Goal: Information Seeking & Learning: Learn about a topic

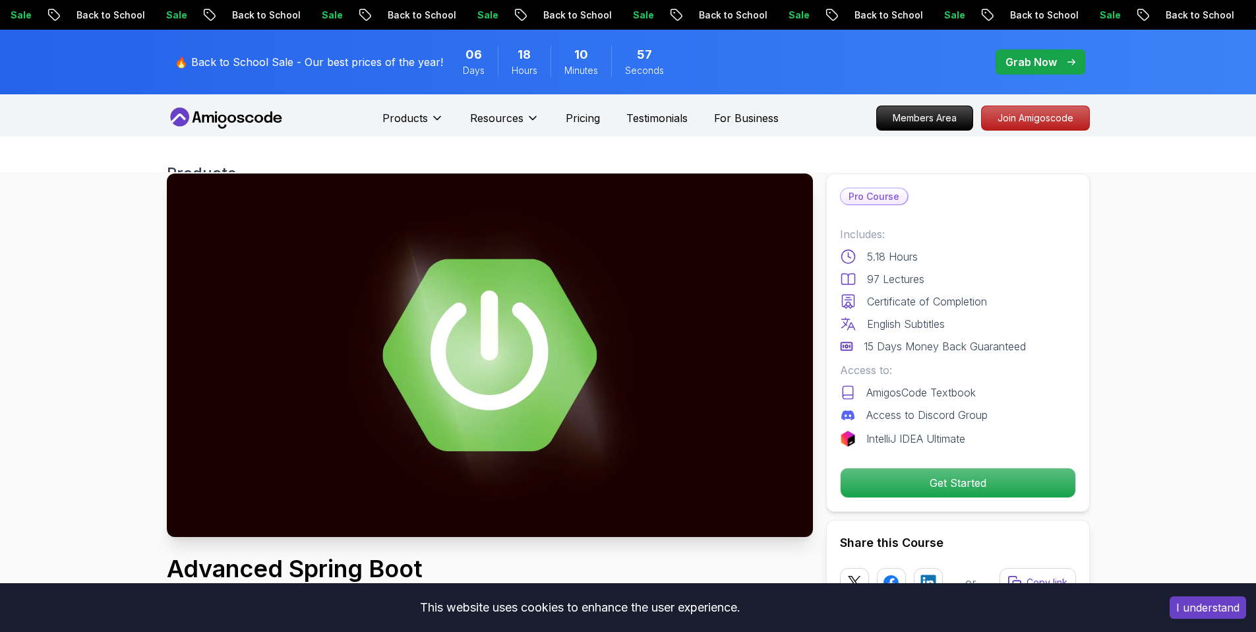
click at [265, 121] on icon at bounding box center [268, 116] width 8 height 11
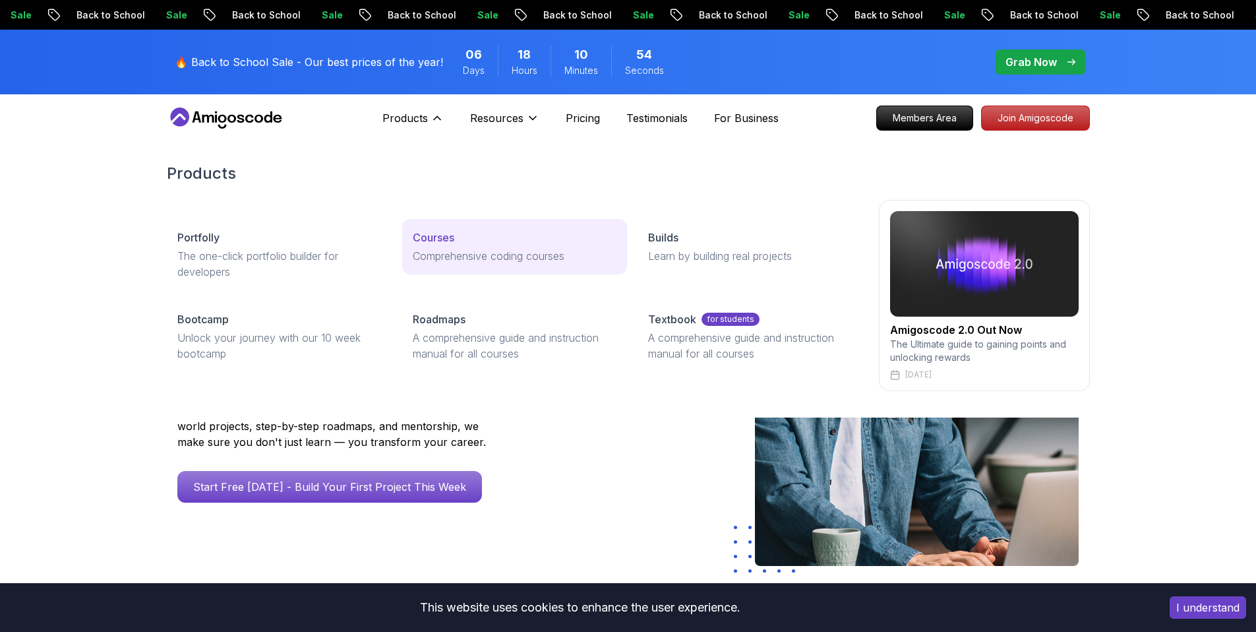
click at [440, 243] on p "Courses" at bounding box center [434, 237] width 42 height 16
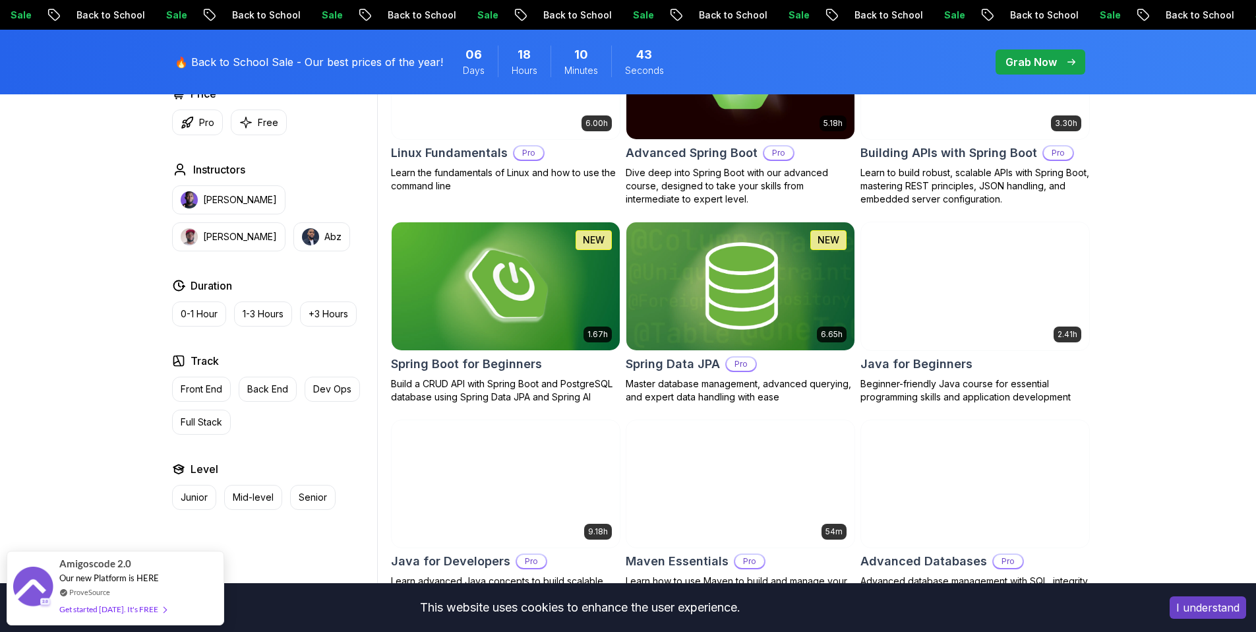
scroll to position [593, 0]
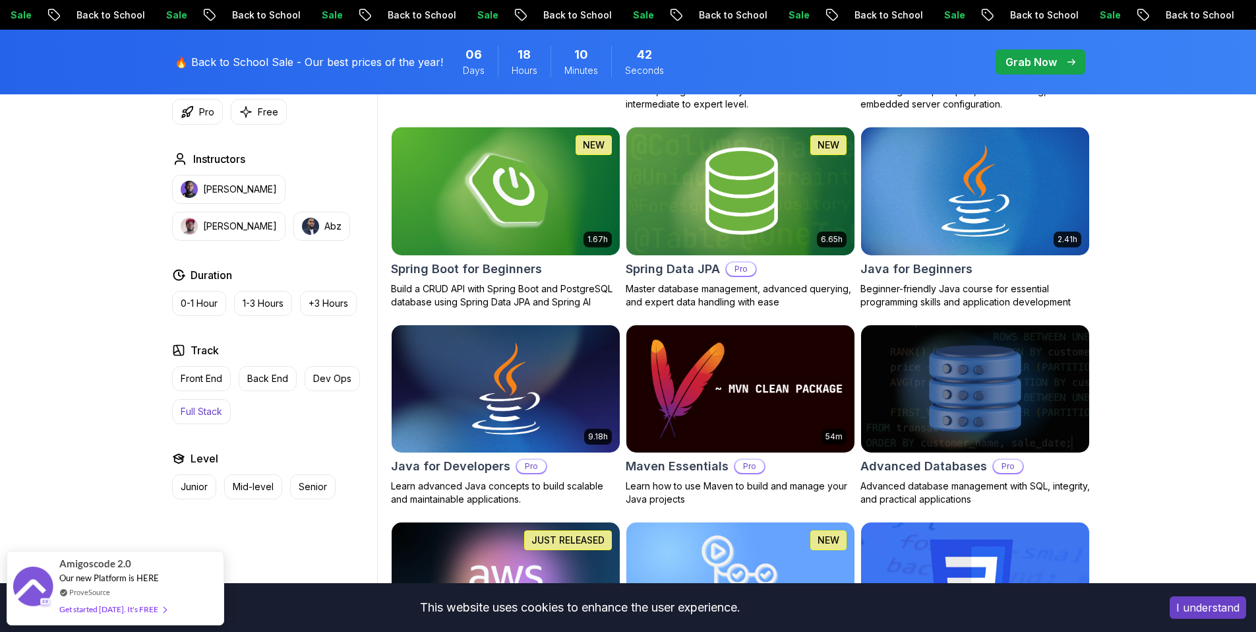
click at [212, 411] on p "Full Stack" at bounding box center [202, 411] width 42 height 13
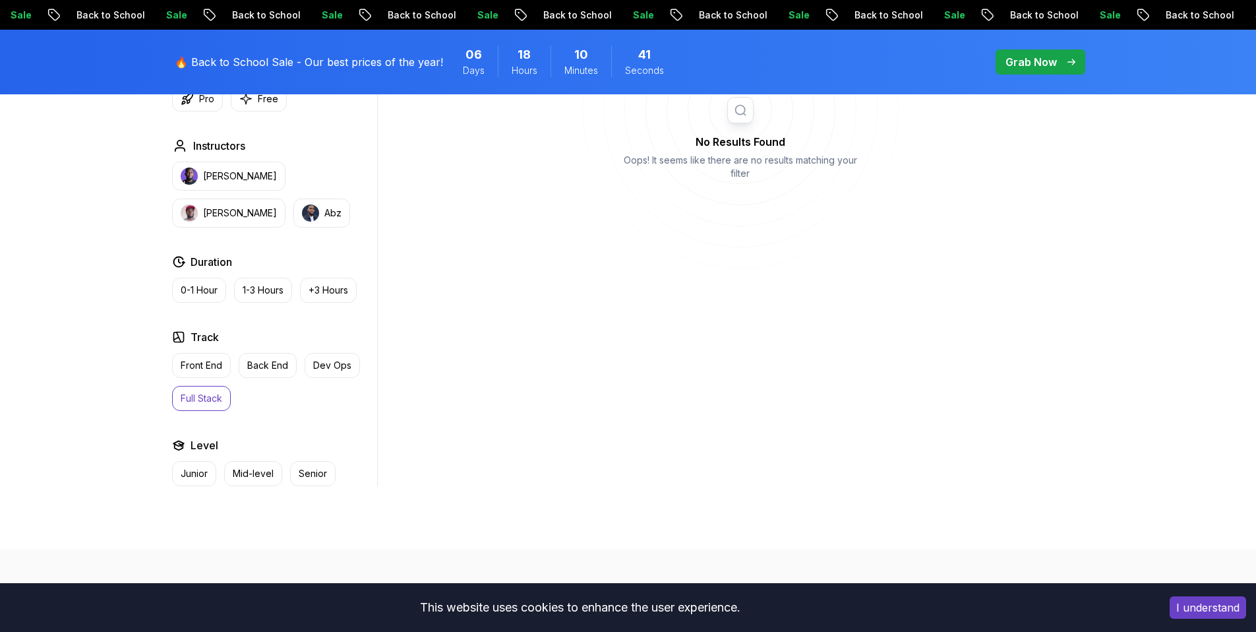
click at [209, 403] on p "Full Stack" at bounding box center [202, 398] width 42 height 13
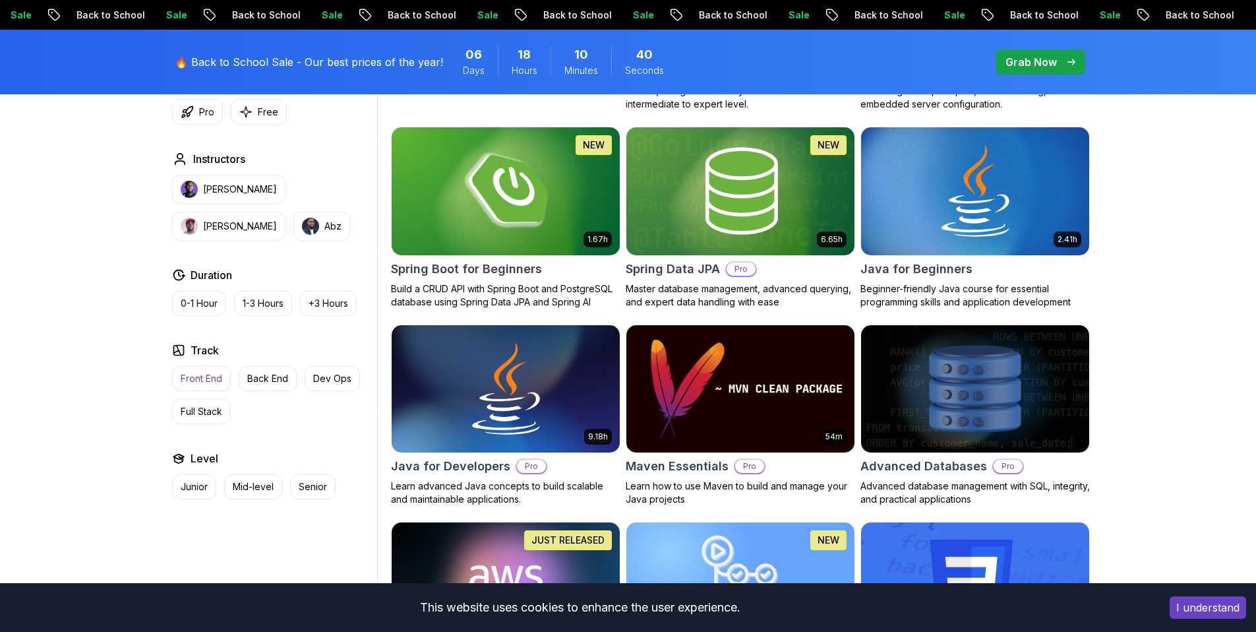
click at [202, 381] on p "Front End" at bounding box center [202, 378] width 42 height 13
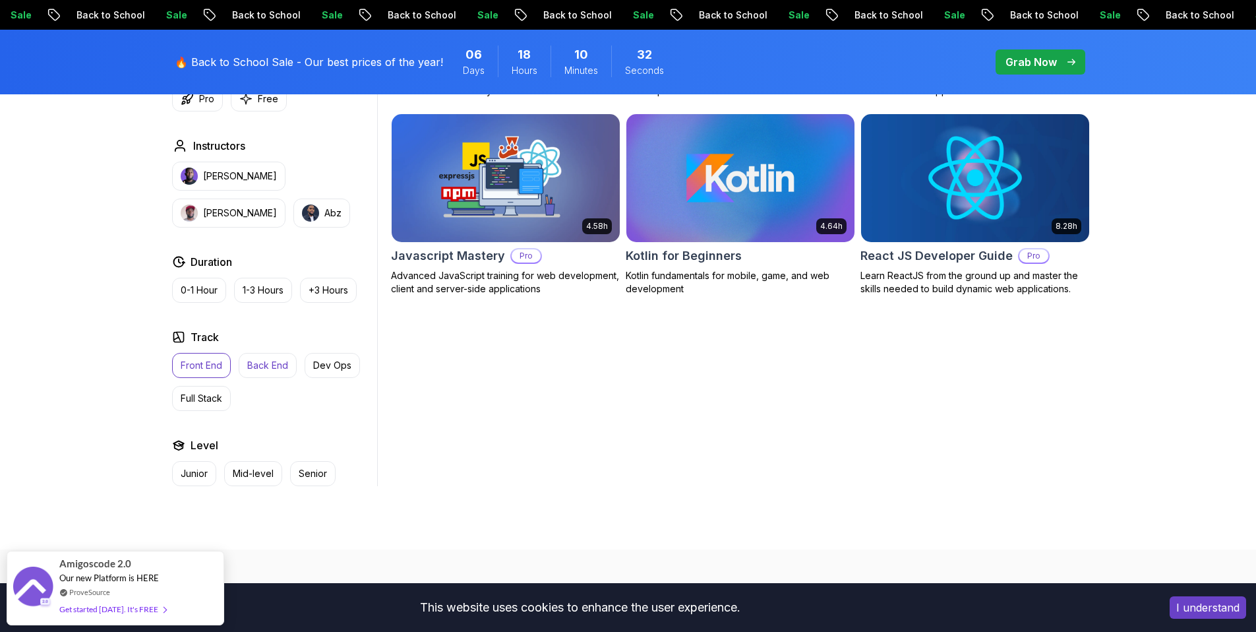
click at [264, 371] on p "Back End" at bounding box center [267, 365] width 41 height 13
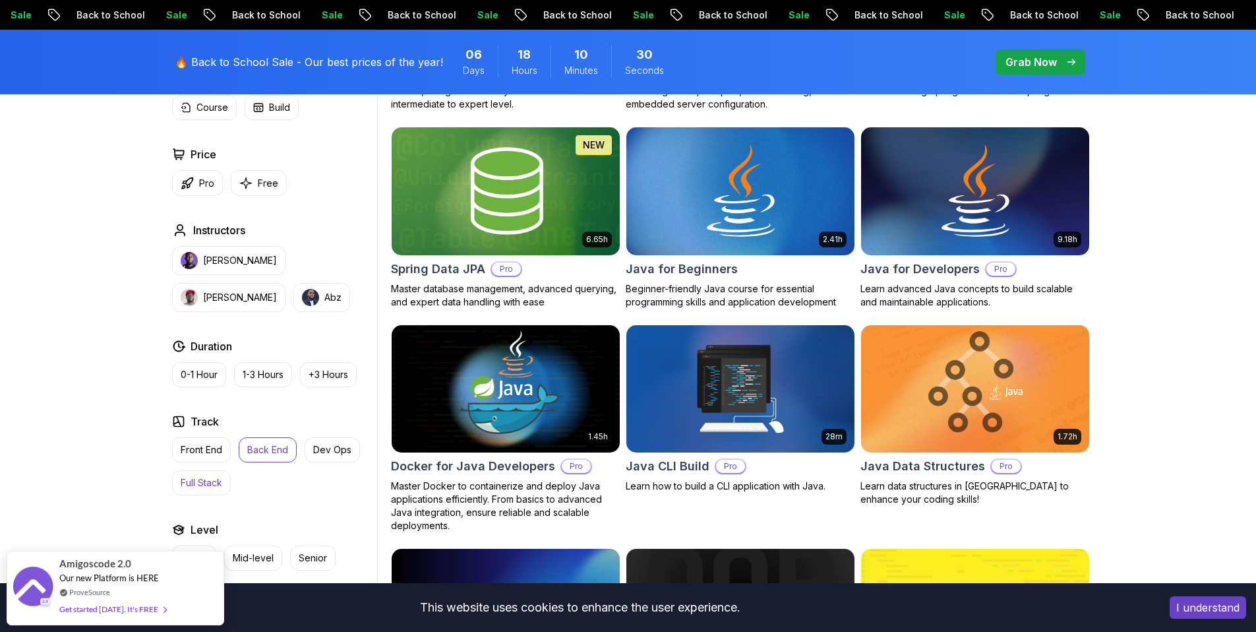
click at [212, 485] on p "Full Stack" at bounding box center [202, 482] width 42 height 13
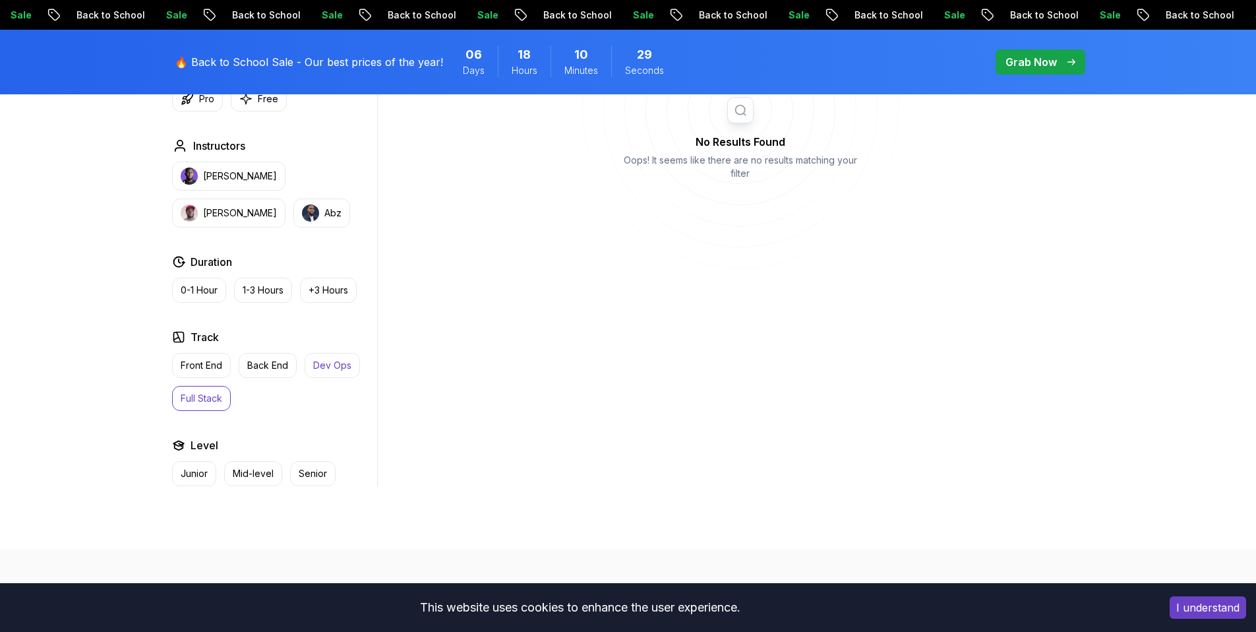
click at [322, 363] on p "Dev Ops" at bounding box center [332, 365] width 38 height 13
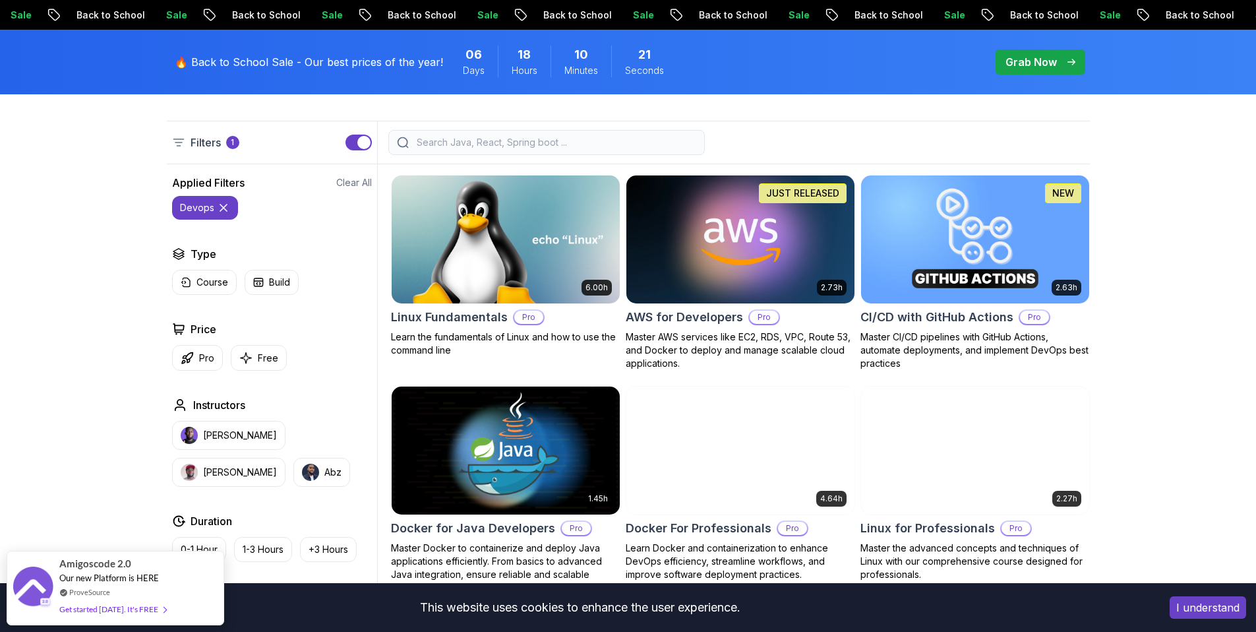
scroll to position [333, 0]
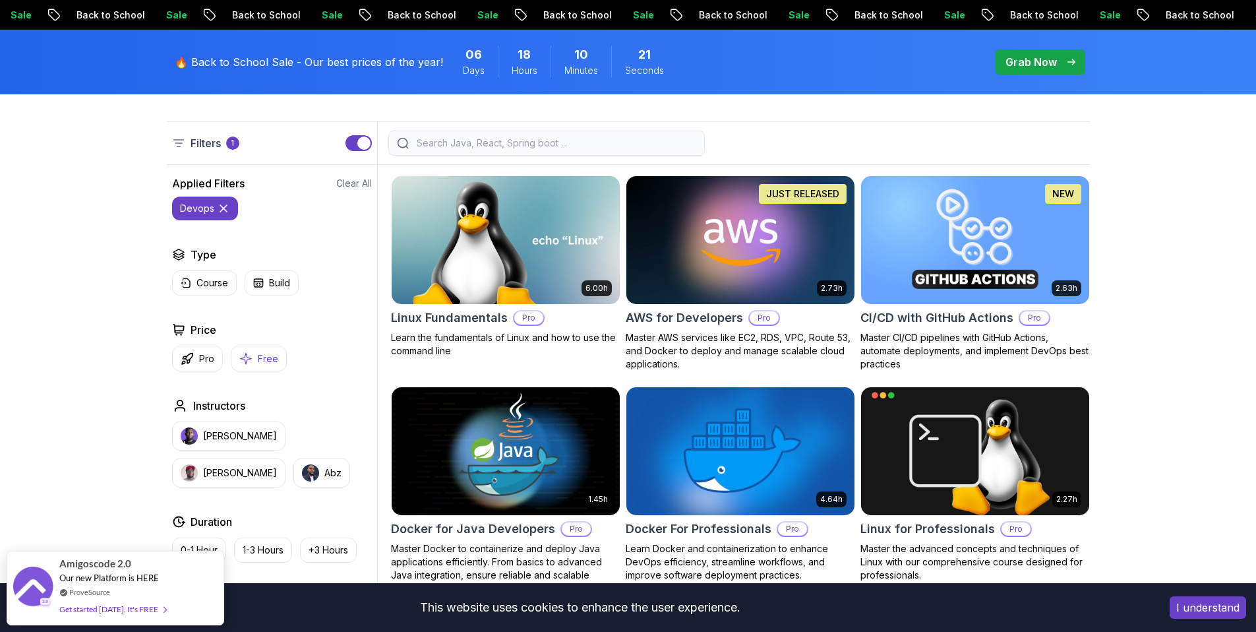
click at [272, 361] on p "Free" at bounding box center [268, 358] width 20 height 13
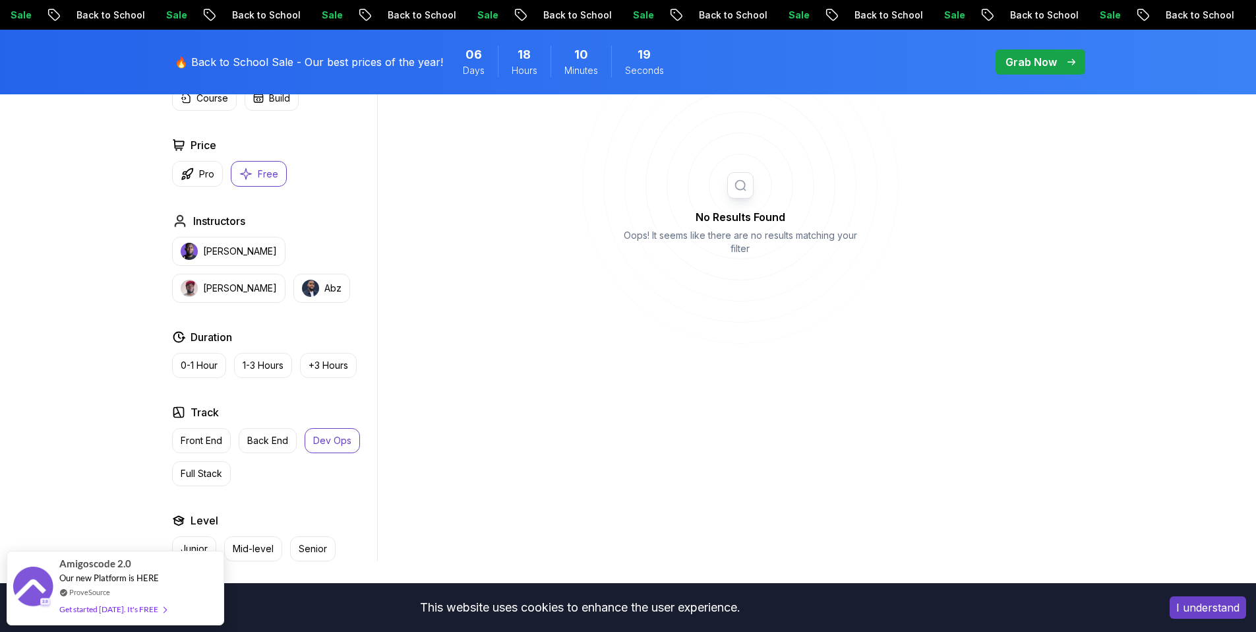
scroll to position [518, 0]
click at [325, 435] on p "Dev Ops" at bounding box center [332, 439] width 38 height 13
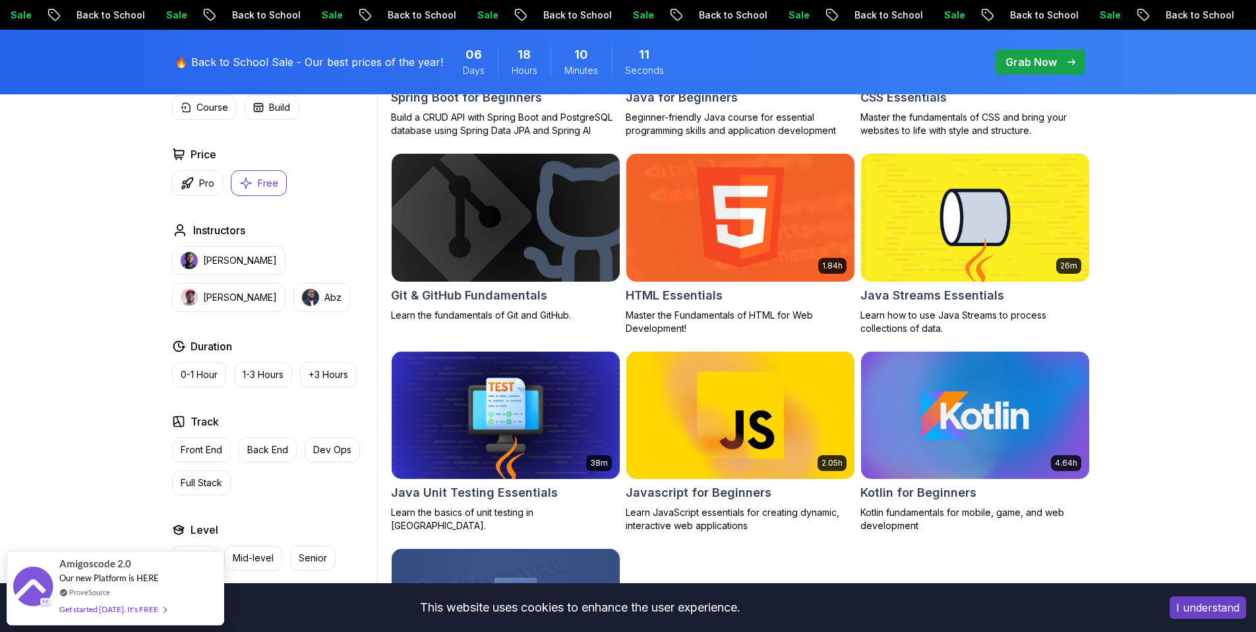
scroll to position [654, 0]
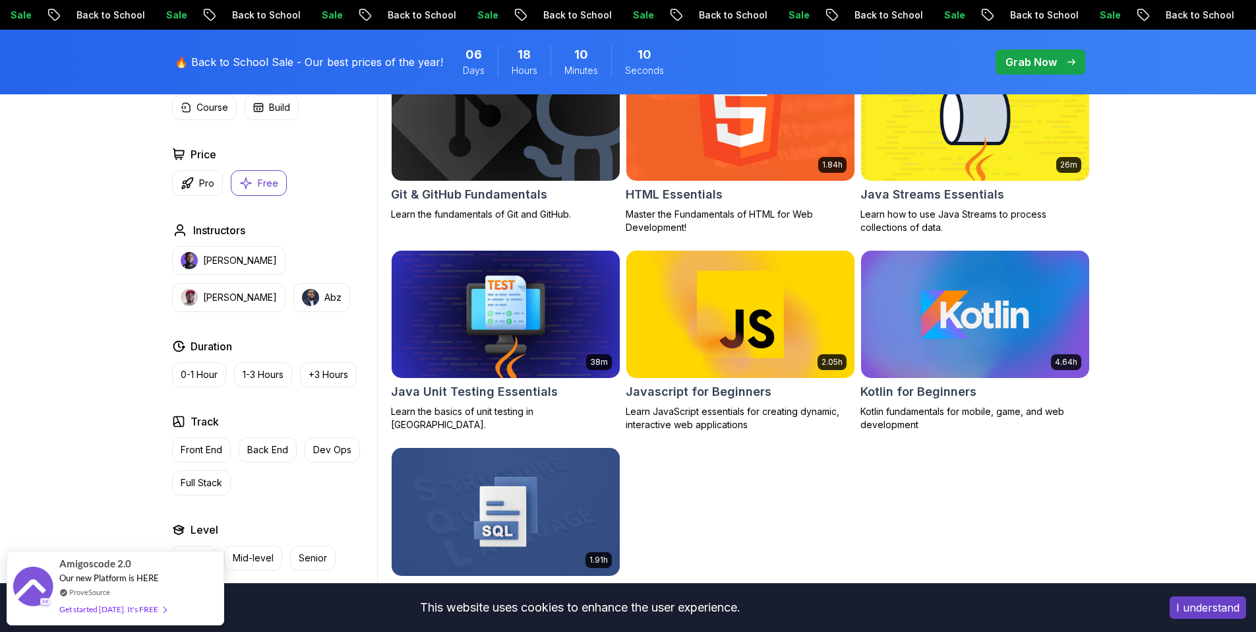
click at [549, 343] on img at bounding box center [505, 314] width 239 height 134
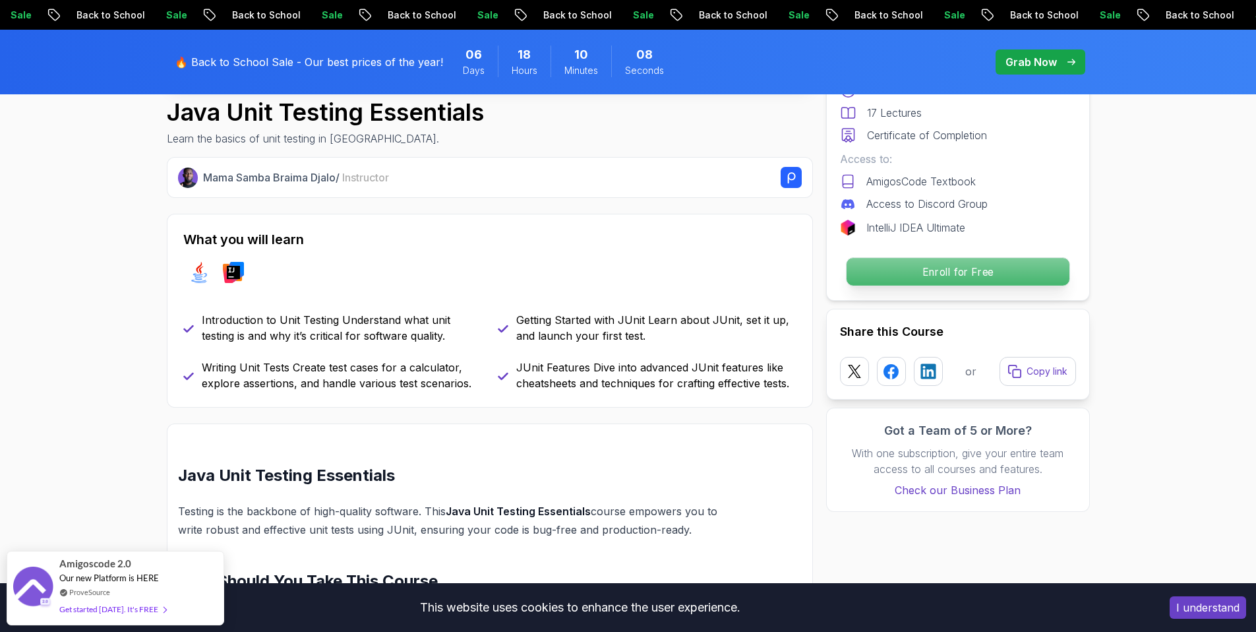
click at [900, 272] on p "Enroll for Free" at bounding box center [957, 272] width 223 height 28
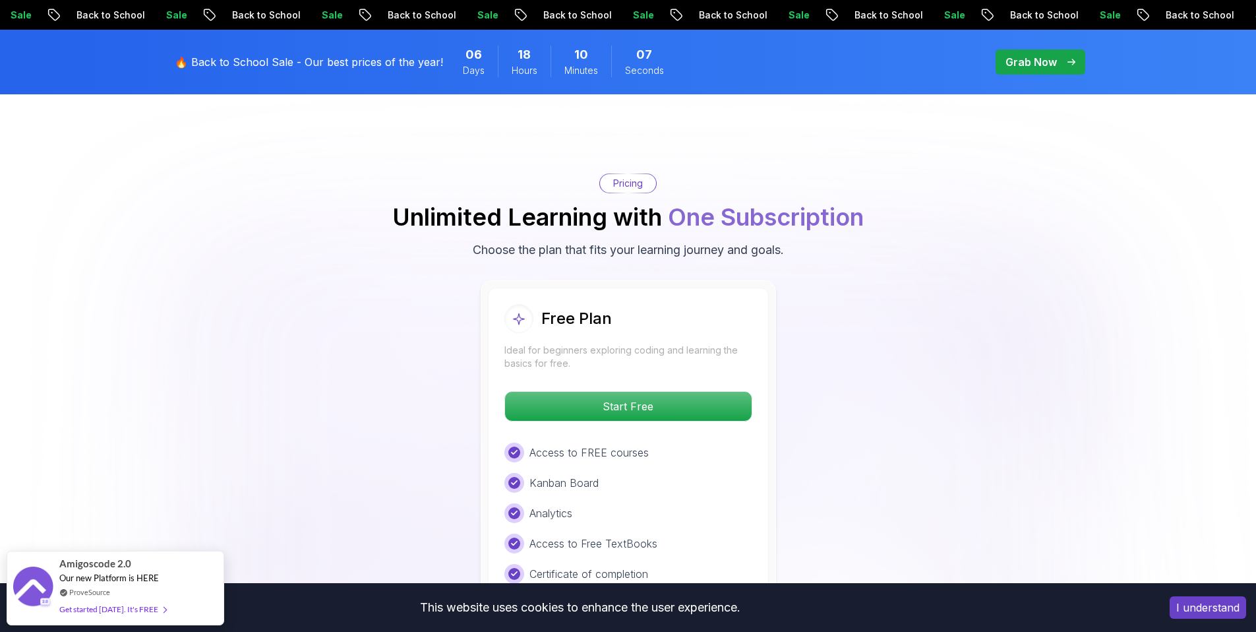
scroll to position [2044, 0]
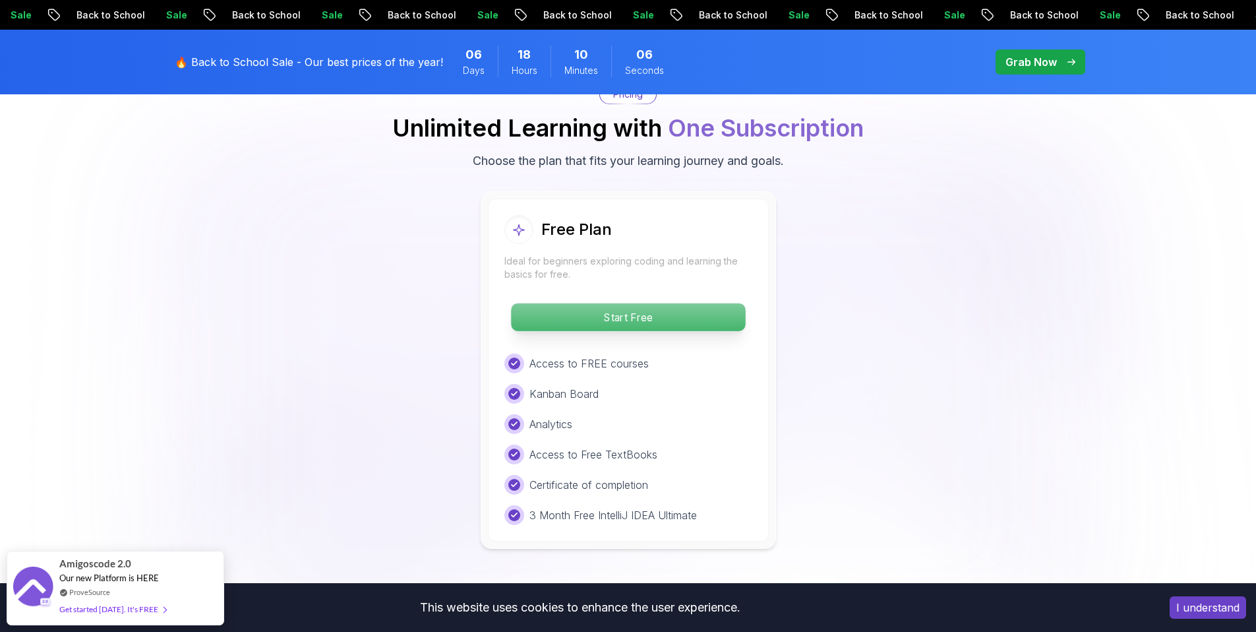
click at [580, 324] on p "Start Free" at bounding box center [628, 317] width 234 height 28
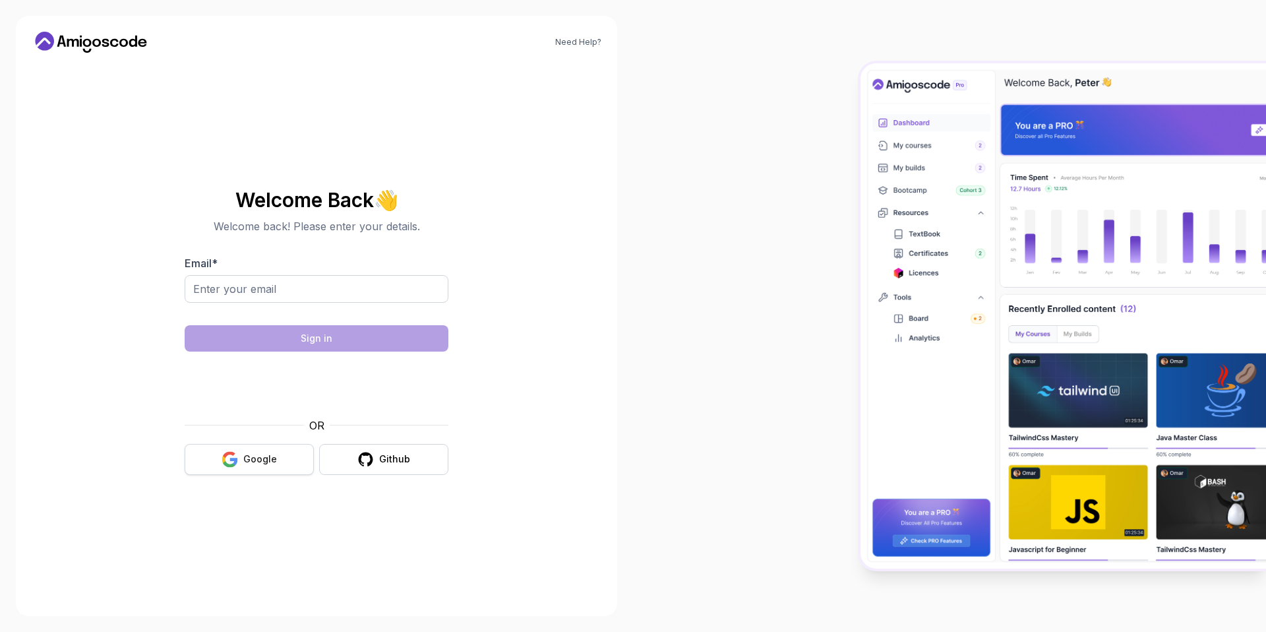
click at [266, 444] on button "Google" at bounding box center [249, 459] width 129 height 31
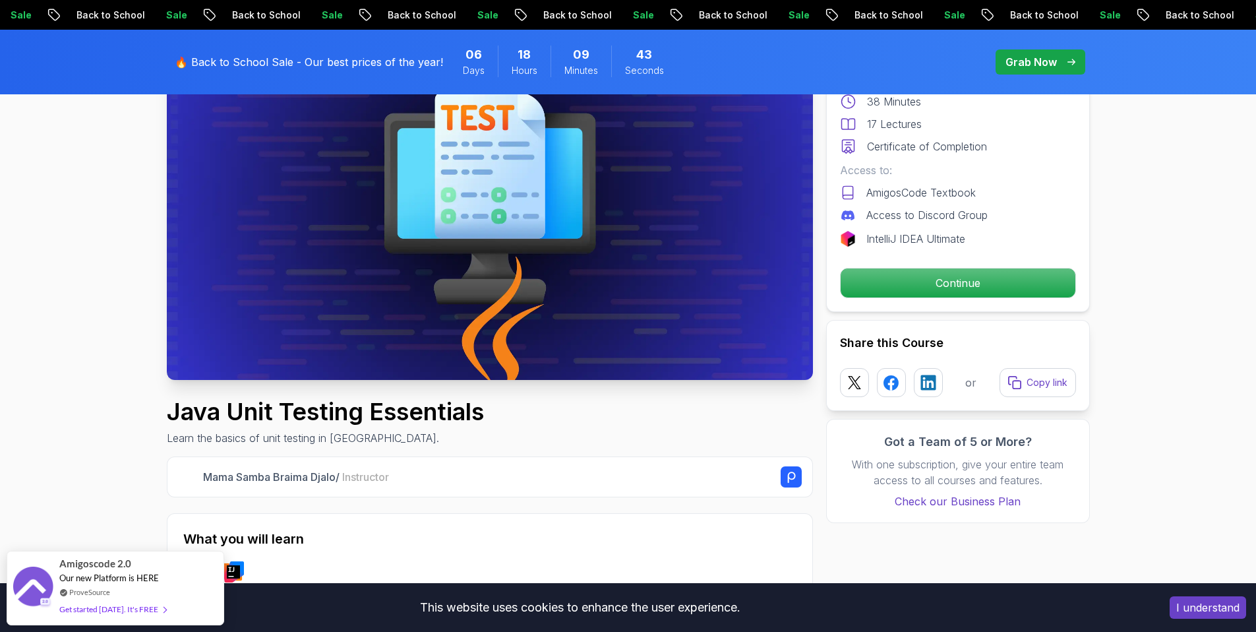
scroll to position [160, 0]
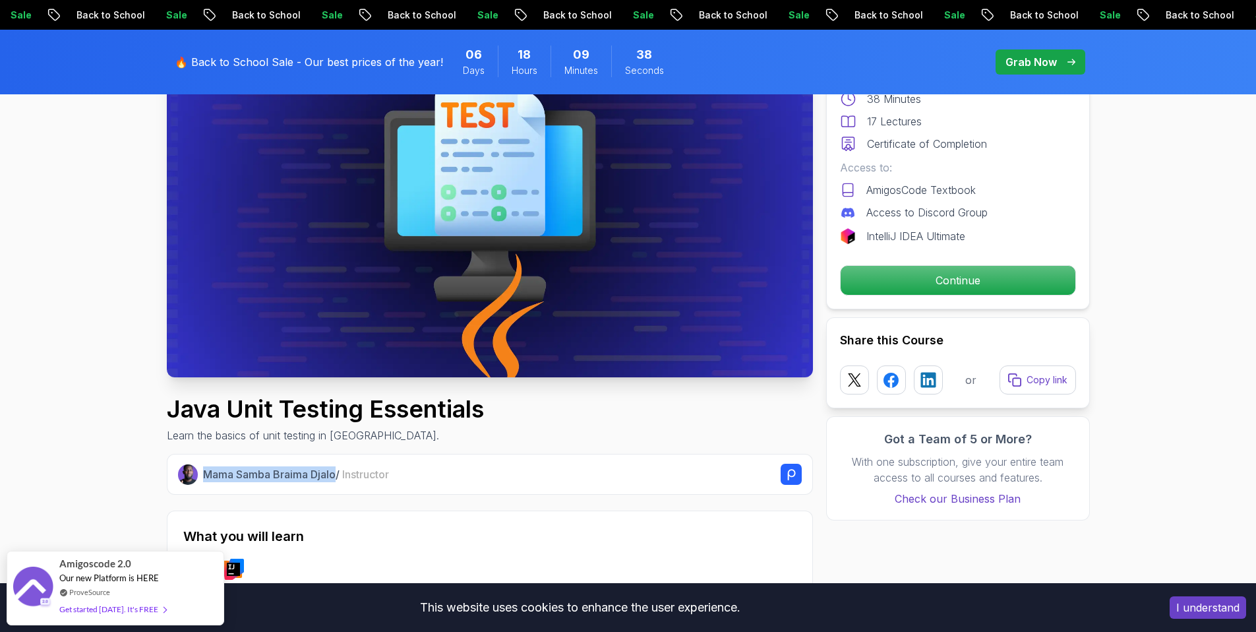
drag, startPoint x: 202, startPoint y: 473, endPoint x: 335, endPoint y: 473, distance: 133.2
click at [336, 473] on div "Mama Samba Braima Djalo / Instructor" at bounding box center [490, 473] width 624 height 21
copy p "Mama Samba Braima Djalo"
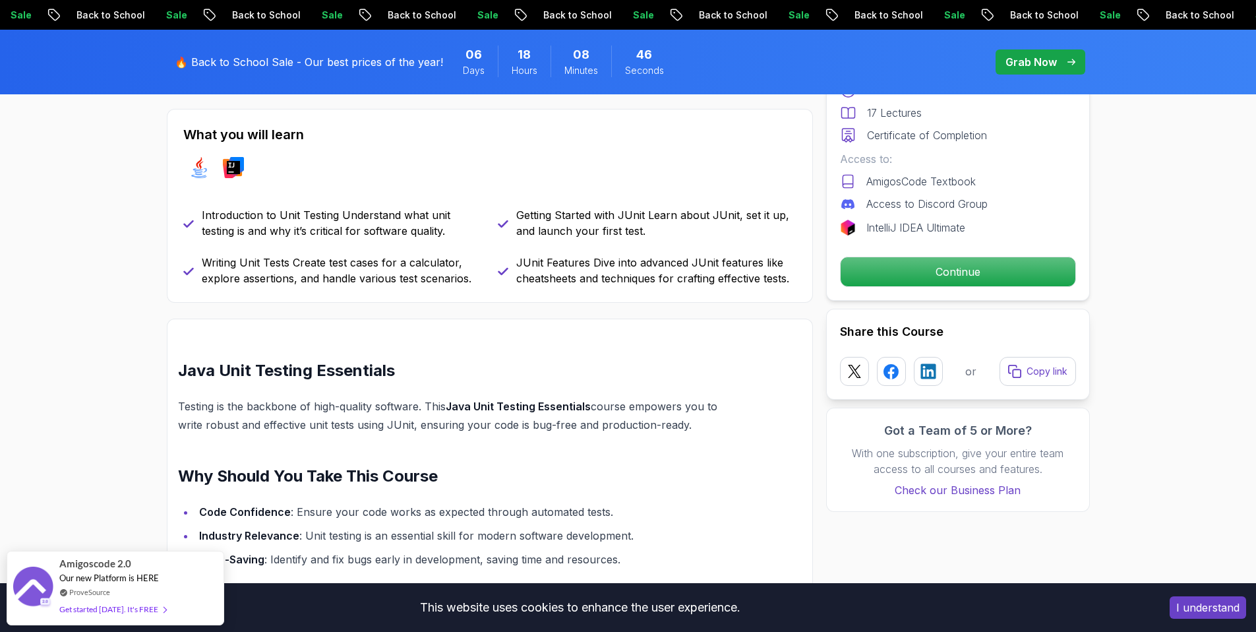
scroll to position [587, 0]
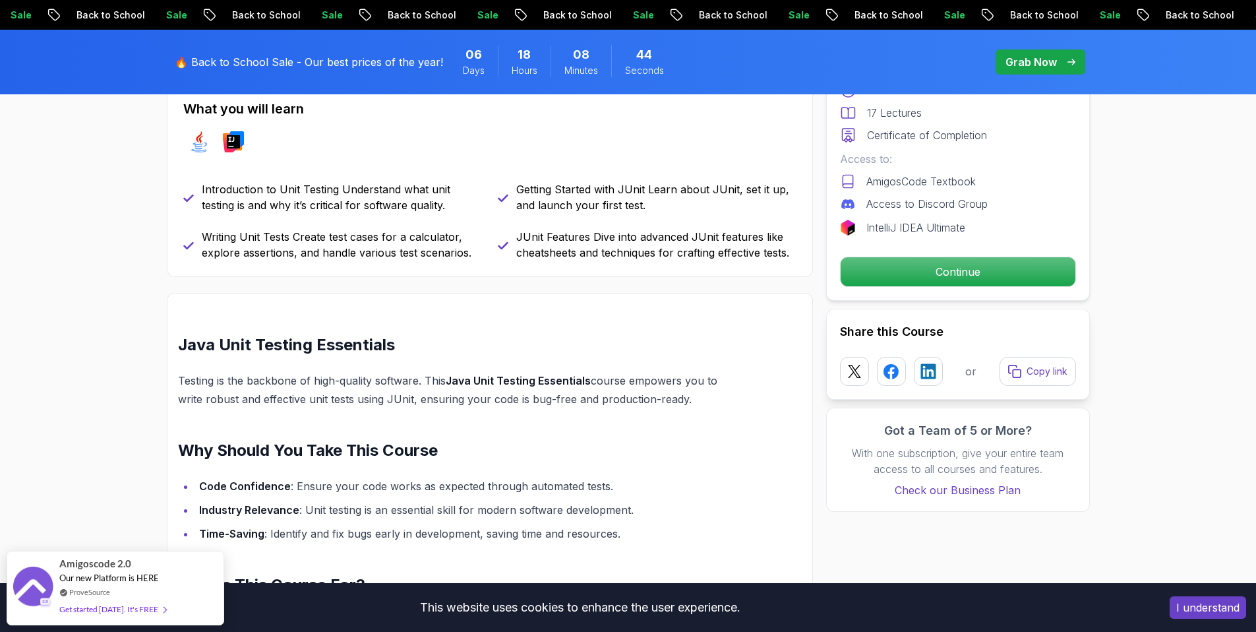
click at [731, 283] on div "Java Unit Testing Essentials Learn the basics of unit testing in Java. Mama Sam…" at bounding box center [490, 480] width 646 height 1786
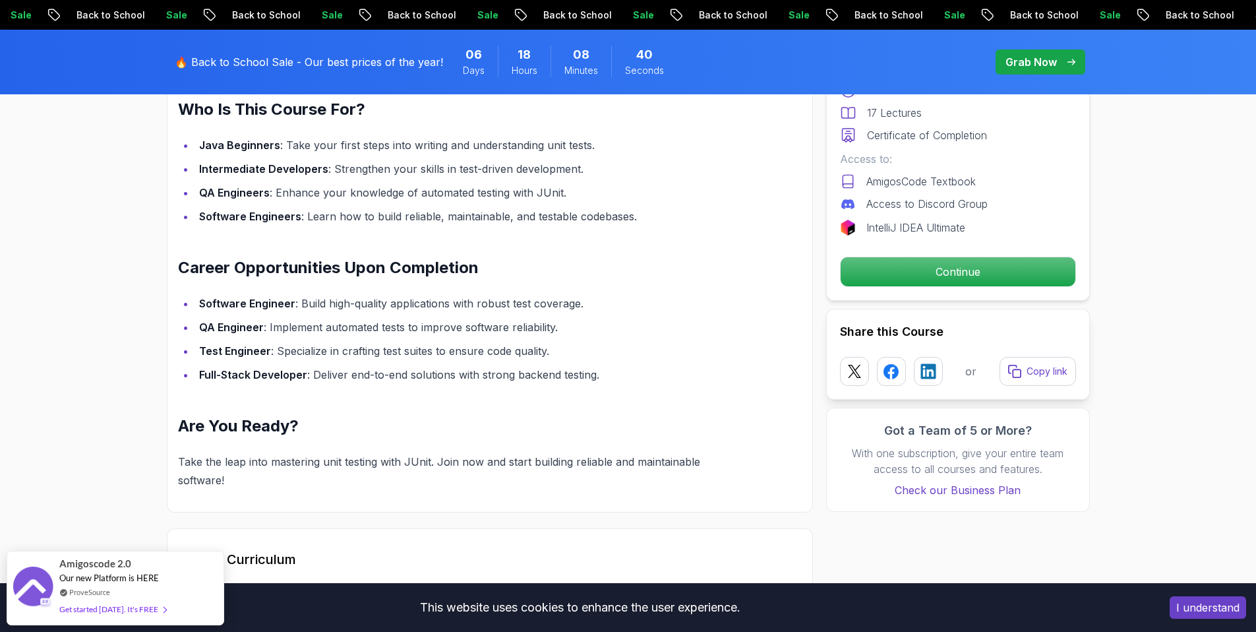
scroll to position [1067, 0]
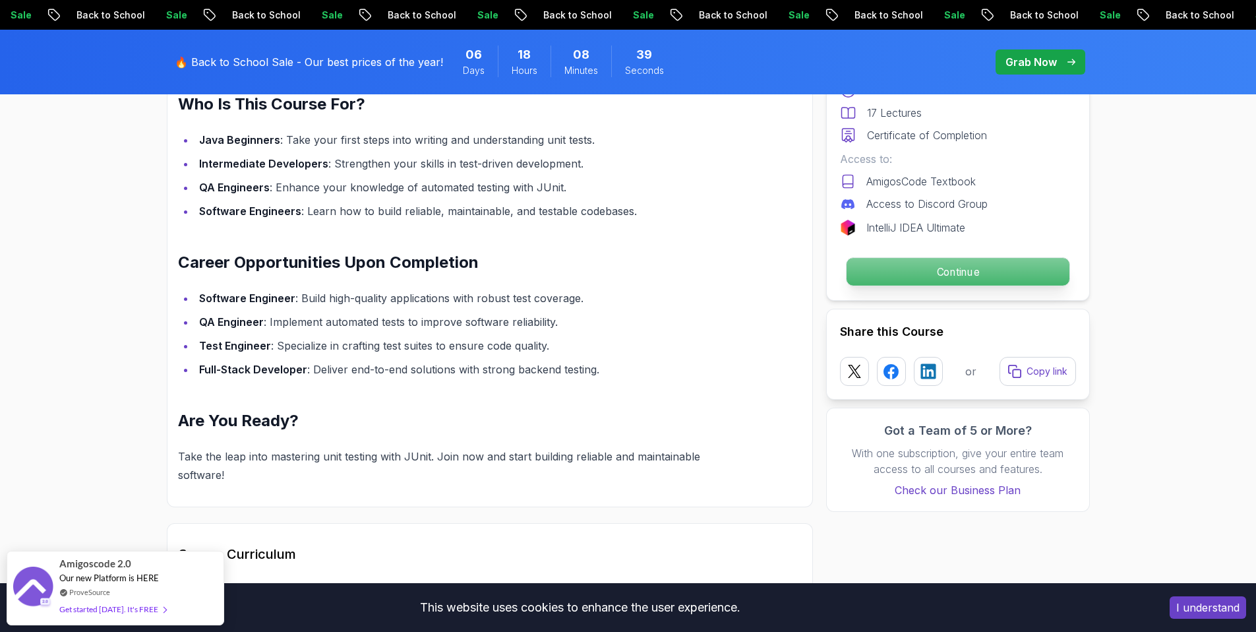
click at [896, 274] on p "Continue" at bounding box center [957, 272] width 223 height 28
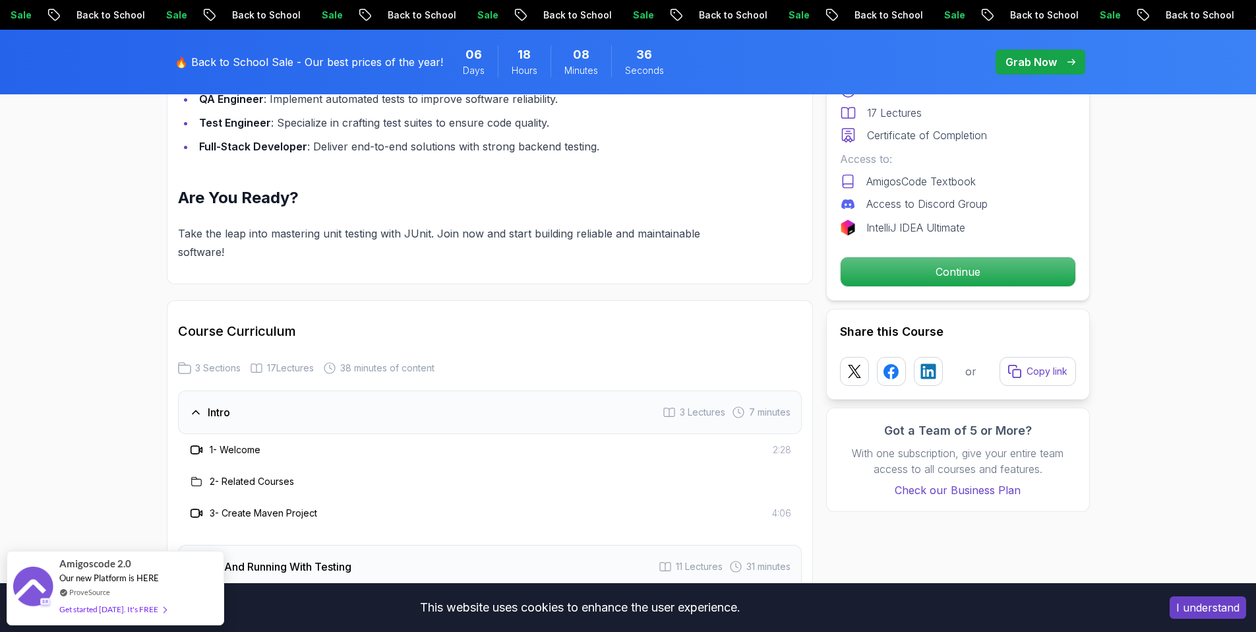
scroll to position [1297, 0]
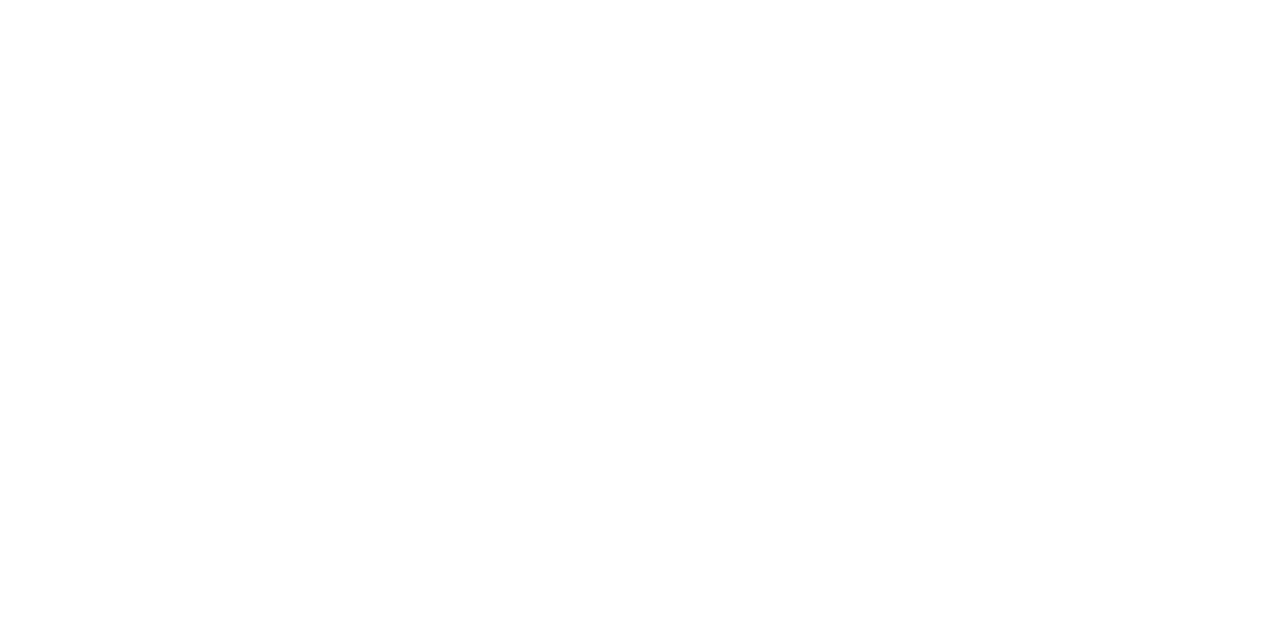
click at [573, 0] on html at bounding box center [633, 0] width 1266 height 0
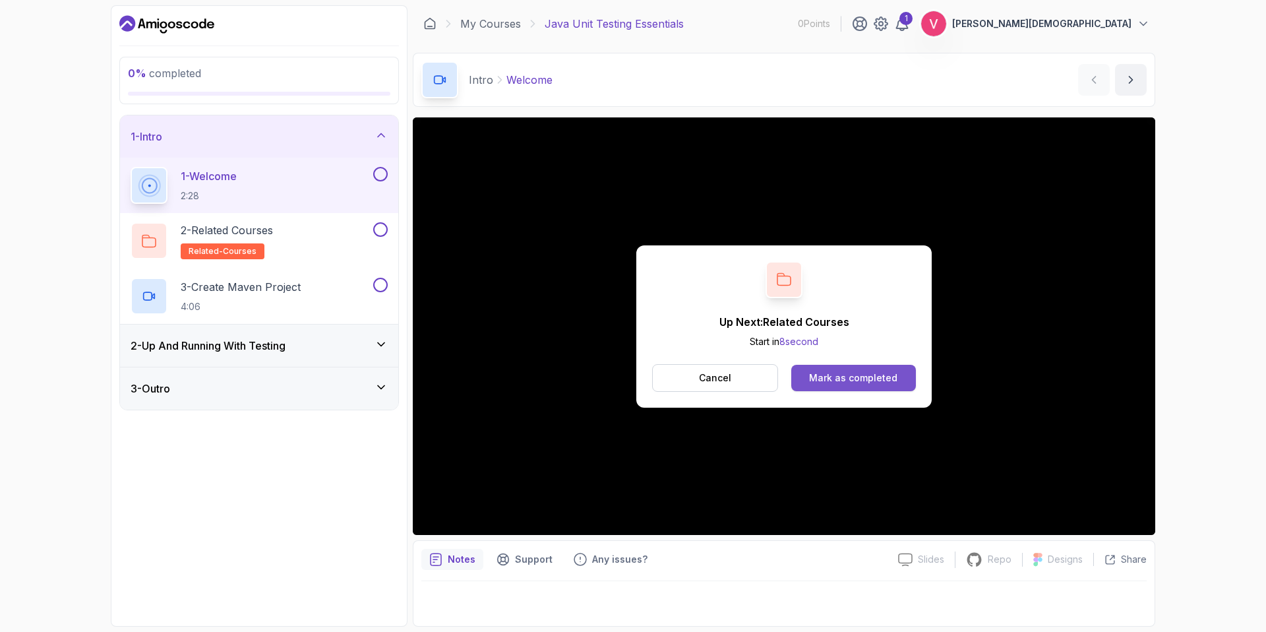
click at [828, 384] on button "Mark as completed" at bounding box center [853, 378] width 125 height 26
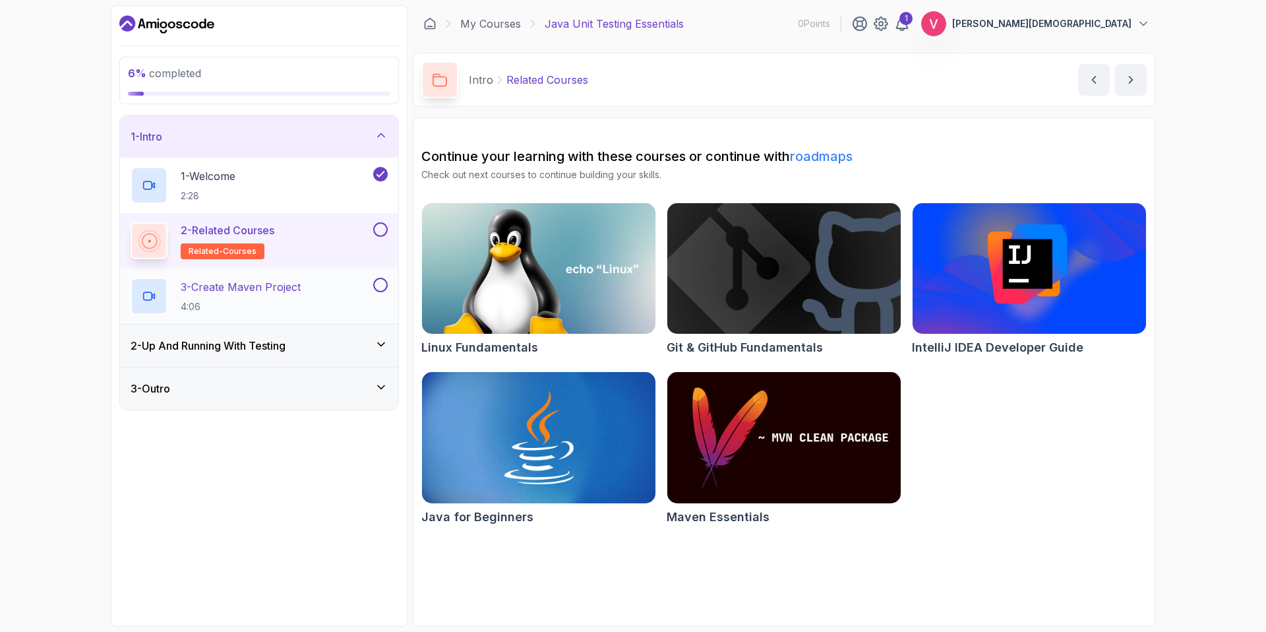
click at [298, 303] on p "4:06" at bounding box center [241, 306] width 120 height 13
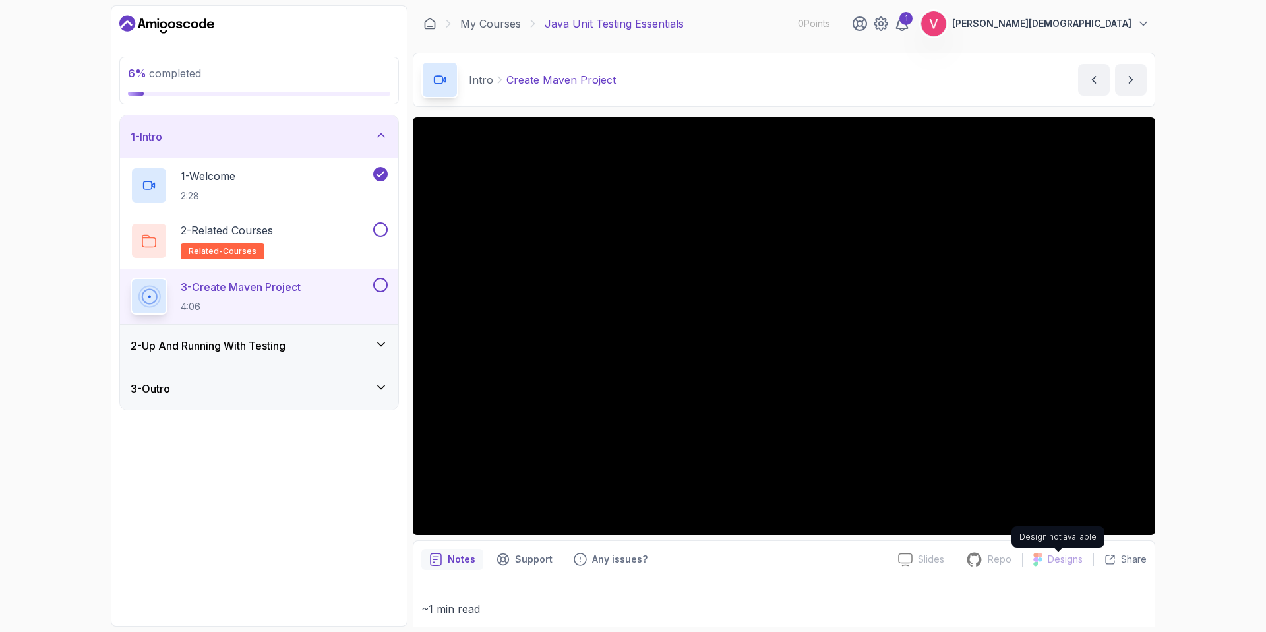
click at [1040, 557] on icon at bounding box center [1040, 559] width 5 height 5
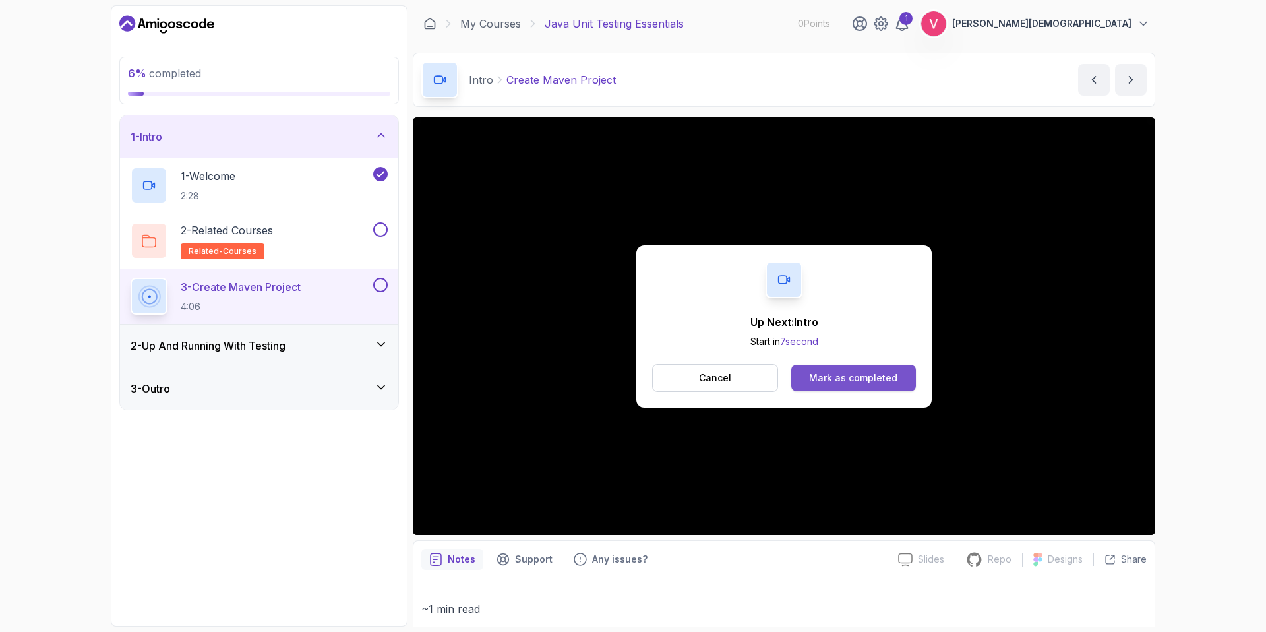
click at [848, 373] on div "Mark as completed" at bounding box center [853, 377] width 88 height 13
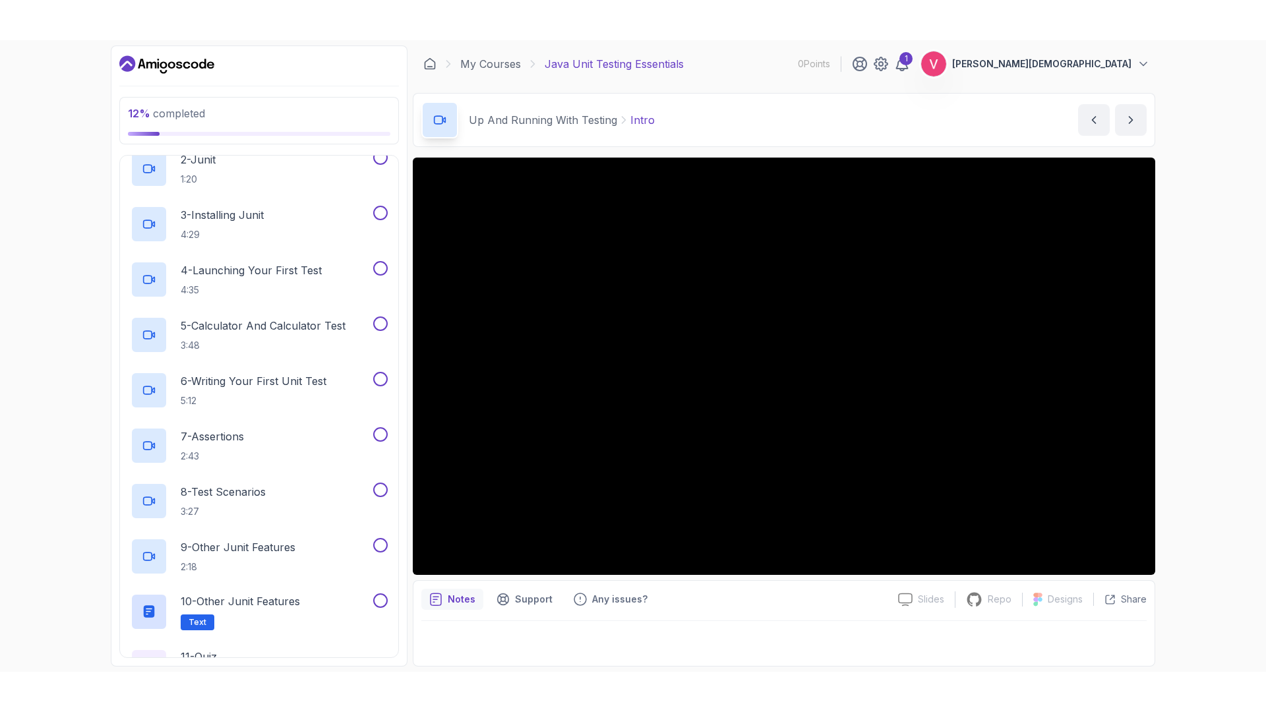
scroll to position [235, 0]
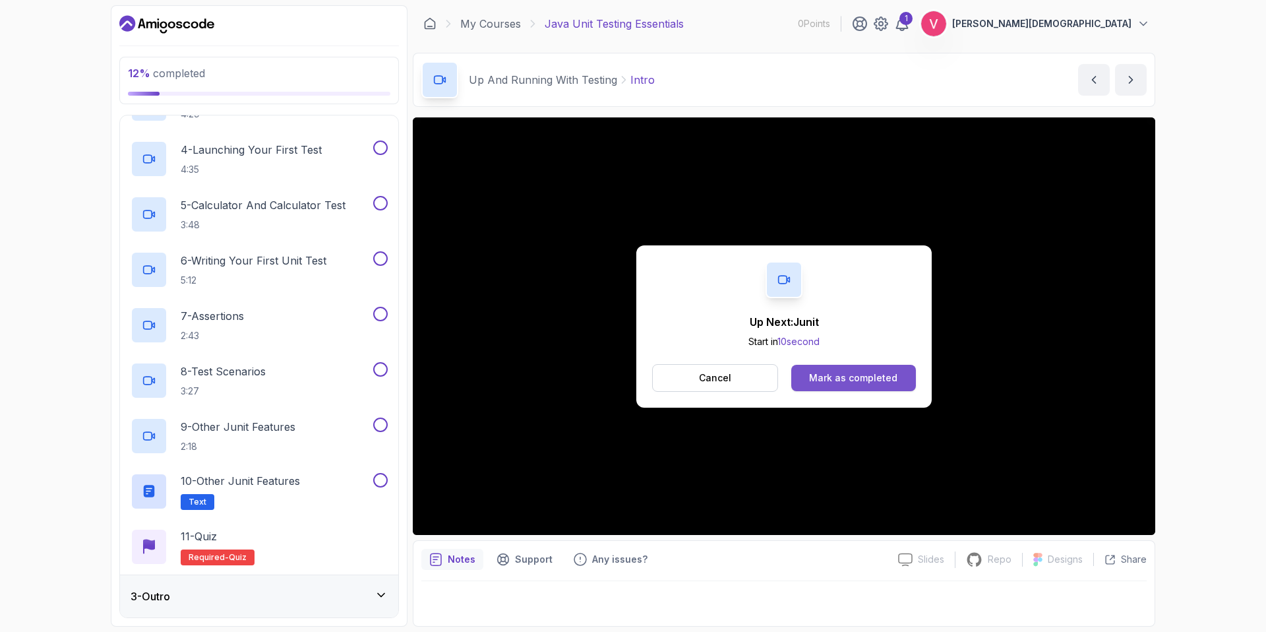
click at [843, 382] on div "Mark as completed" at bounding box center [853, 377] width 88 height 13
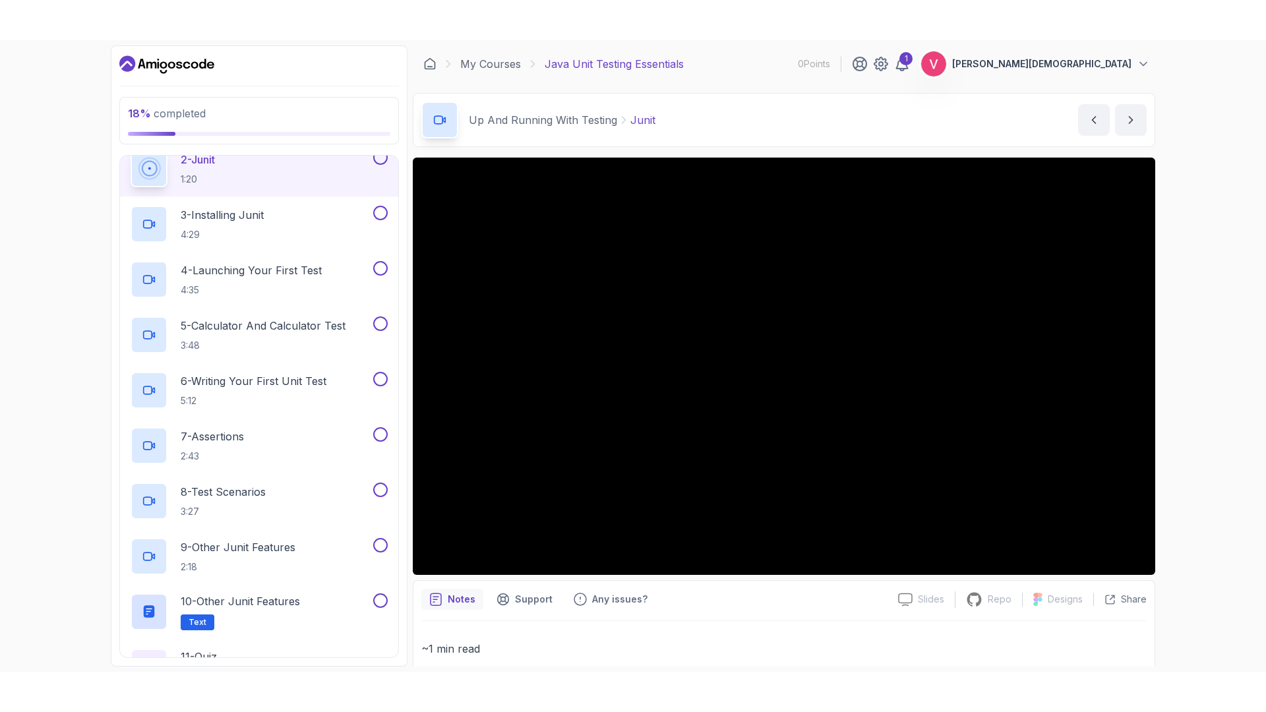
scroll to position [235, 0]
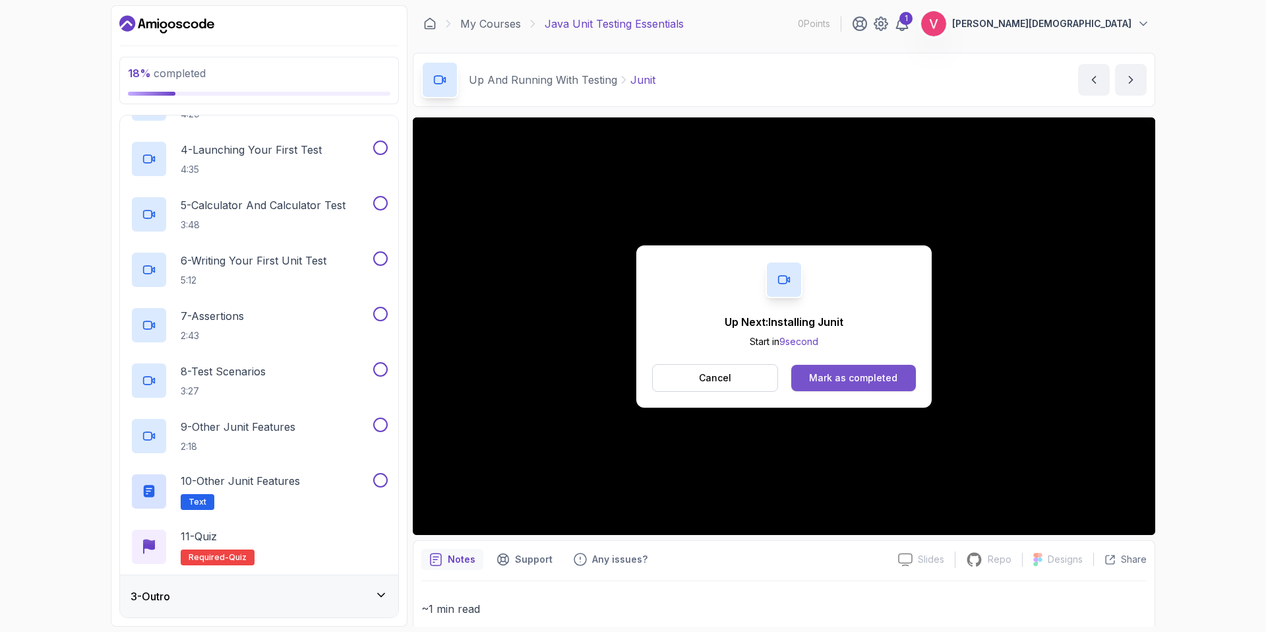
click at [856, 378] on div "Mark as completed" at bounding box center [853, 377] width 88 height 13
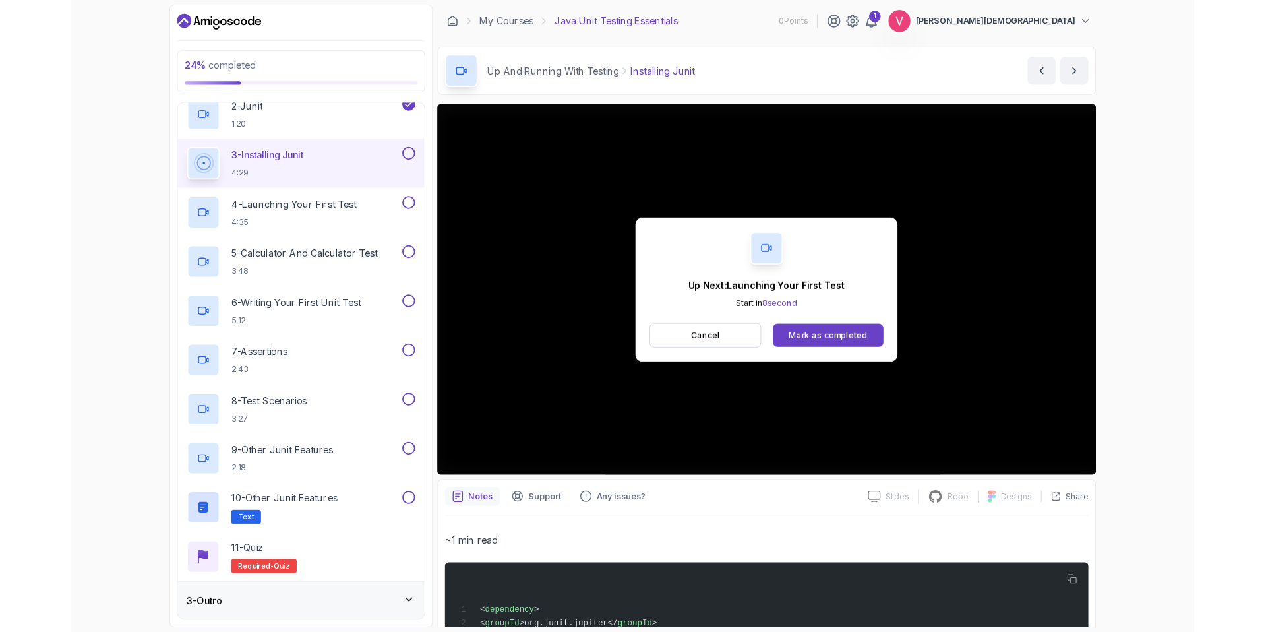
scroll to position [235, 0]
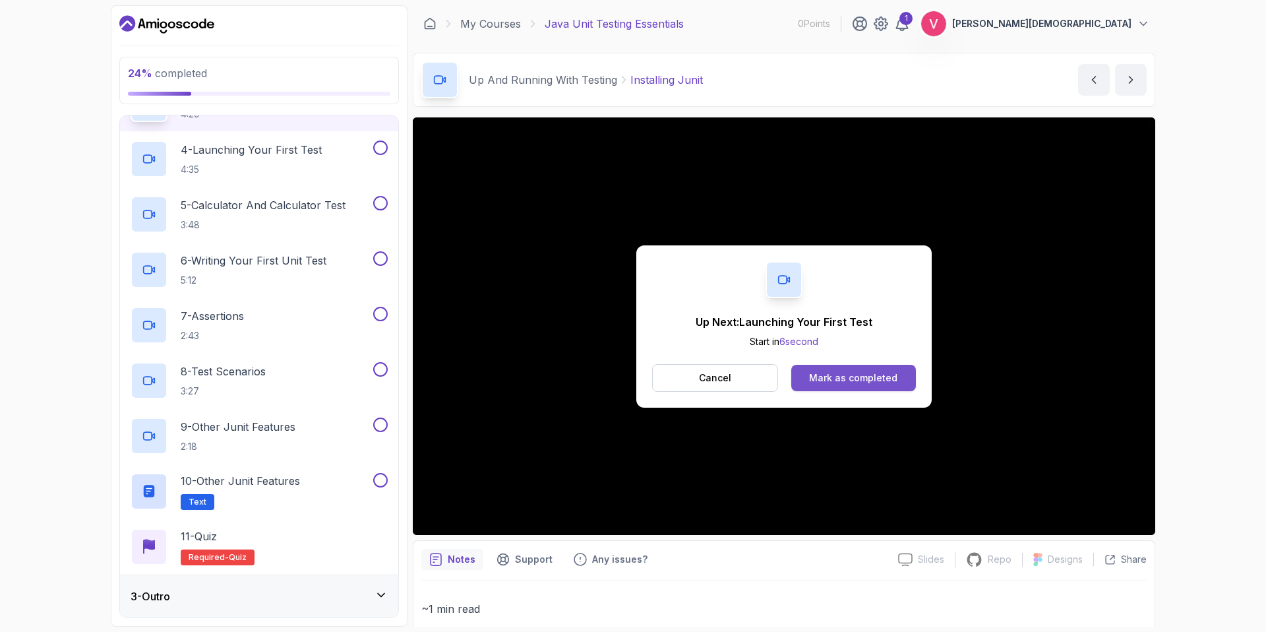
click at [889, 369] on button "Mark as completed" at bounding box center [853, 378] width 125 height 26
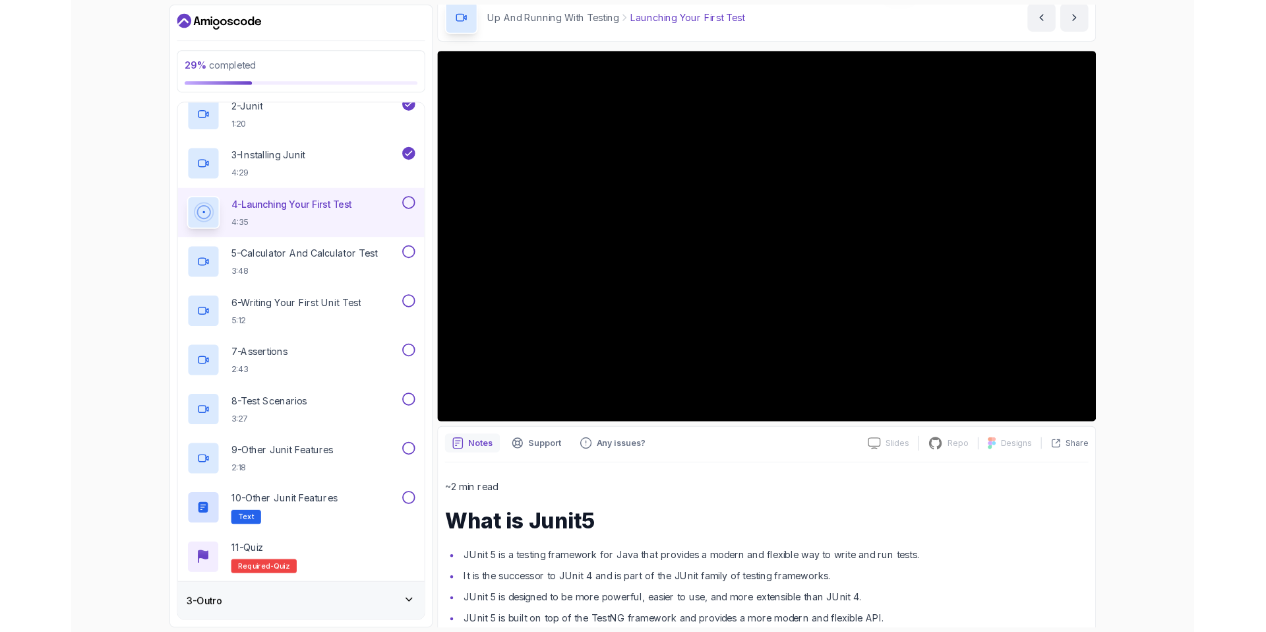
scroll to position [235, 0]
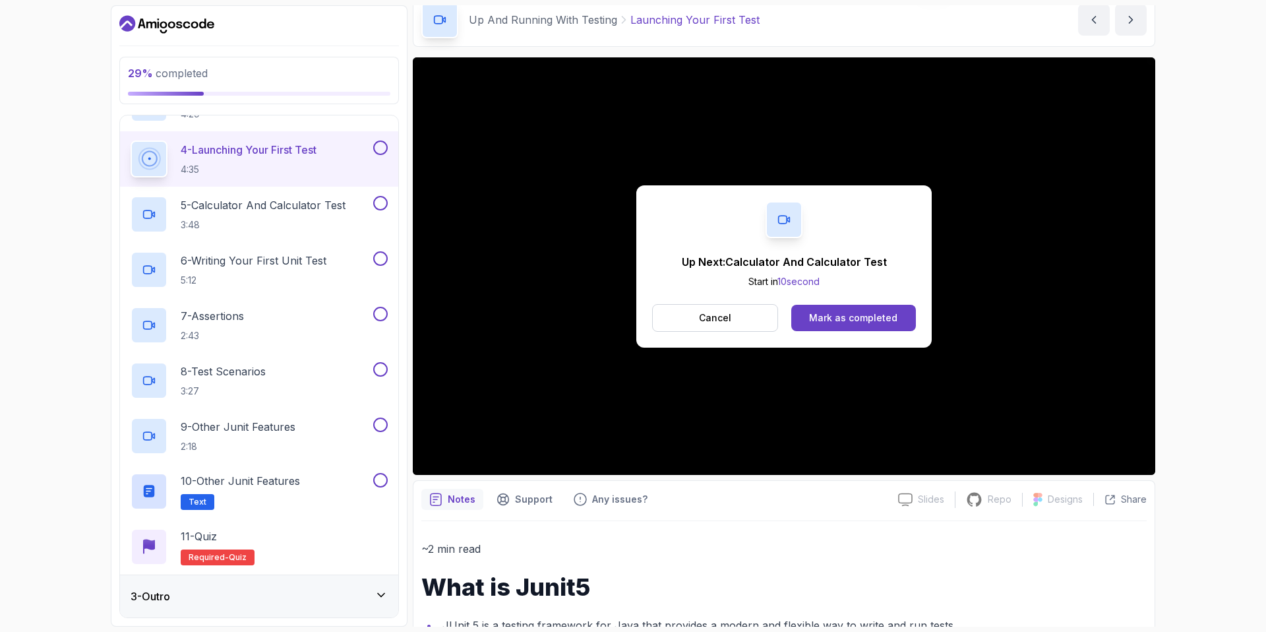
click at [841, 304] on div "Cancel Mark as completed" at bounding box center [784, 318] width 264 height 28
click at [841, 310] on button "Mark as completed" at bounding box center [853, 318] width 125 height 26
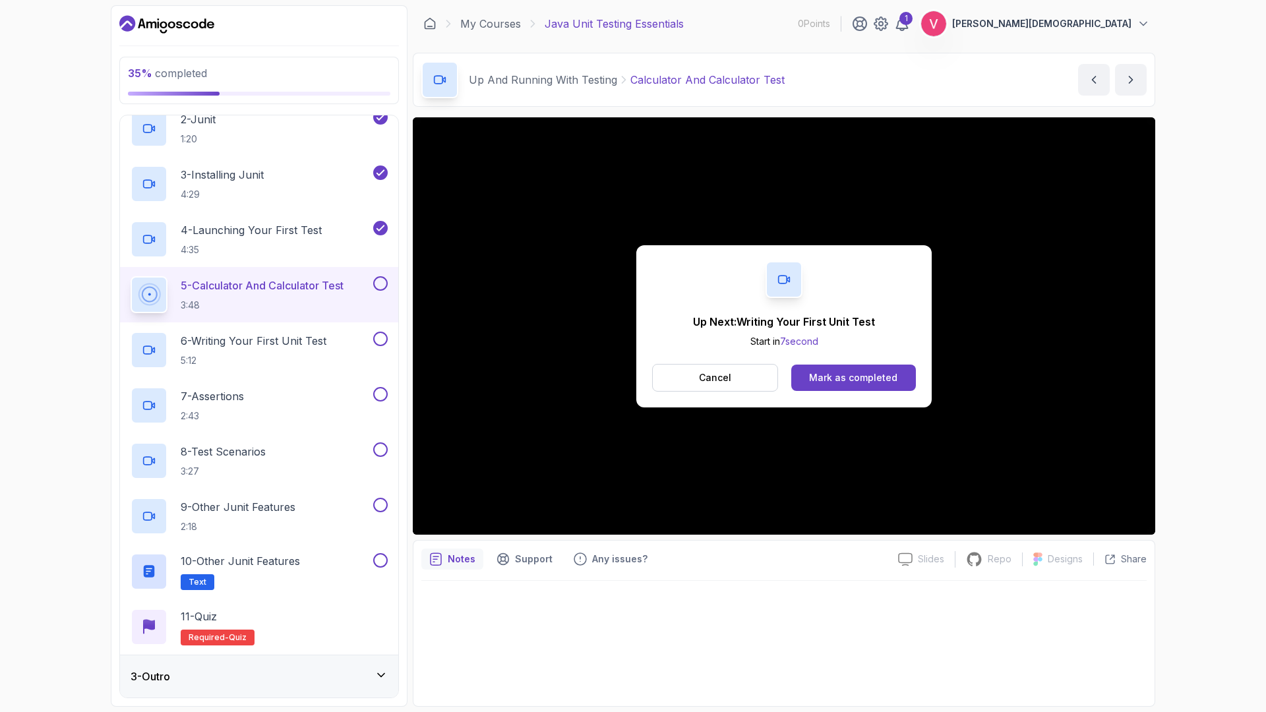
scroll to position [235, 0]
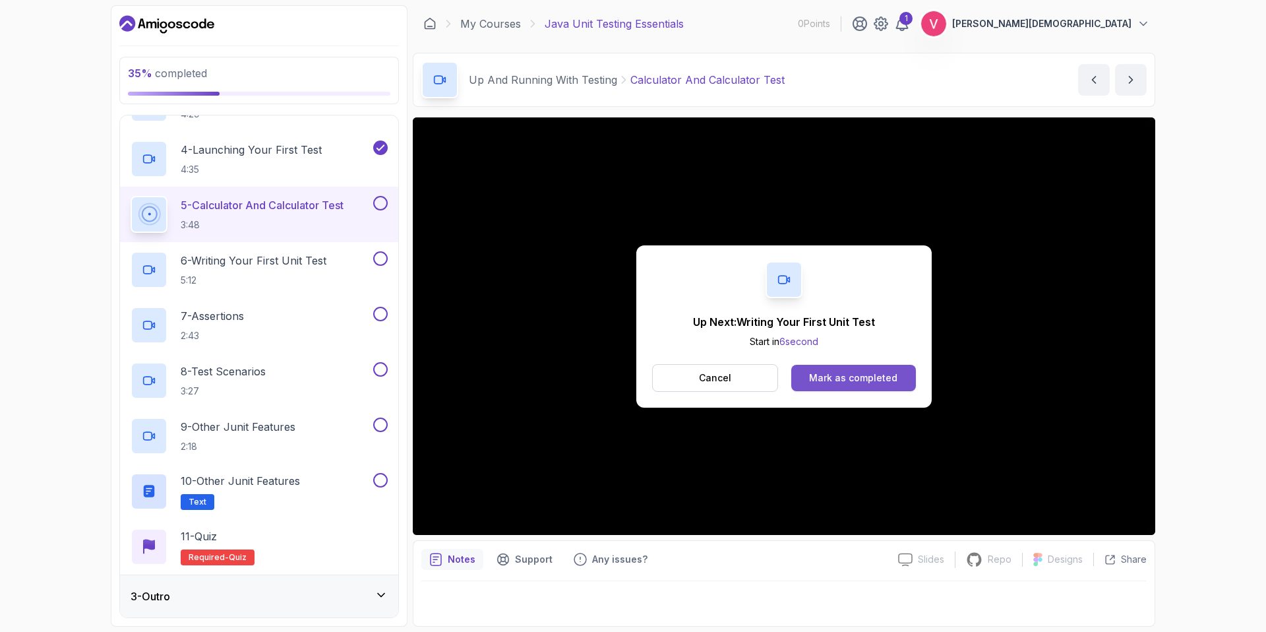
click at [830, 373] on div "Mark as completed" at bounding box center [853, 377] width 88 height 13
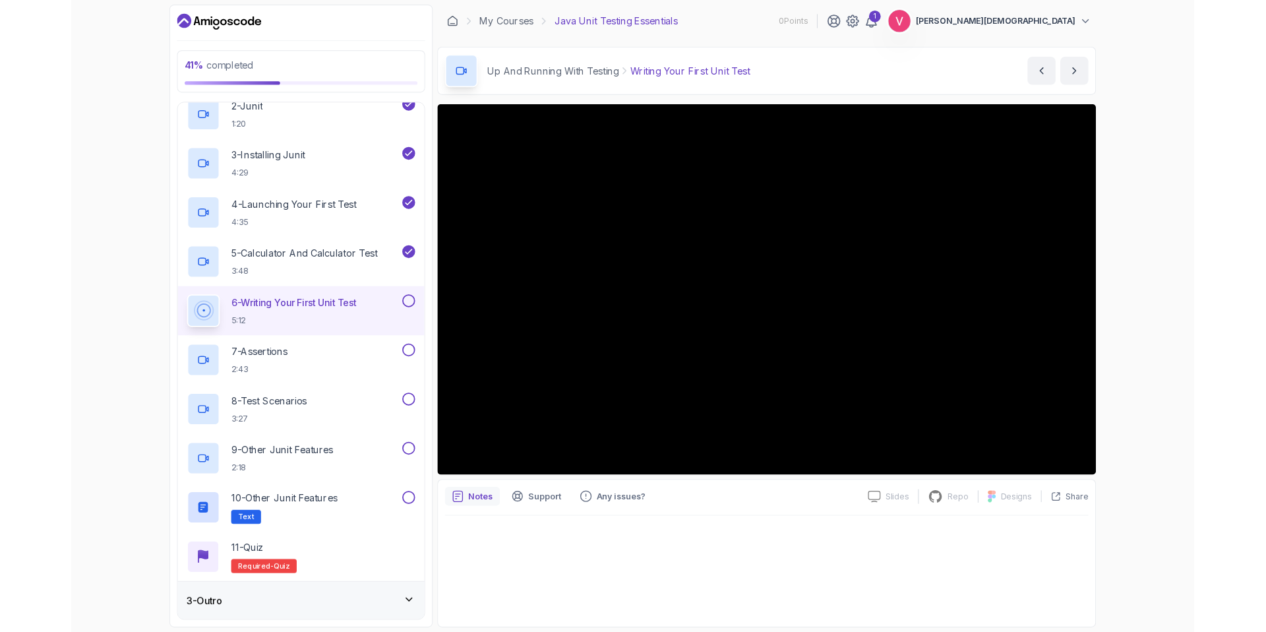
scroll to position [235, 0]
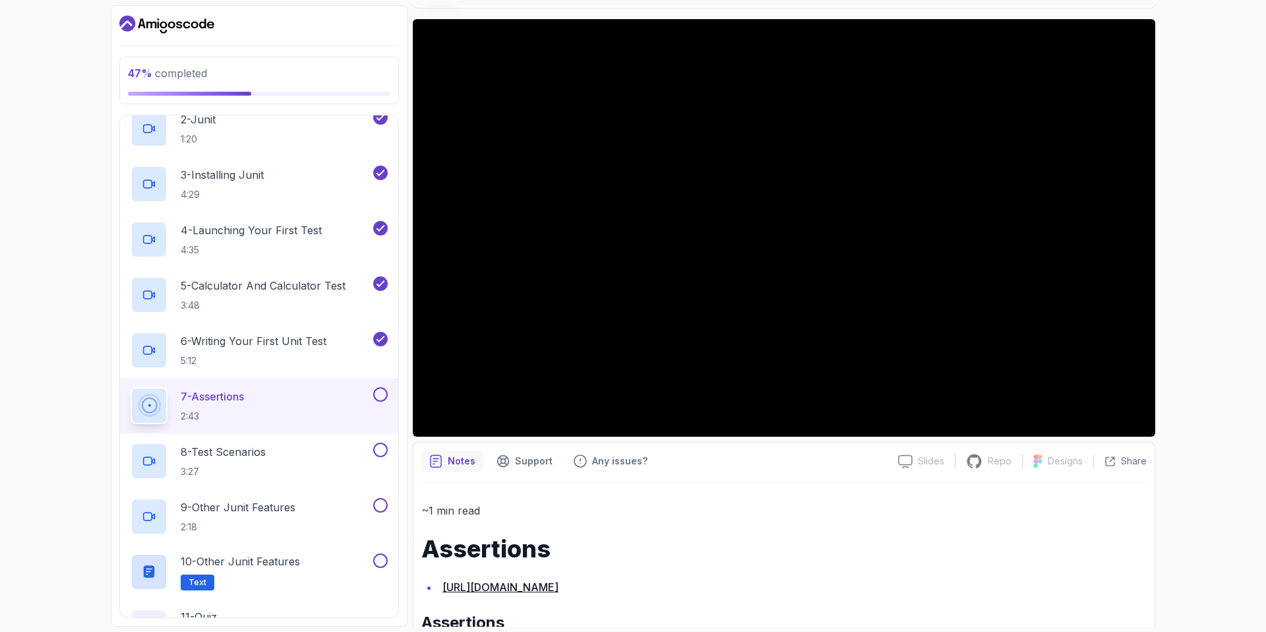
scroll to position [235, 0]
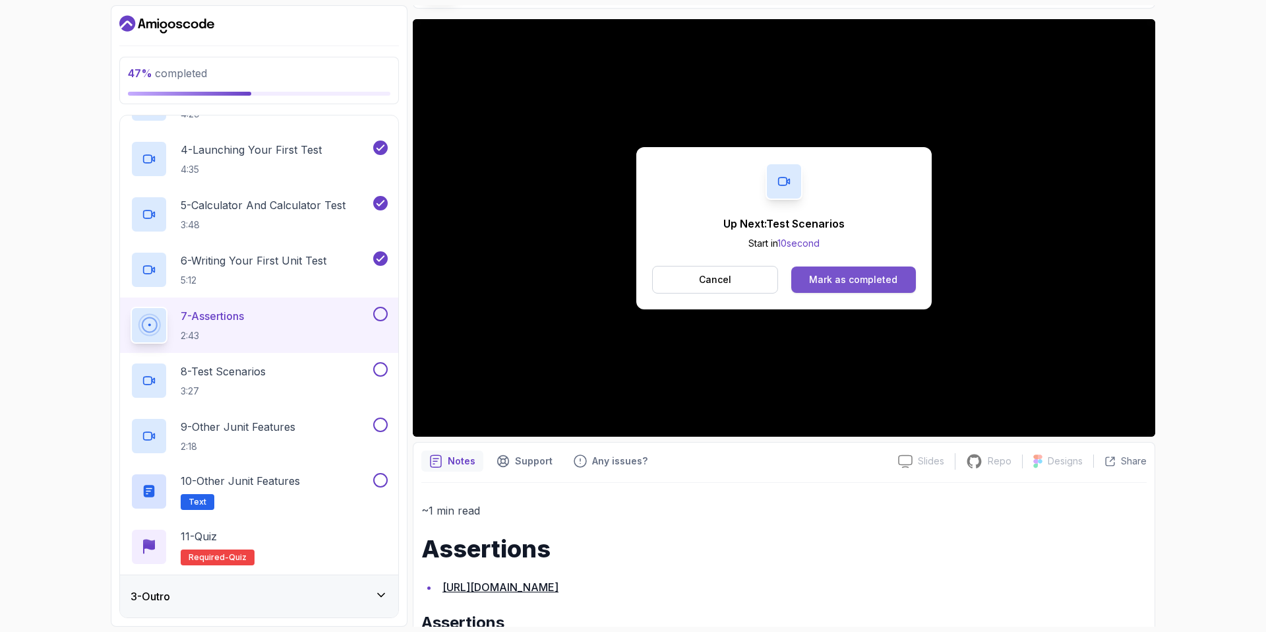
click at [854, 273] on div "Mark as completed" at bounding box center [853, 279] width 88 height 13
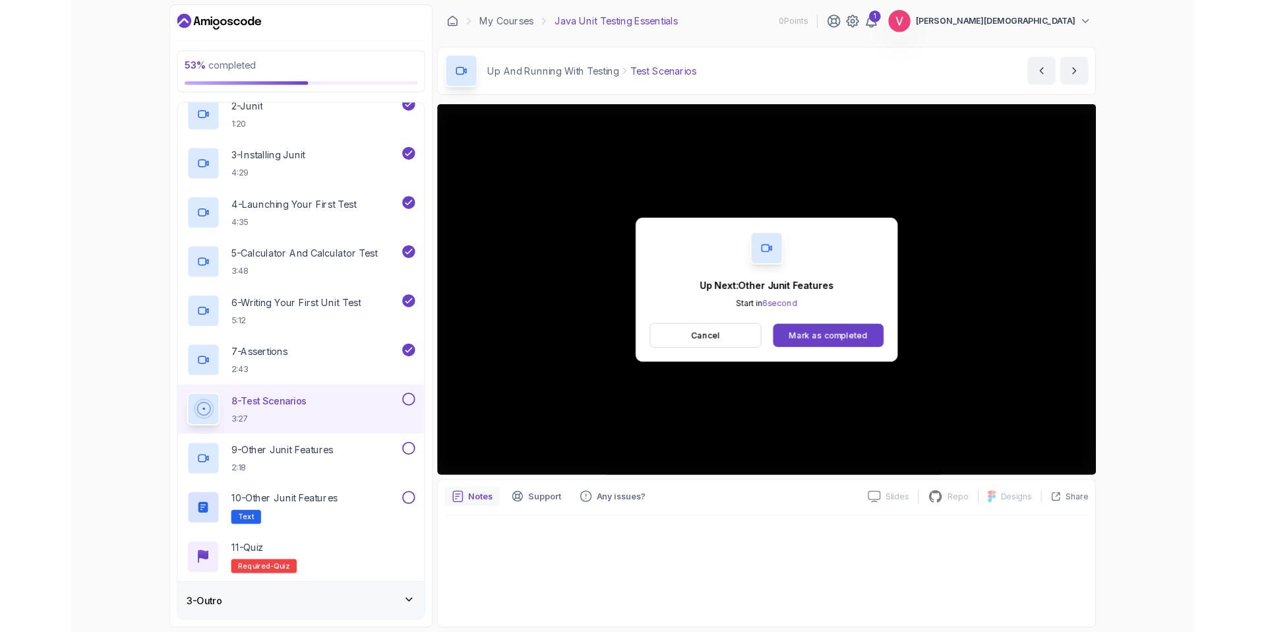
scroll to position [235, 0]
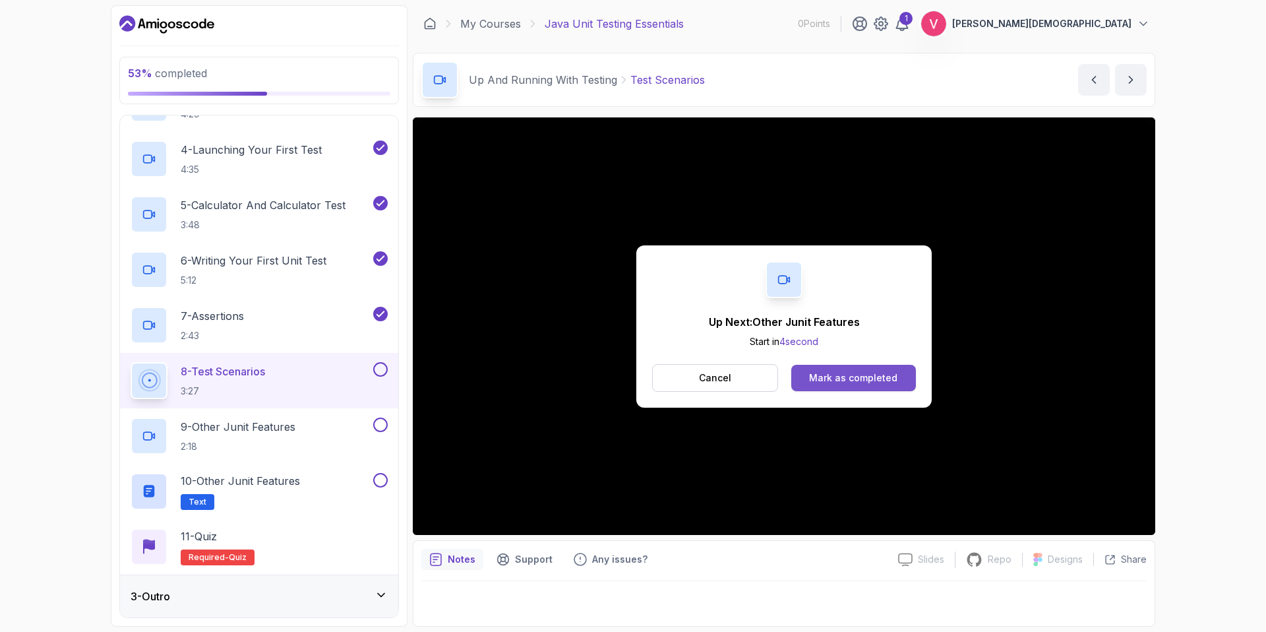
click at [822, 373] on div "Mark as completed" at bounding box center [853, 377] width 88 height 13
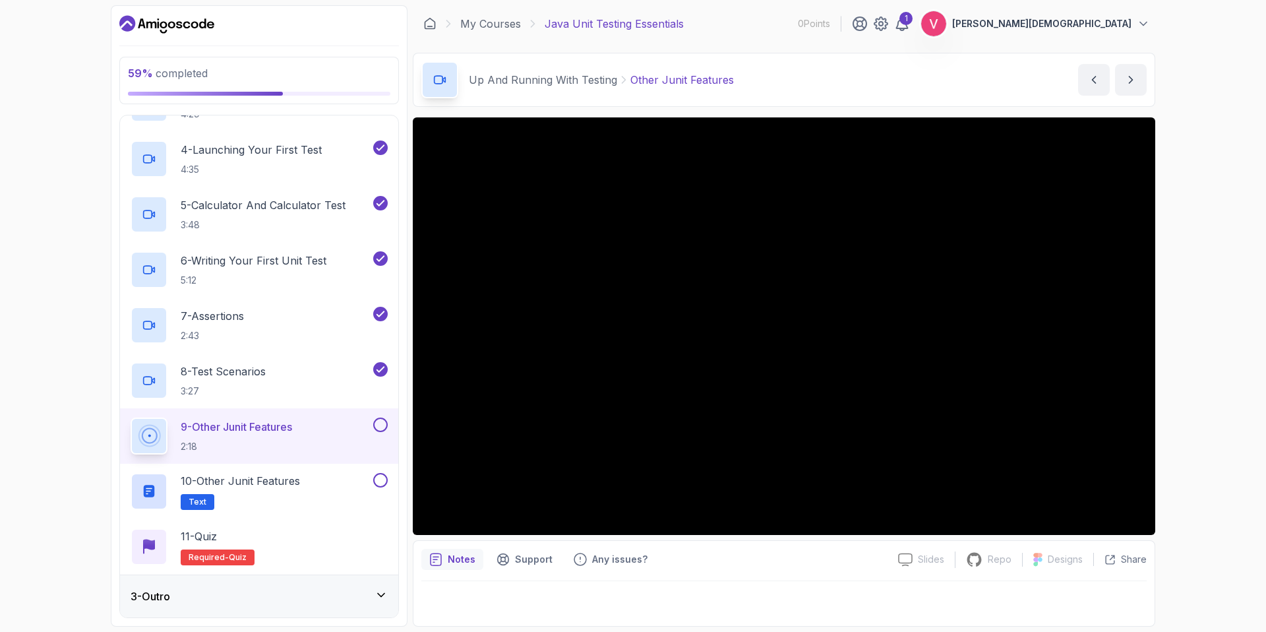
click at [324, 610] on div "3 - Outro" at bounding box center [259, 596] width 278 height 42
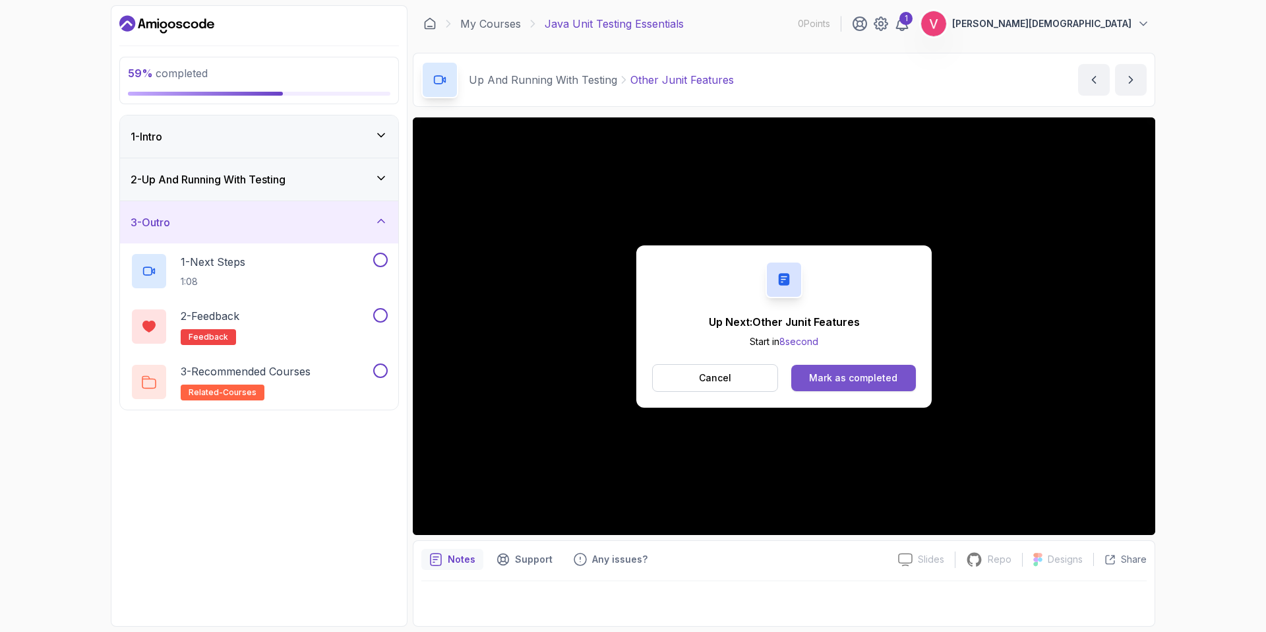
click at [823, 368] on button "Mark as completed" at bounding box center [853, 378] width 125 height 26
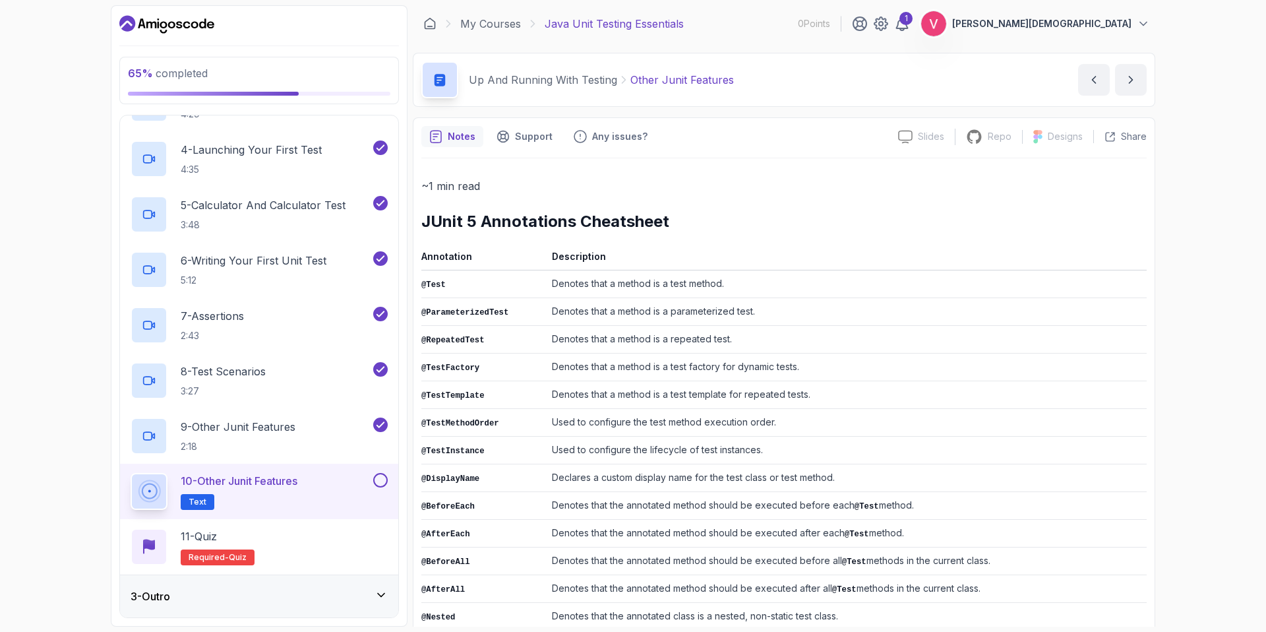
click at [363, 482] on div "10 - Other Junit Features Text" at bounding box center [251, 491] width 240 height 37
click at [379, 476] on button at bounding box center [380, 480] width 15 height 15
click at [484, 305] on td "@ParameterizedTest" at bounding box center [483, 312] width 125 height 28
click at [467, 298] on td "@ParameterizedTest" at bounding box center [483, 312] width 125 height 28
click at [473, 353] on td "@TestFactory" at bounding box center [483, 367] width 125 height 28
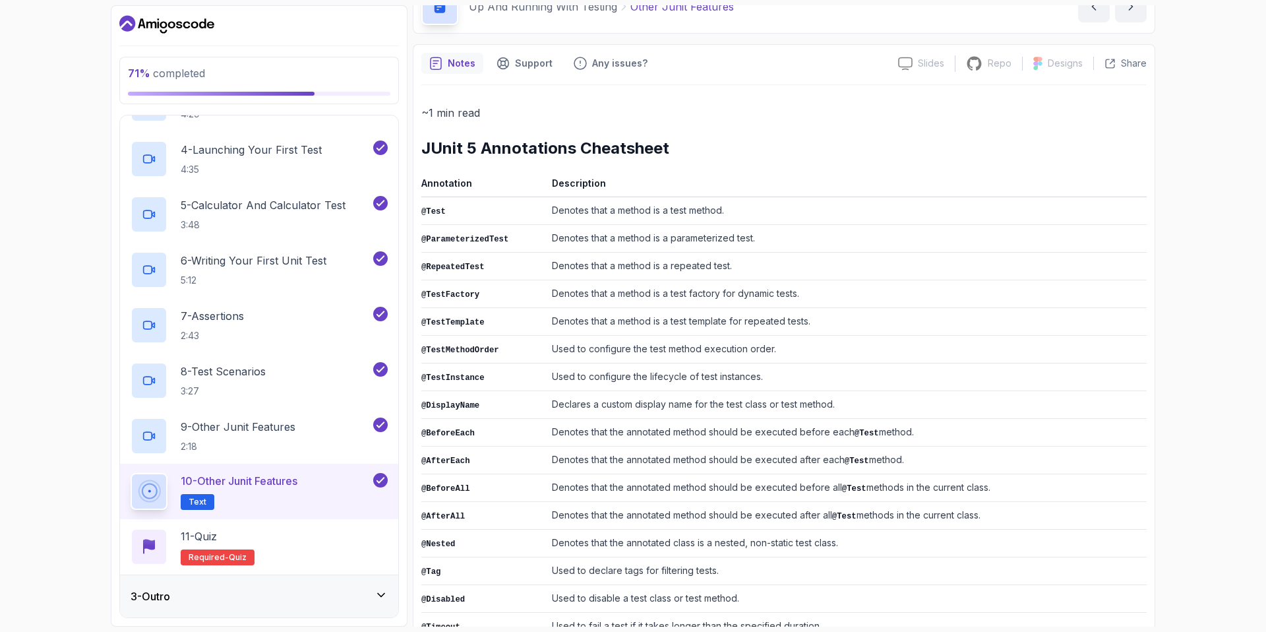
scroll to position [130, 0]
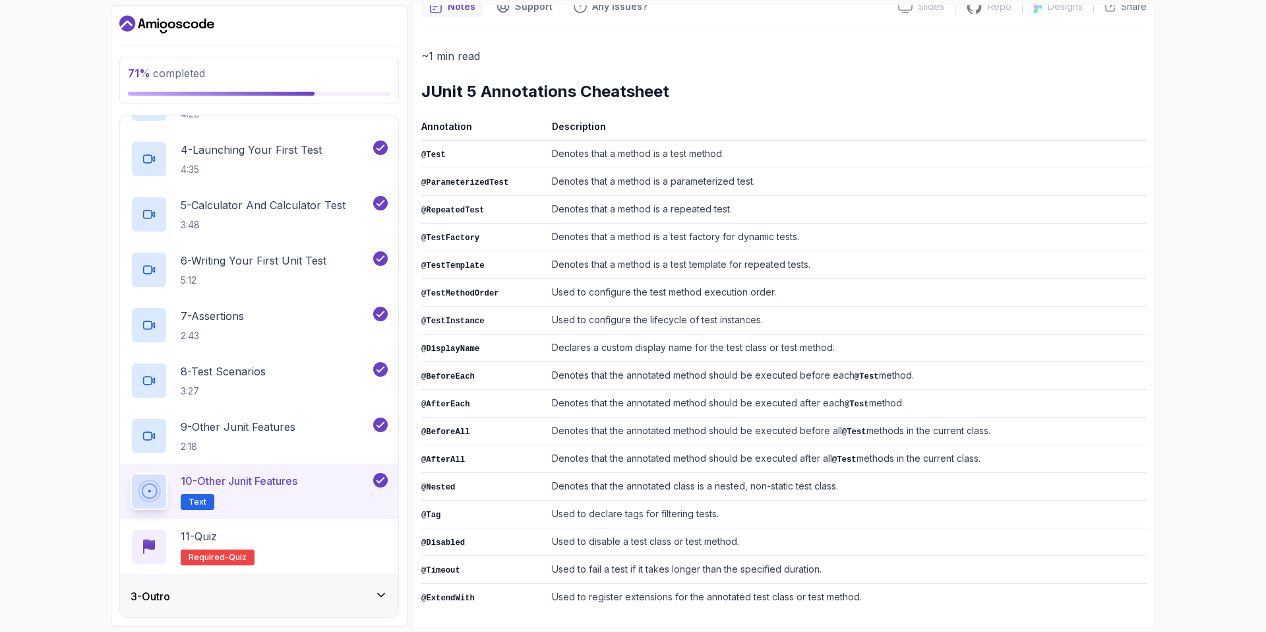
click at [207, 504] on p "Text" at bounding box center [198, 502] width 34 height 16
click at [269, 546] on div "11 - Quiz Required- quiz" at bounding box center [259, 546] width 257 height 37
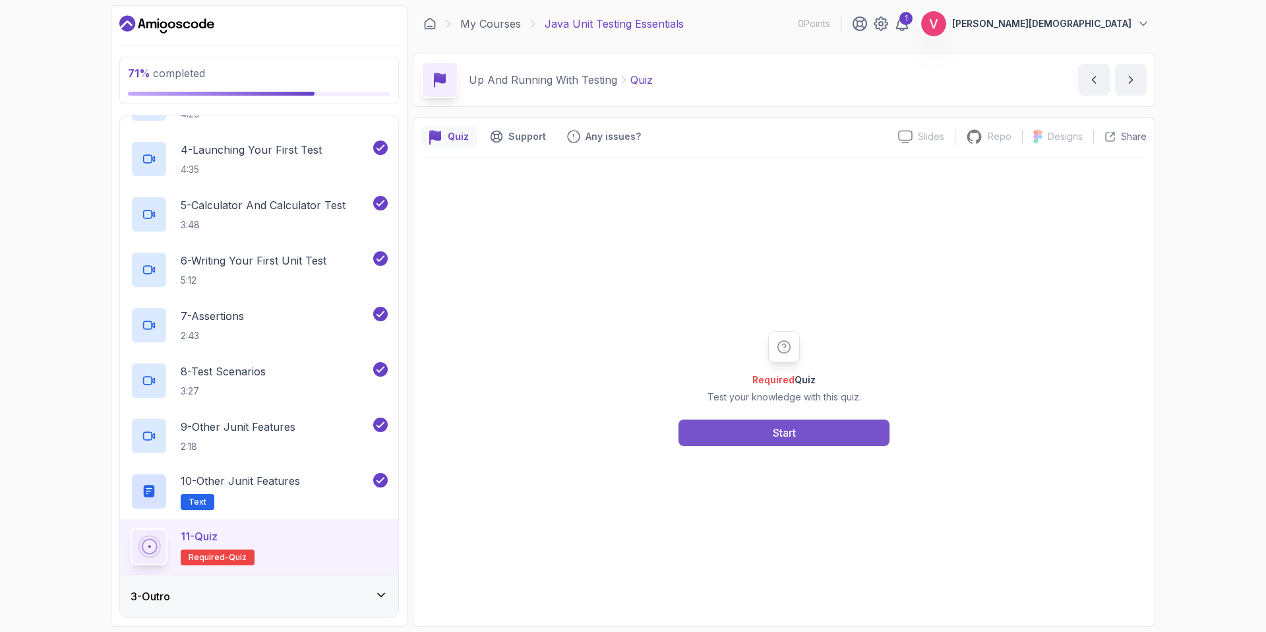
click at [749, 438] on button "Start" at bounding box center [783, 432] width 211 height 26
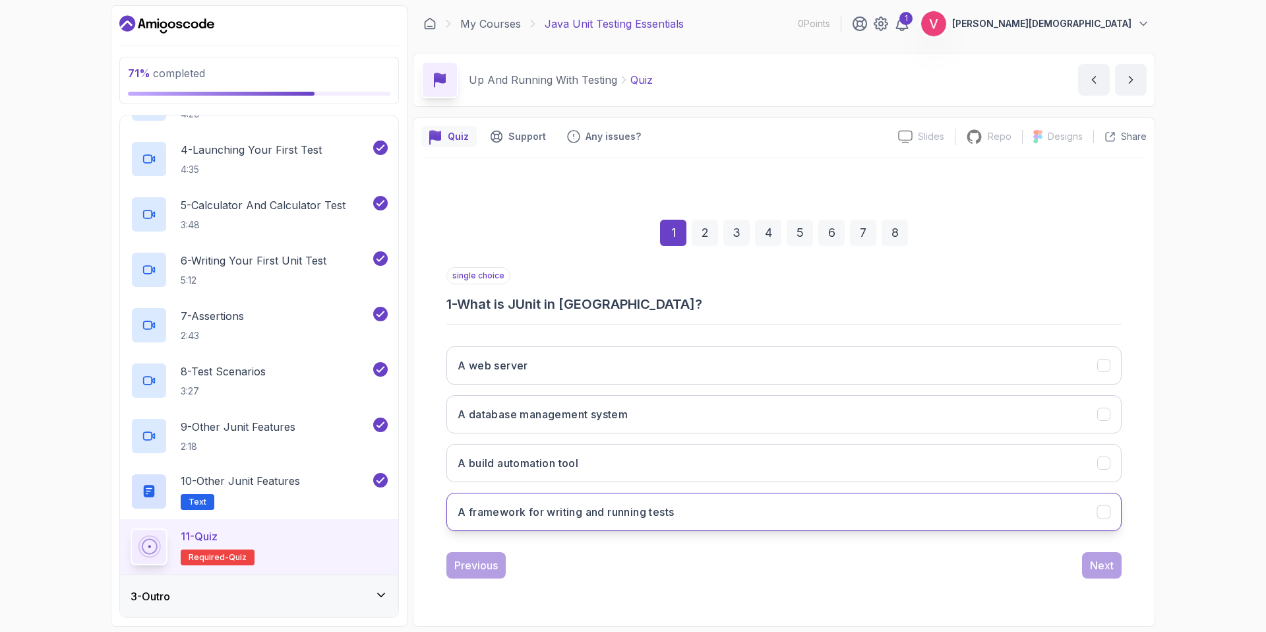
click at [877, 497] on button "A framework for writing and running tests" at bounding box center [783, 511] width 675 height 38
click at [1116, 564] on button "Next" at bounding box center [1102, 565] width 40 height 26
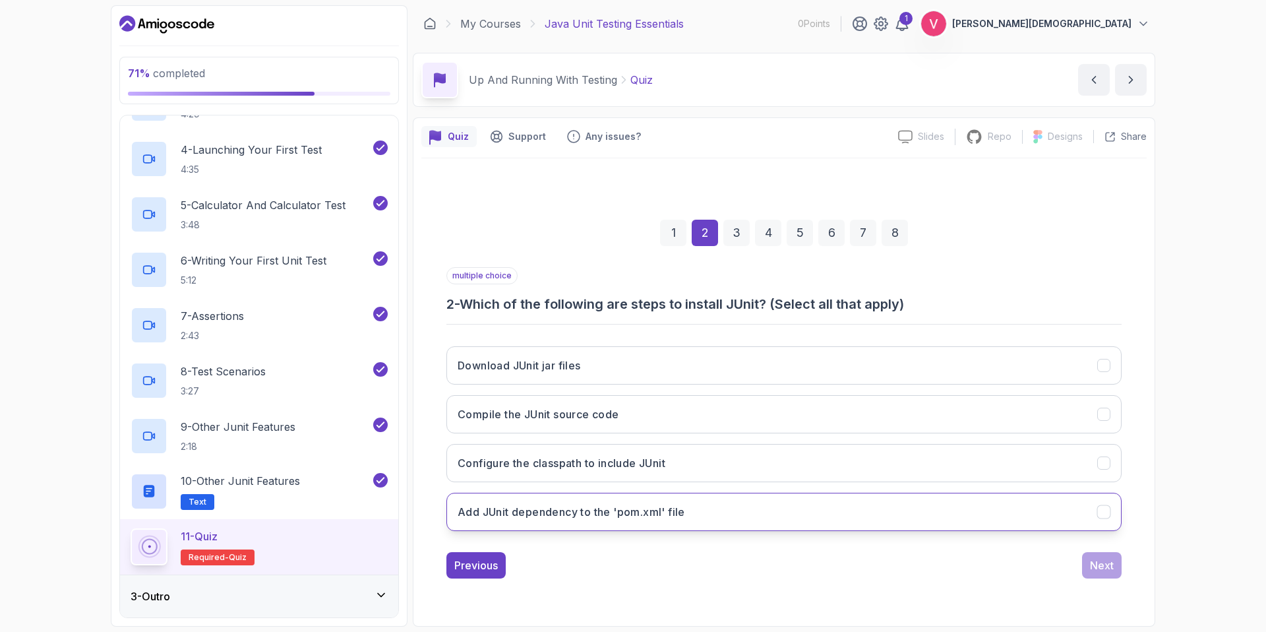
click at [826, 514] on button "Add JUnit dependency to the 'pom.xml' file" at bounding box center [783, 511] width 675 height 38
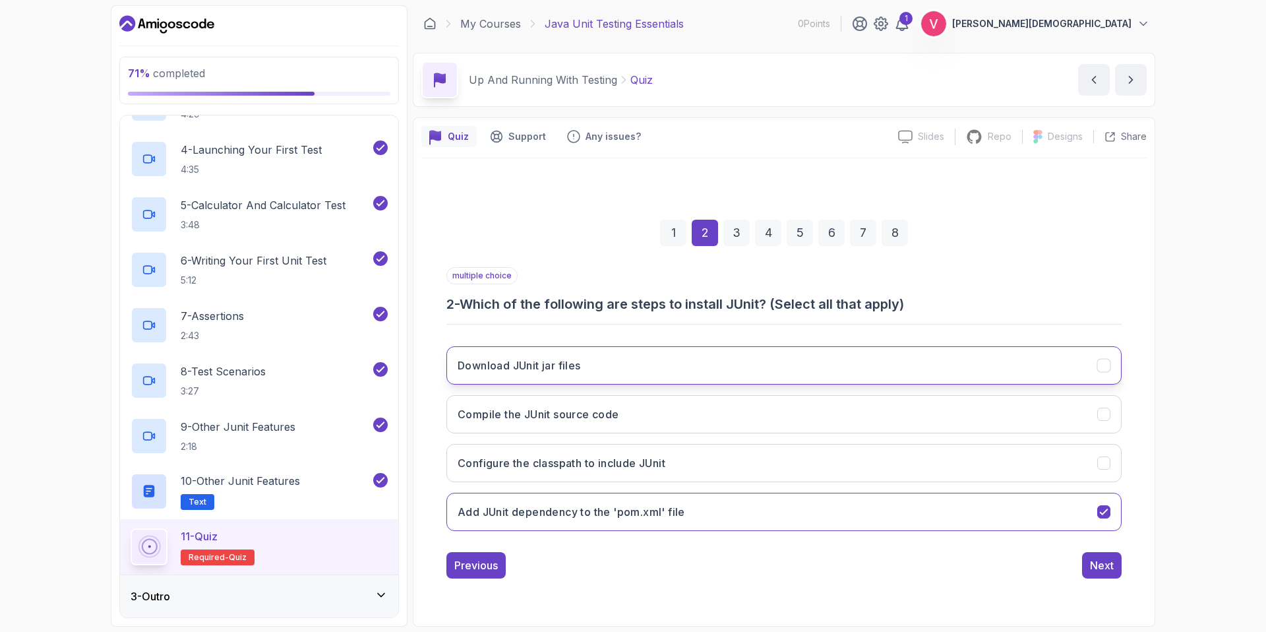
click at [904, 356] on button "Download JUnit jar files" at bounding box center [783, 365] width 675 height 38
click at [1099, 563] on div "Next" at bounding box center [1102, 565] width 24 height 16
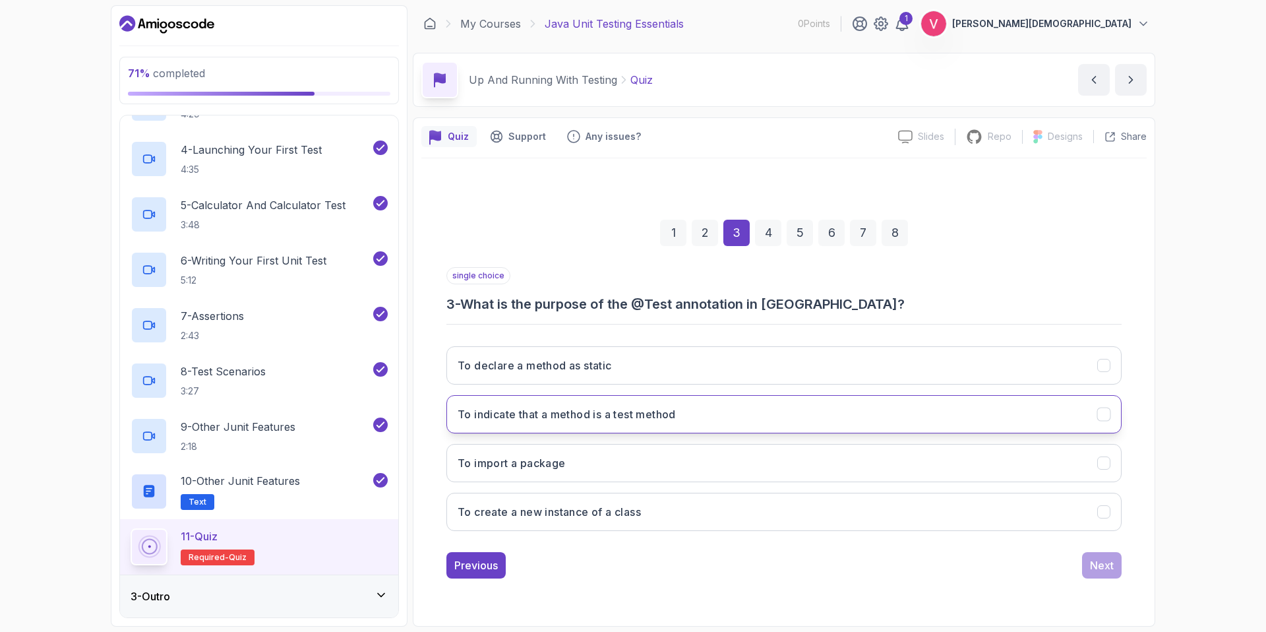
click at [870, 423] on button "To indicate that a method is a test method" at bounding box center [783, 414] width 675 height 38
click at [1108, 574] on button "Next" at bounding box center [1102, 565] width 40 height 26
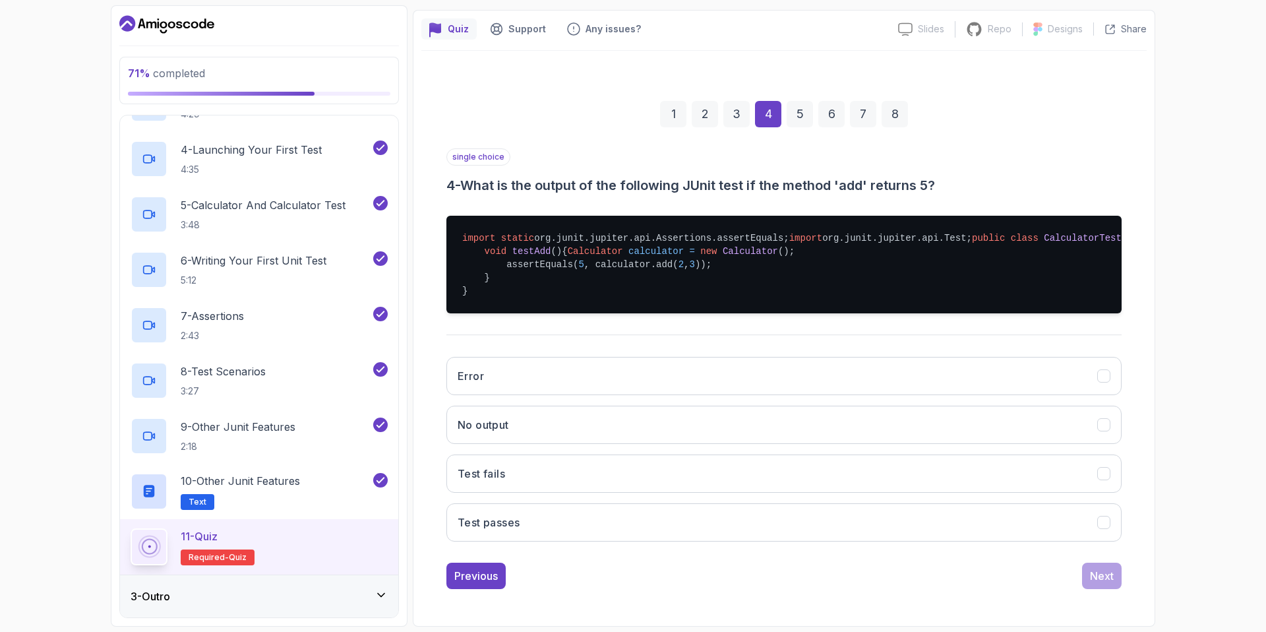
scroll to position [148, 0]
click at [1008, 538] on button "Test passes" at bounding box center [783, 522] width 675 height 38
click at [1096, 444] on button "No output" at bounding box center [783, 424] width 675 height 38
click at [1099, 529] on icon "Test passes" at bounding box center [1104, 522] width 13 height 13
click at [1094, 444] on button "No output" at bounding box center [783, 424] width 675 height 38
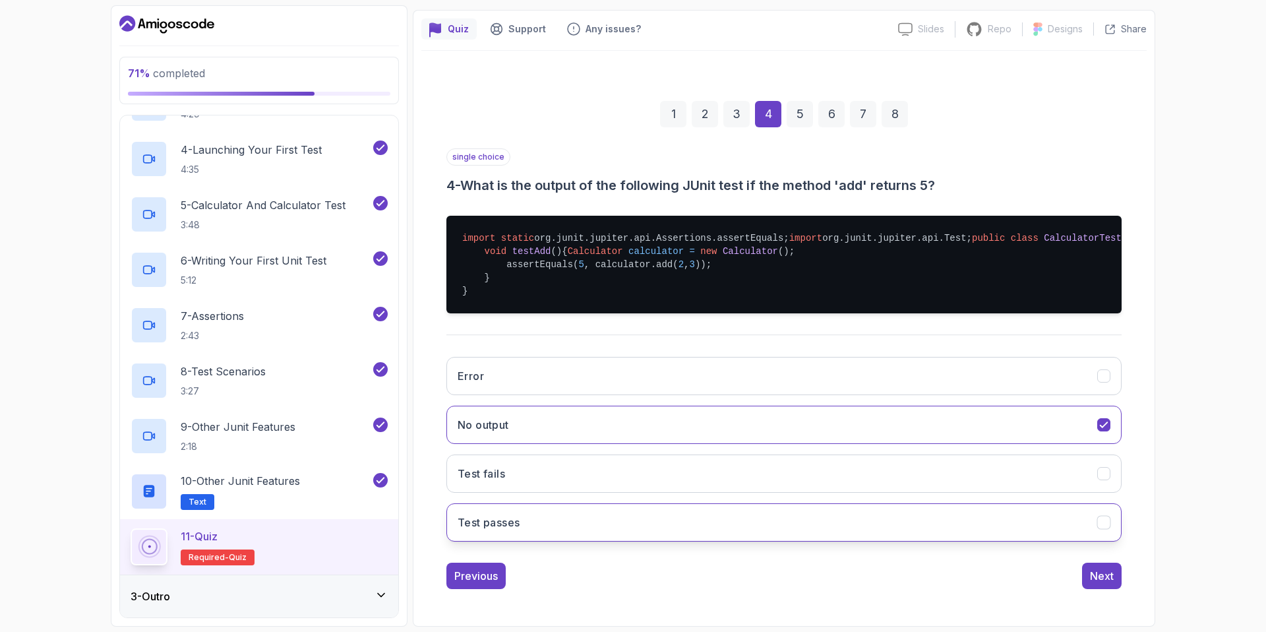
click at [1077, 541] on button "Test passes" at bounding box center [783, 522] width 675 height 38
click at [1096, 583] on div "Next" at bounding box center [1102, 576] width 24 height 16
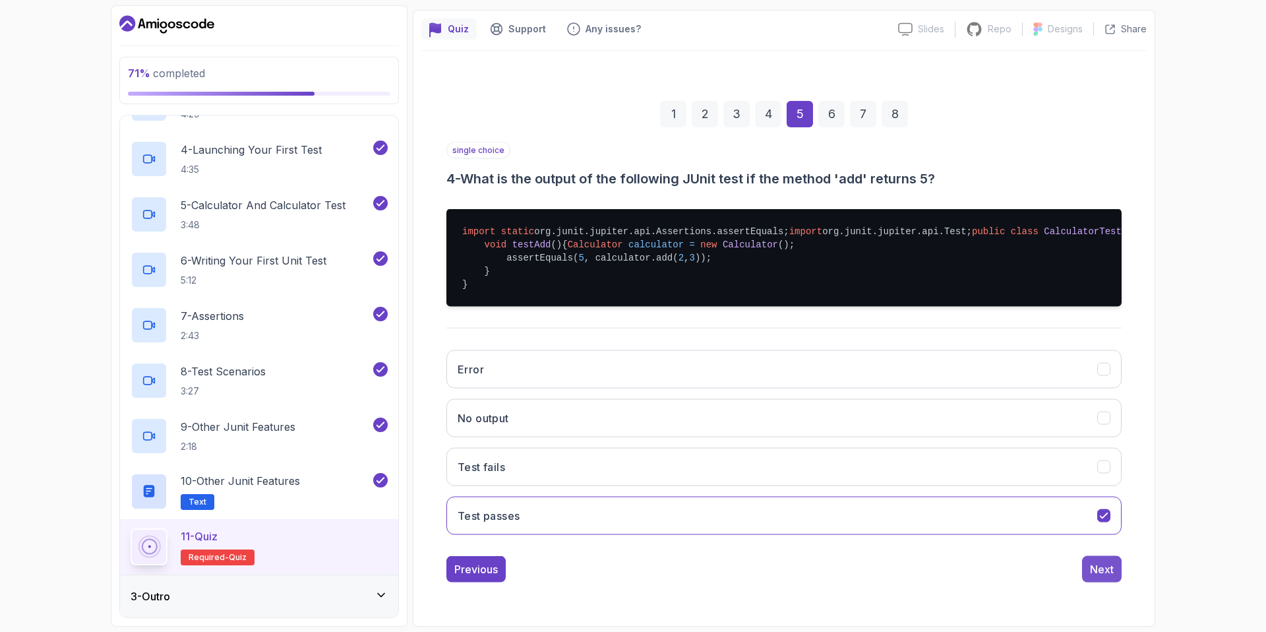
scroll to position [0, 0]
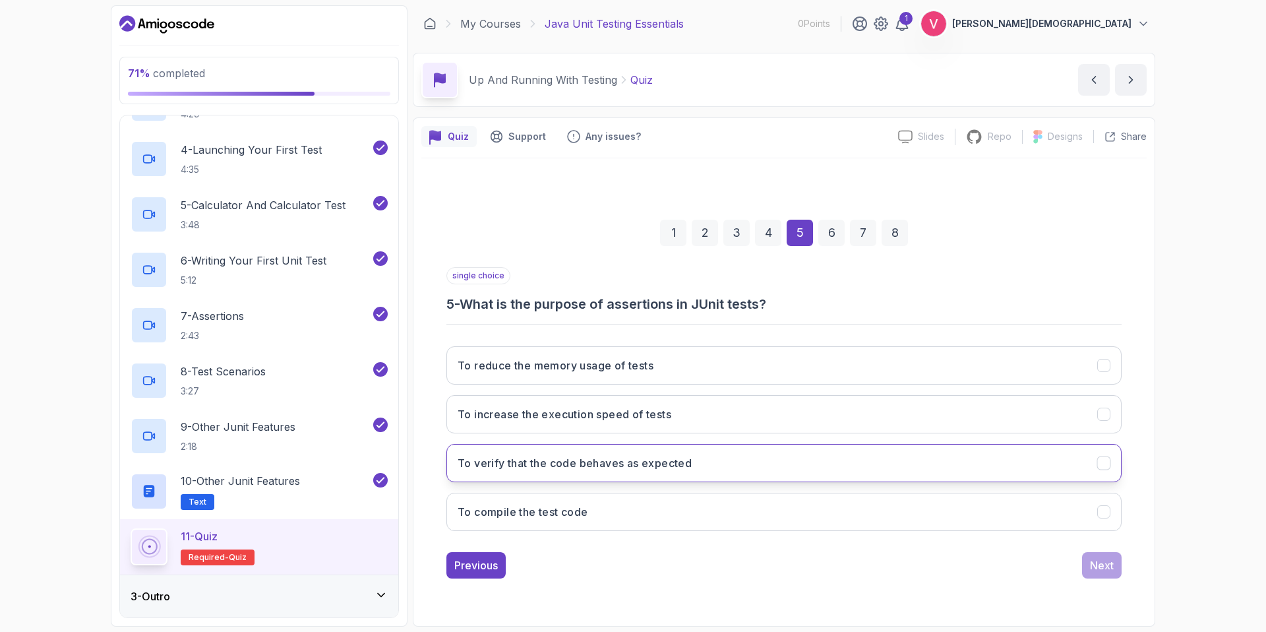
click at [978, 454] on button "To verify that the code behaves as expected" at bounding box center [783, 463] width 675 height 38
click at [1097, 564] on div "Next" at bounding box center [1102, 565] width 24 height 16
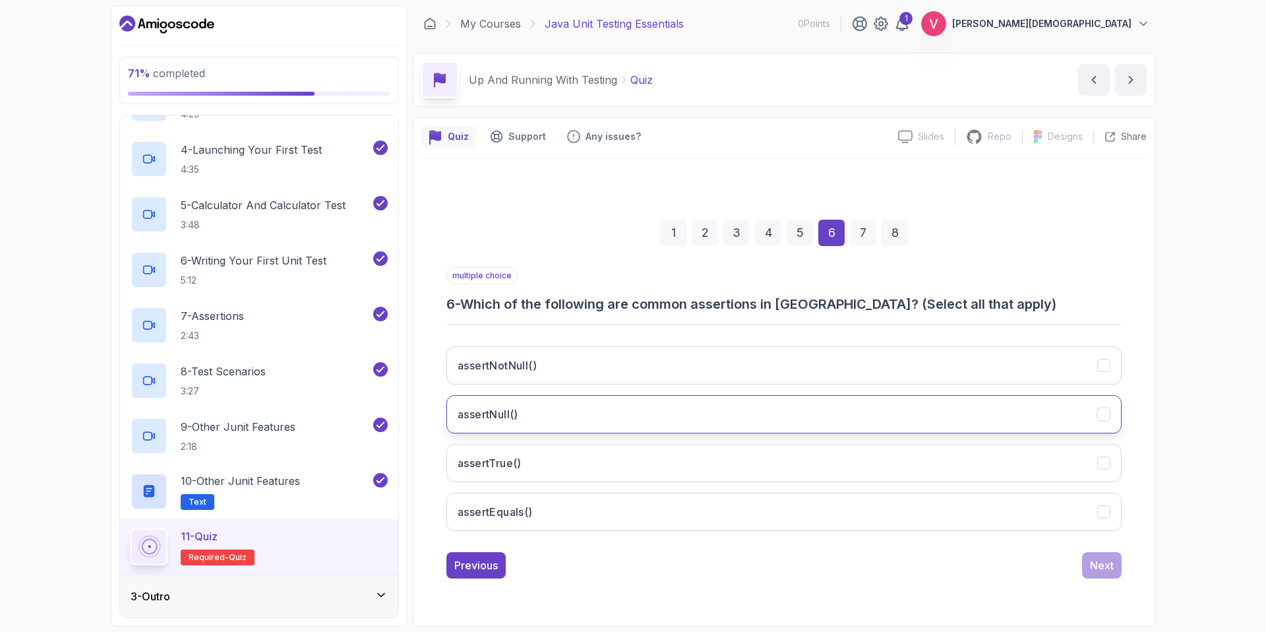
click at [1025, 411] on button "assertNull()" at bounding box center [783, 414] width 675 height 38
click at [1032, 355] on button "assertNotNull()" at bounding box center [783, 365] width 675 height 38
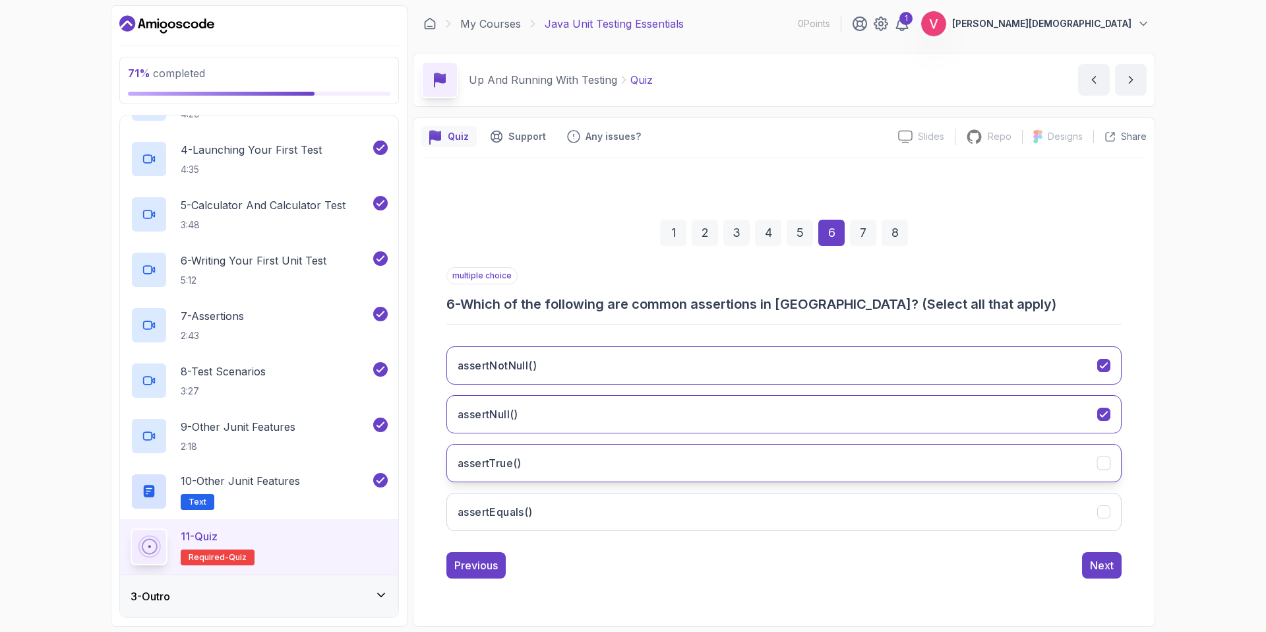
click at [1050, 454] on button "assertTrue()" at bounding box center [783, 463] width 675 height 38
click at [1075, 517] on button "assertEquals()" at bounding box center [783, 511] width 675 height 38
click at [1107, 567] on div "Next" at bounding box center [1102, 565] width 24 height 16
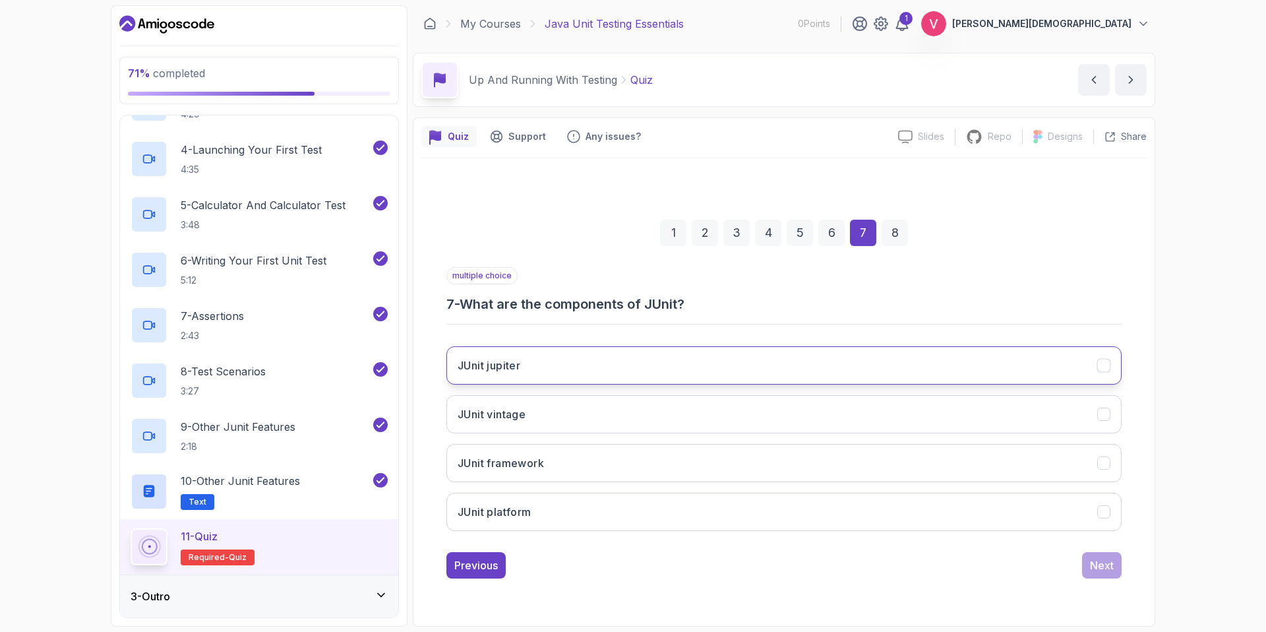
click at [966, 360] on button "JUnit jupiter" at bounding box center [783, 365] width 675 height 38
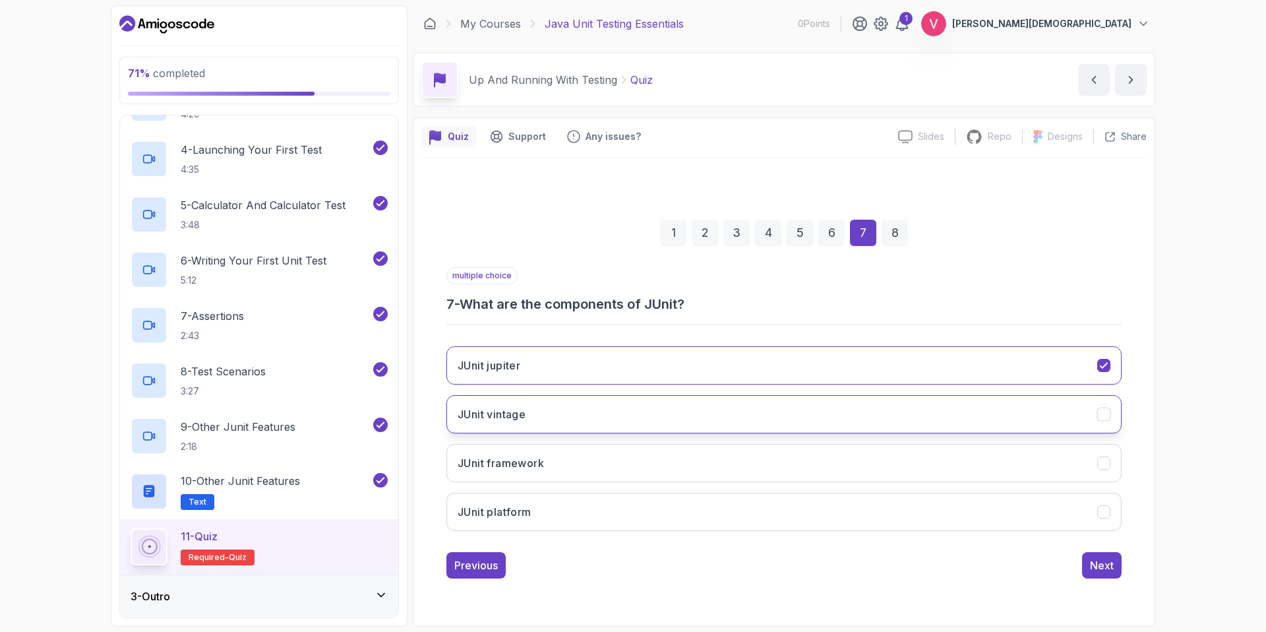
click at [980, 400] on button "JUnit vintage" at bounding box center [783, 414] width 675 height 38
click at [986, 502] on button "JUnit platform" at bounding box center [783, 511] width 675 height 38
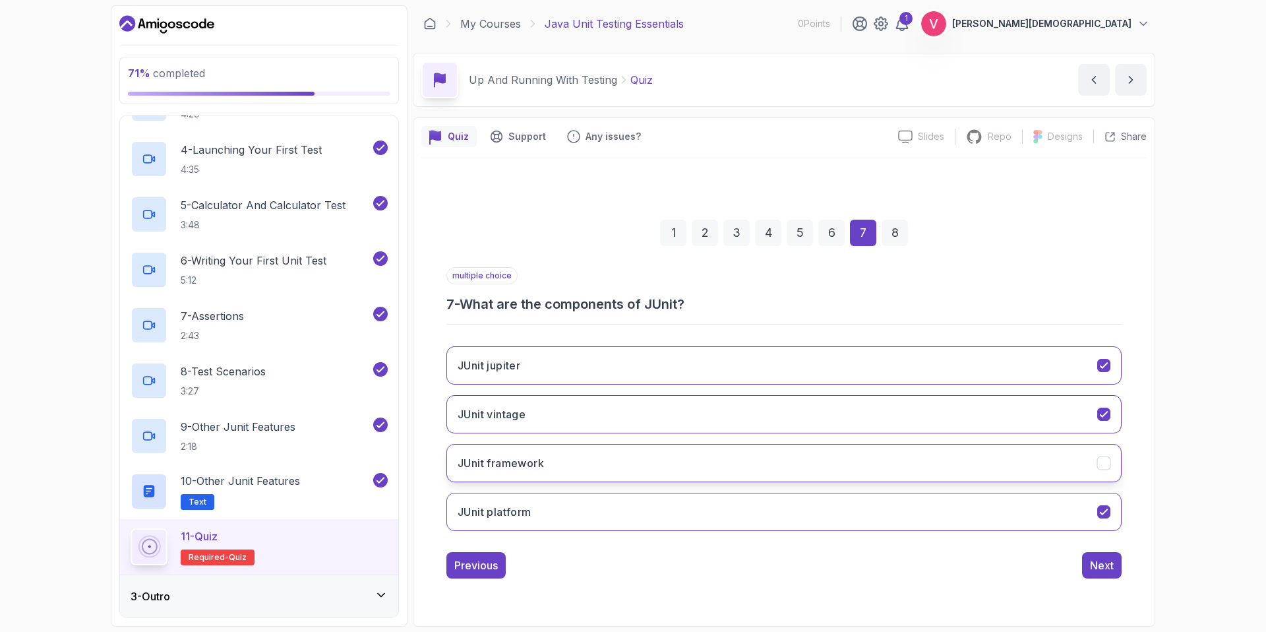
click at [1082, 471] on button "JUnit framework" at bounding box center [783, 463] width 675 height 38
click at [1086, 421] on button "JUnit vintage" at bounding box center [783, 414] width 675 height 38
click at [1094, 568] on div "Next" at bounding box center [1102, 565] width 24 height 16
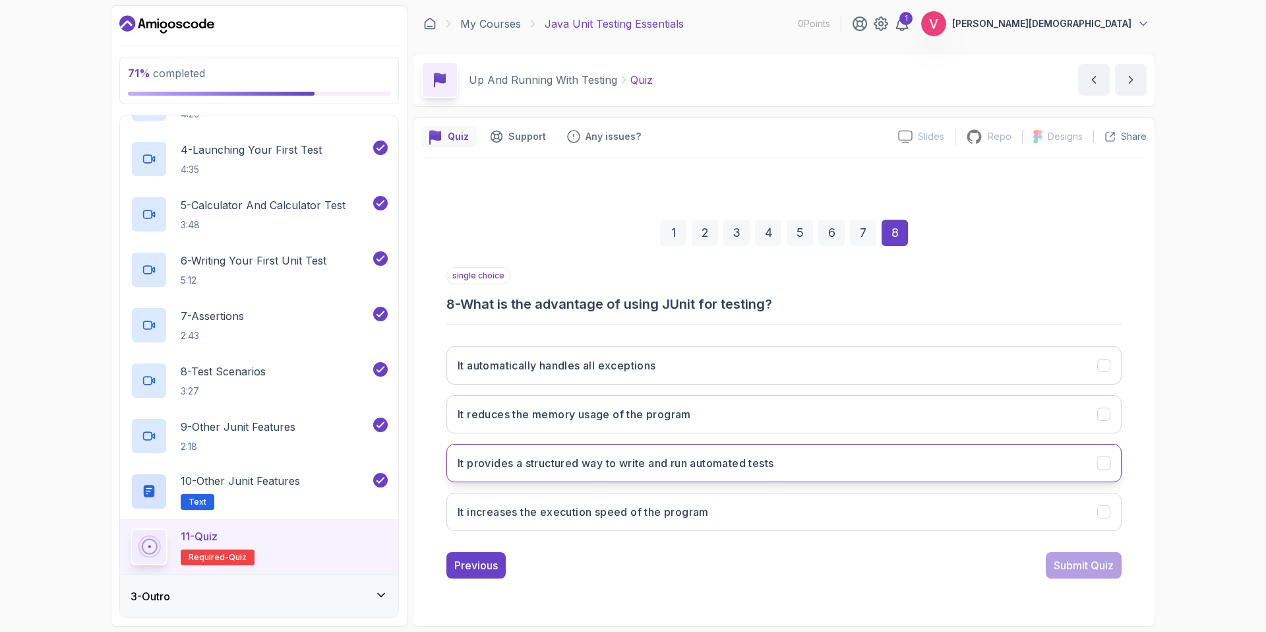
click at [863, 446] on button "It provides a structured way to write and run automated tests" at bounding box center [783, 463] width 675 height 38
click at [1081, 578] on button "Submit Quiz" at bounding box center [1084, 565] width 76 height 26
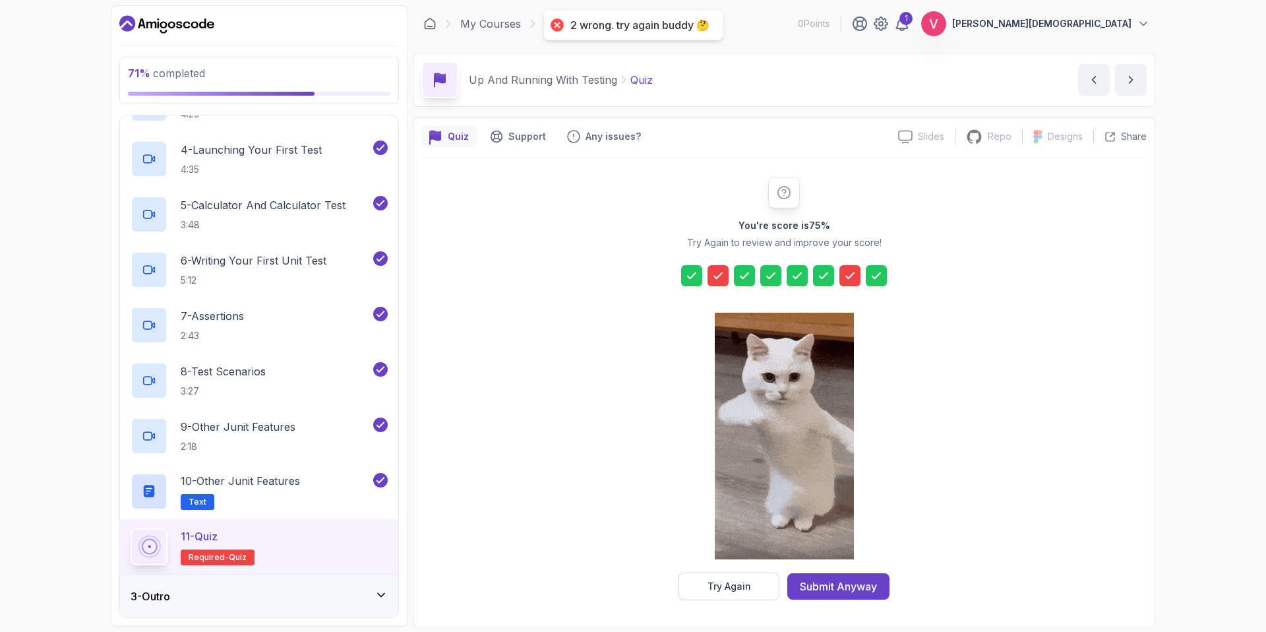
scroll to position [1, 0]
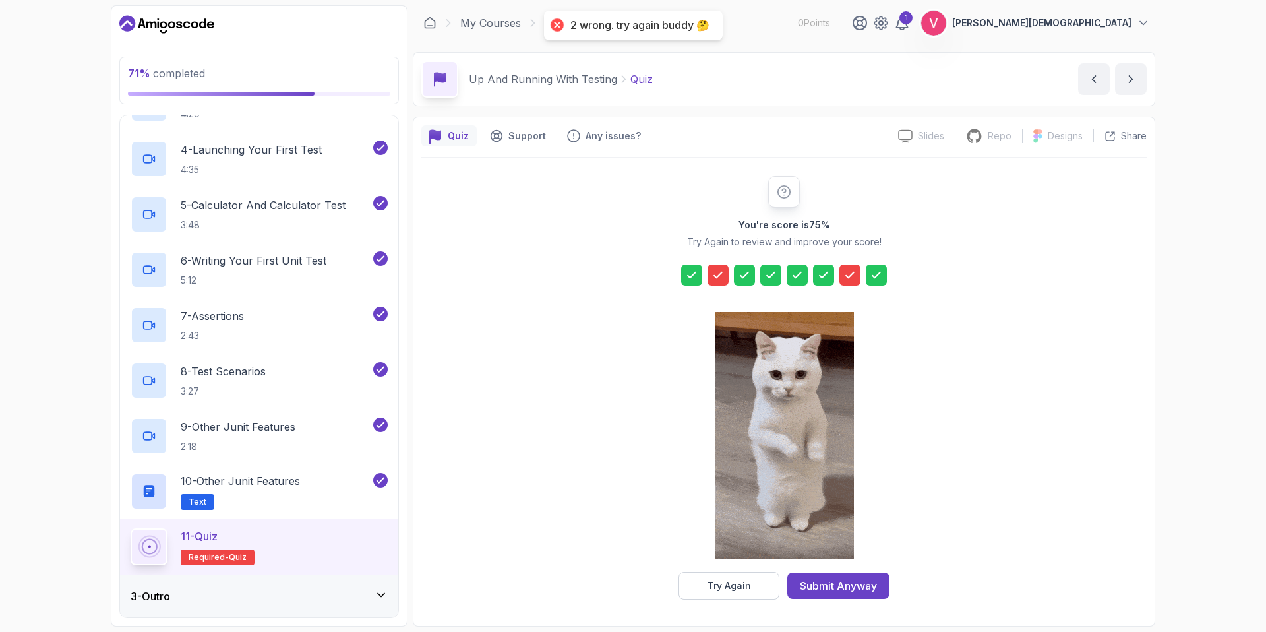
click at [721, 279] on icon at bounding box center [717, 274] width 13 height 13
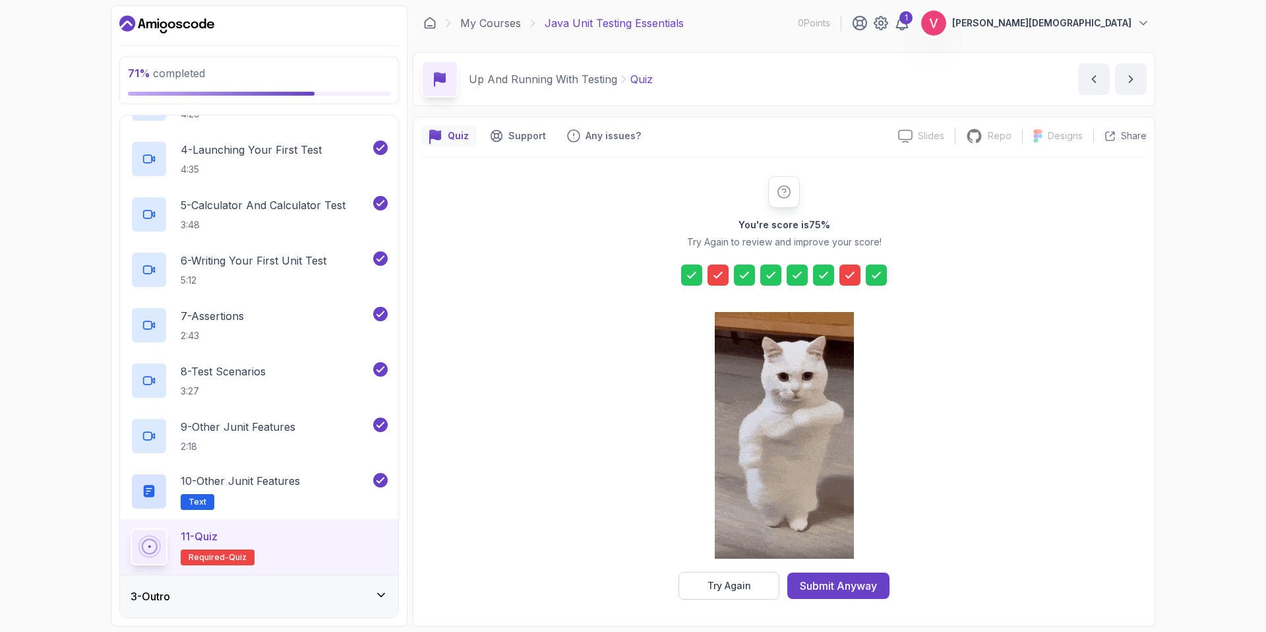
click at [721, 279] on icon at bounding box center [717, 274] width 13 height 13
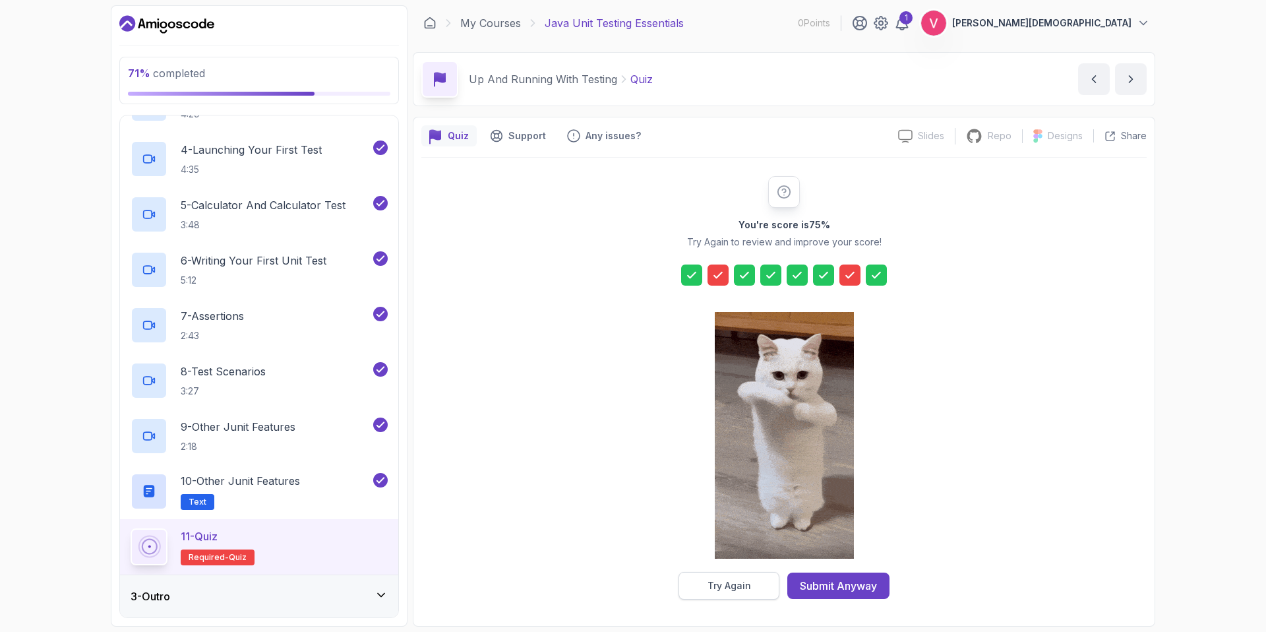
click at [755, 578] on button "Try Again" at bounding box center [728, 586] width 101 height 28
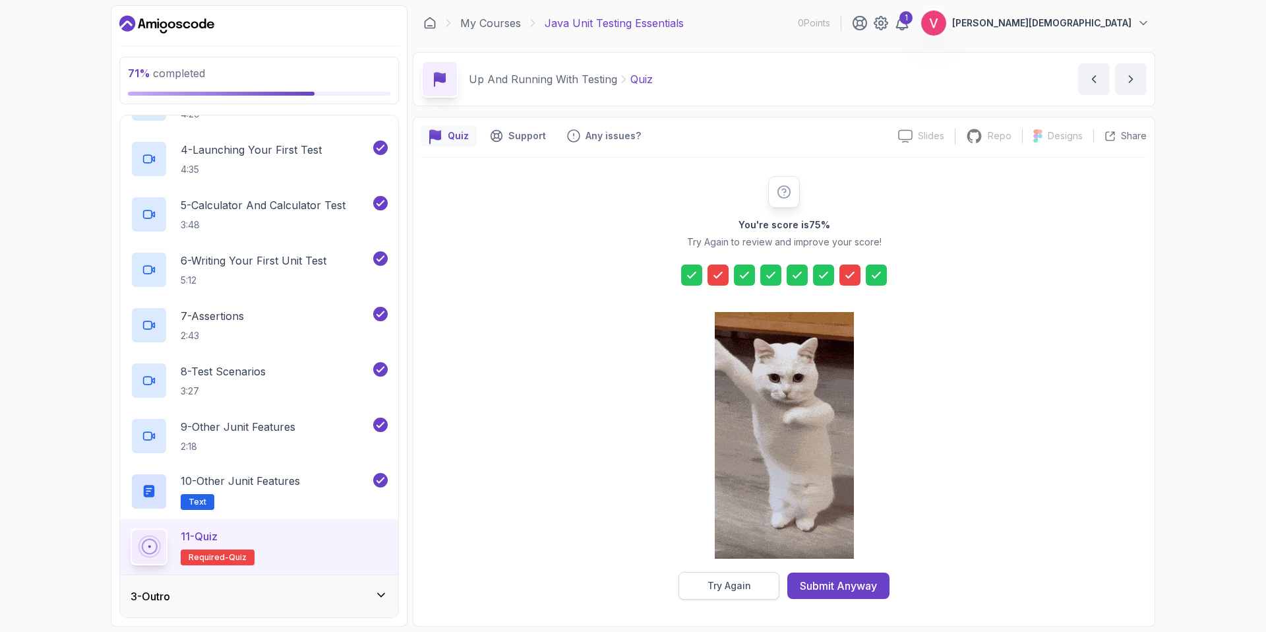
scroll to position [0, 0]
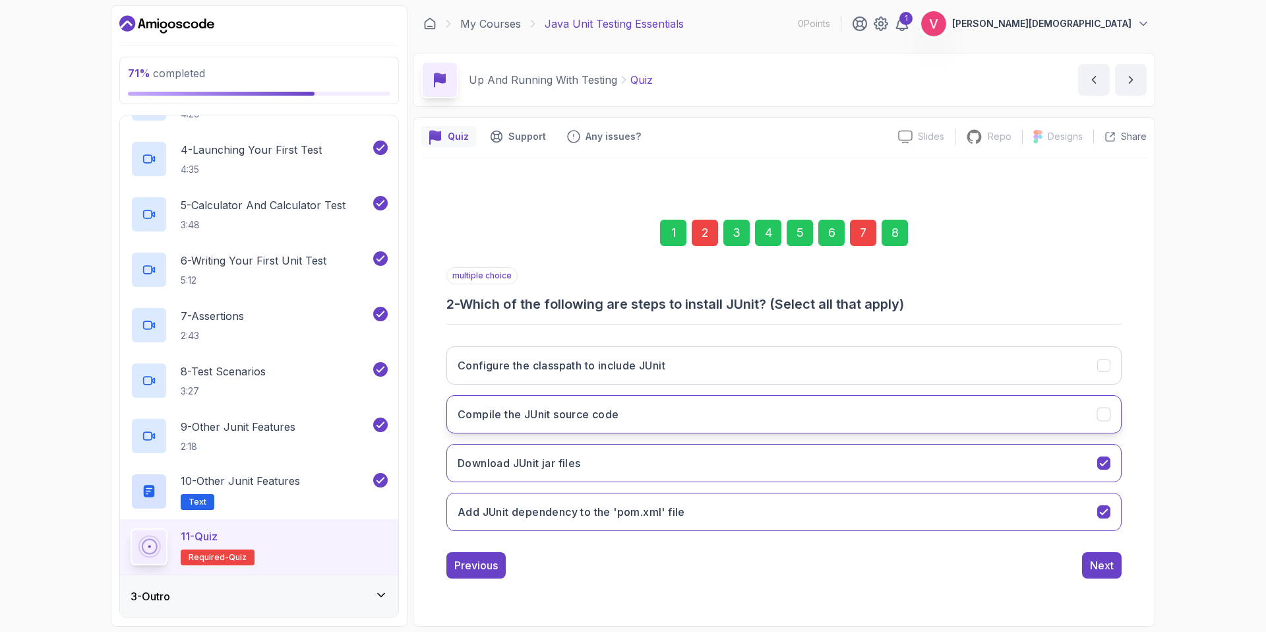
click at [863, 417] on button "Compile the JUnit source code" at bounding box center [783, 414] width 675 height 38
click at [856, 390] on div "Configure the classpath to include JUnit Compile the JUnit source code Download…" at bounding box center [783, 439] width 675 height 206
click at [868, 407] on button "Compile the JUnit source code" at bounding box center [783, 414] width 675 height 38
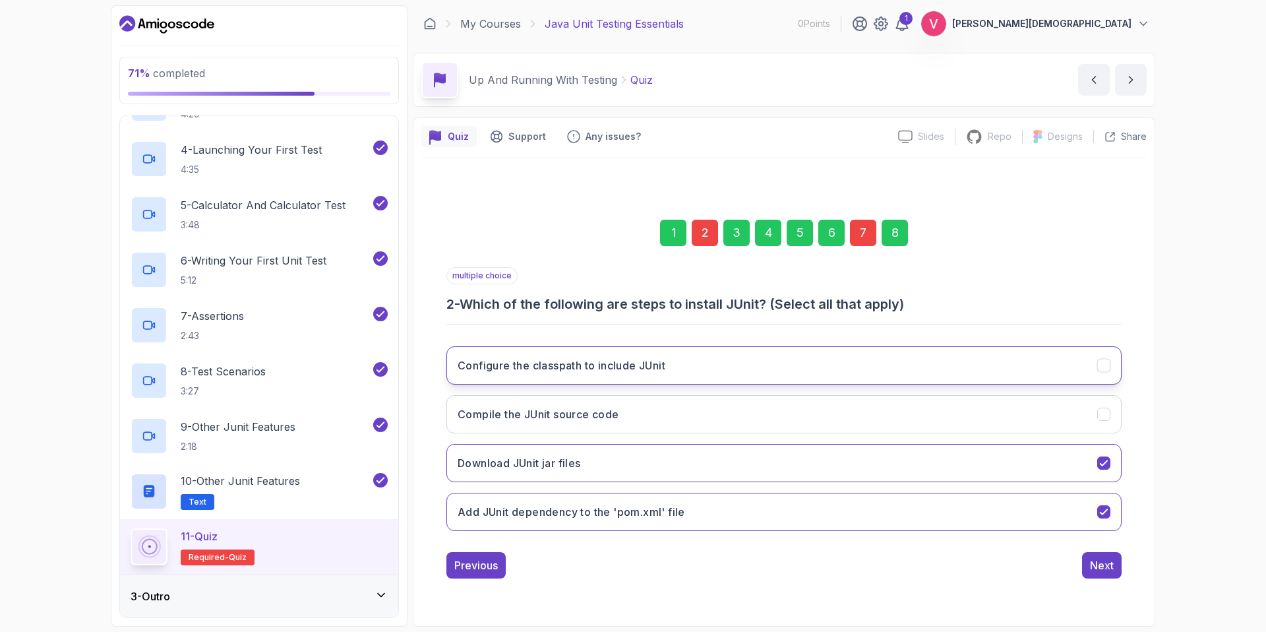
click at [885, 362] on button "Configure the classpath to include JUnit" at bounding box center [783, 365] width 675 height 38
click at [1088, 565] on button "Next" at bounding box center [1102, 565] width 40 height 26
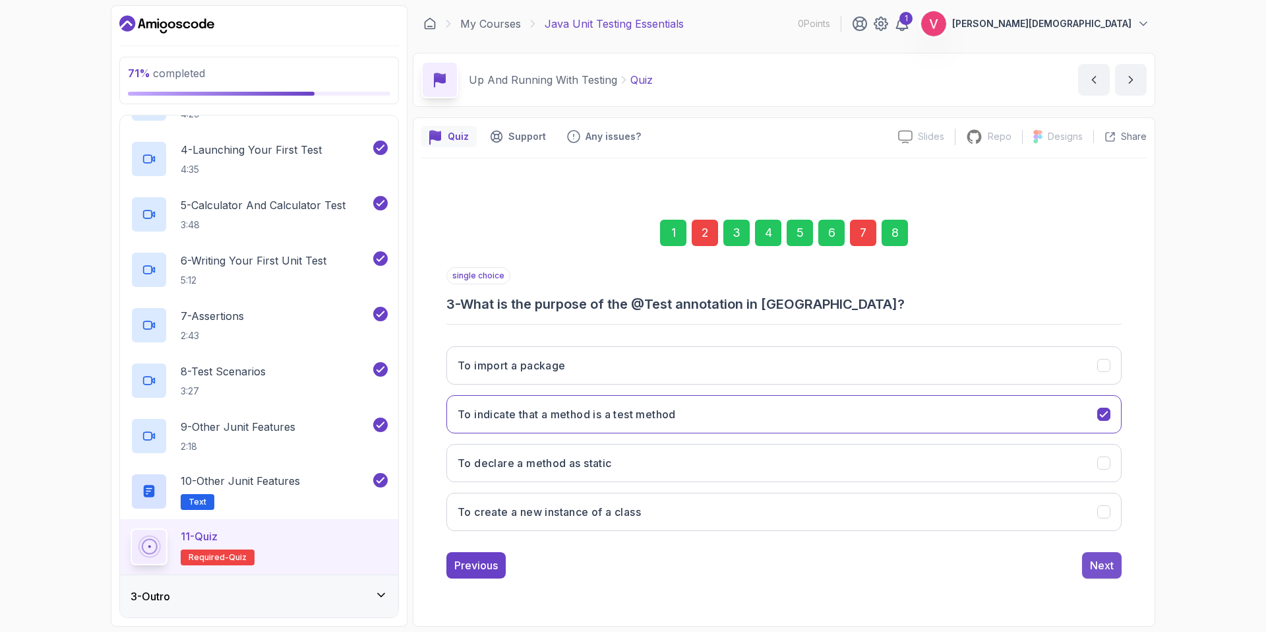
click at [1109, 563] on div "Next" at bounding box center [1102, 565] width 24 height 16
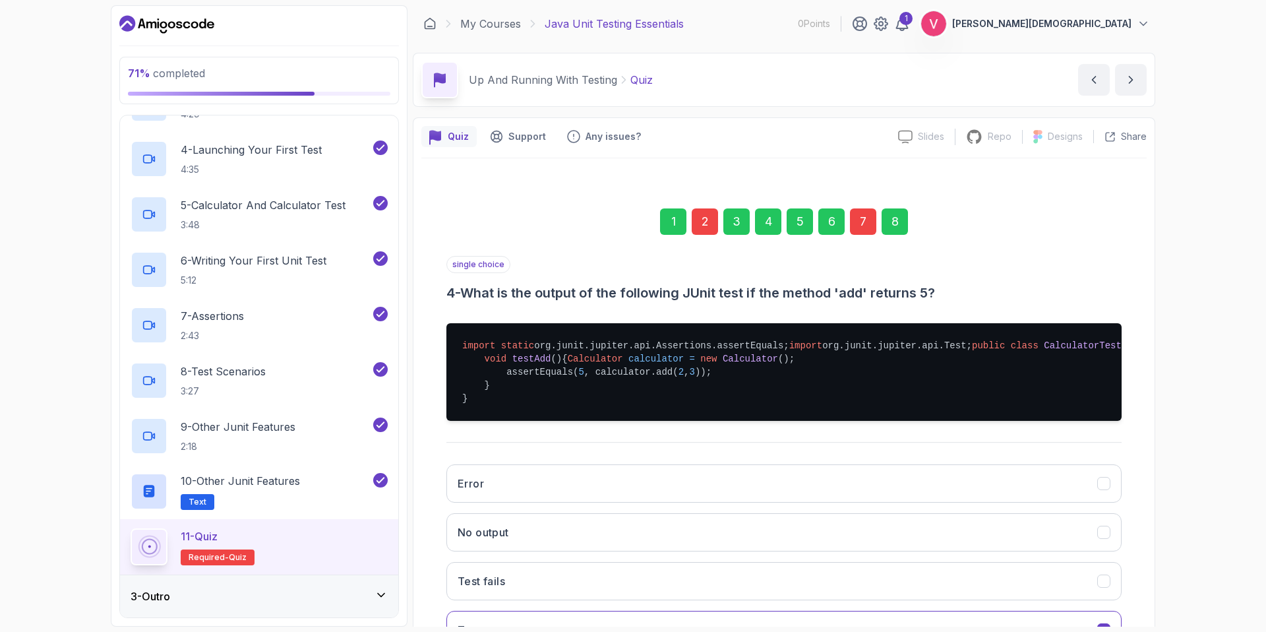
click at [868, 225] on div "7" at bounding box center [863, 221] width 26 height 26
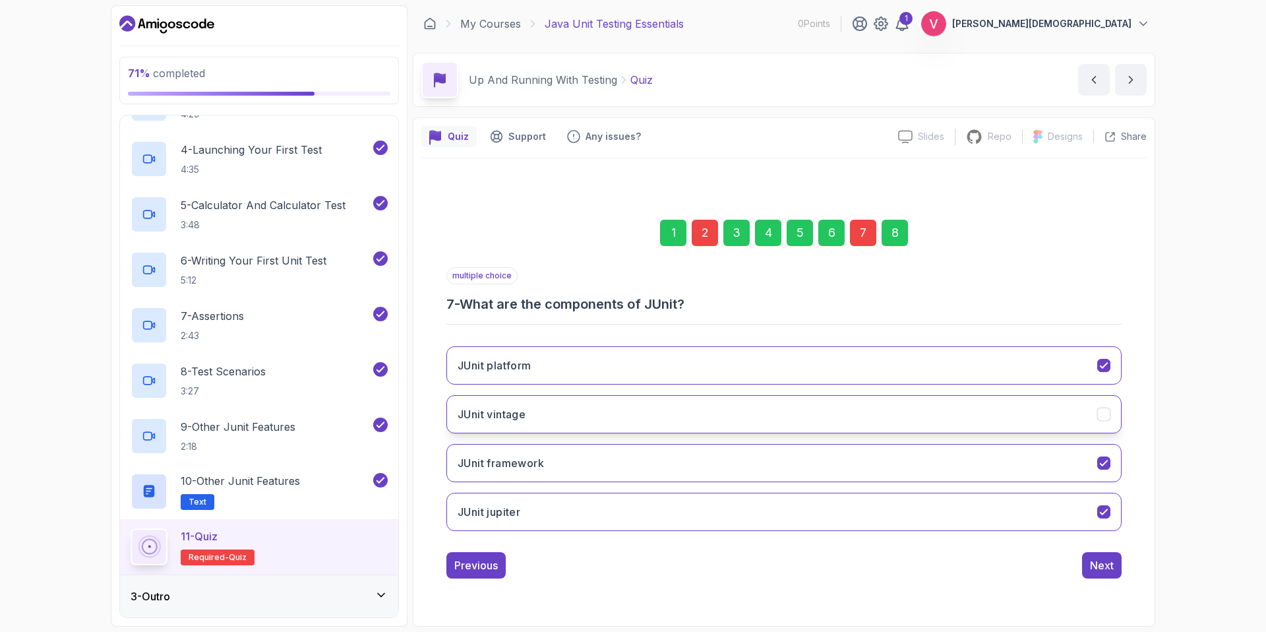
click at [1030, 423] on button "JUnit vintage" at bounding box center [783, 414] width 675 height 38
click at [1030, 363] on button "JUnit platform" at bounding box center [783, 365] width 675 height 38
click at [1107, 565] on div "Next" at bounding box center [1102, 565] width 24 height 16
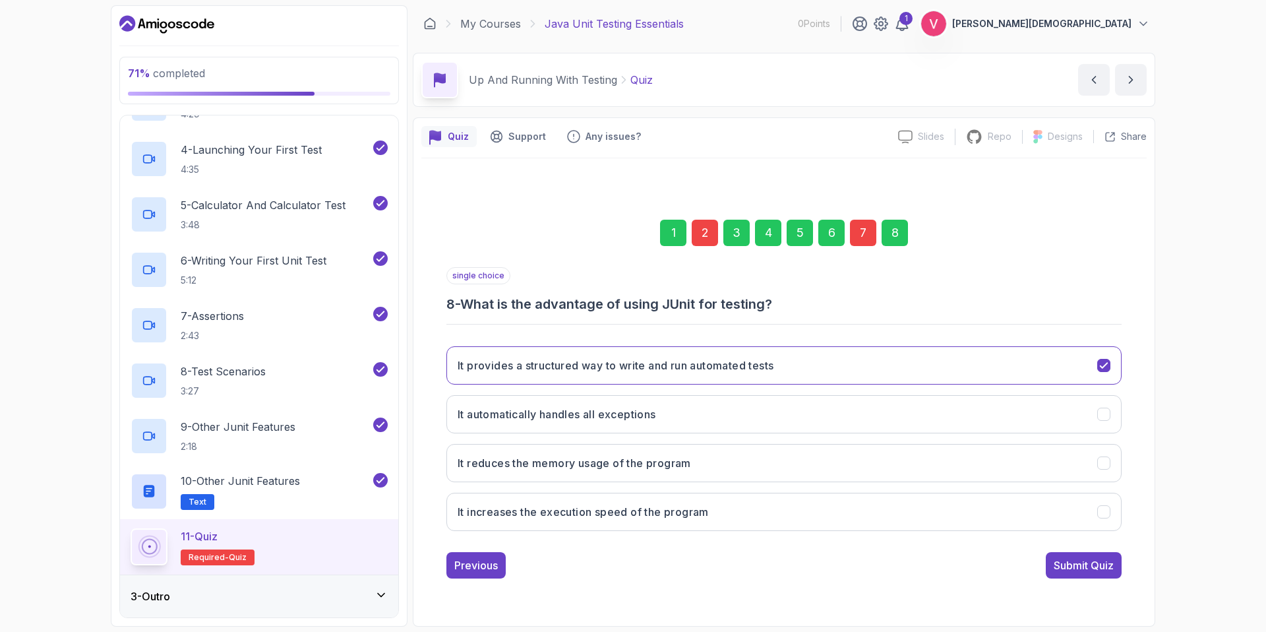
click at [1107, 565] on div "Submit Quiz" at bounding box center [1083, 565] width 60 height 16
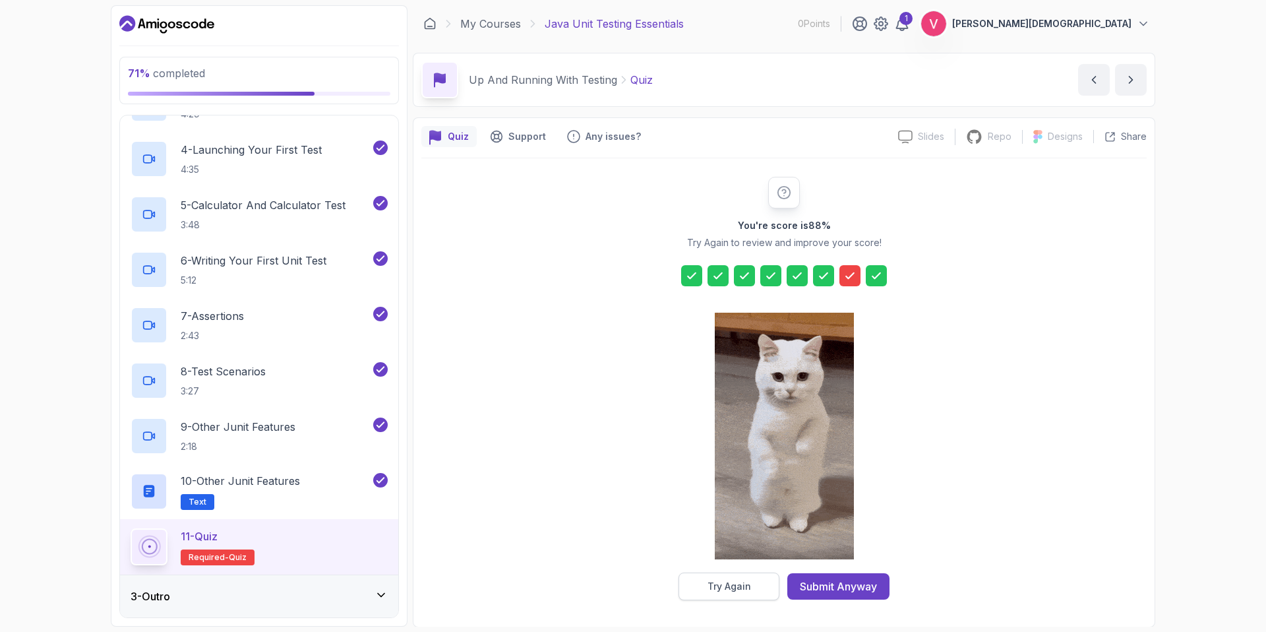
click at [750, 583] on button "Try Again" at bounding box center [728, 586] width 101 height 28
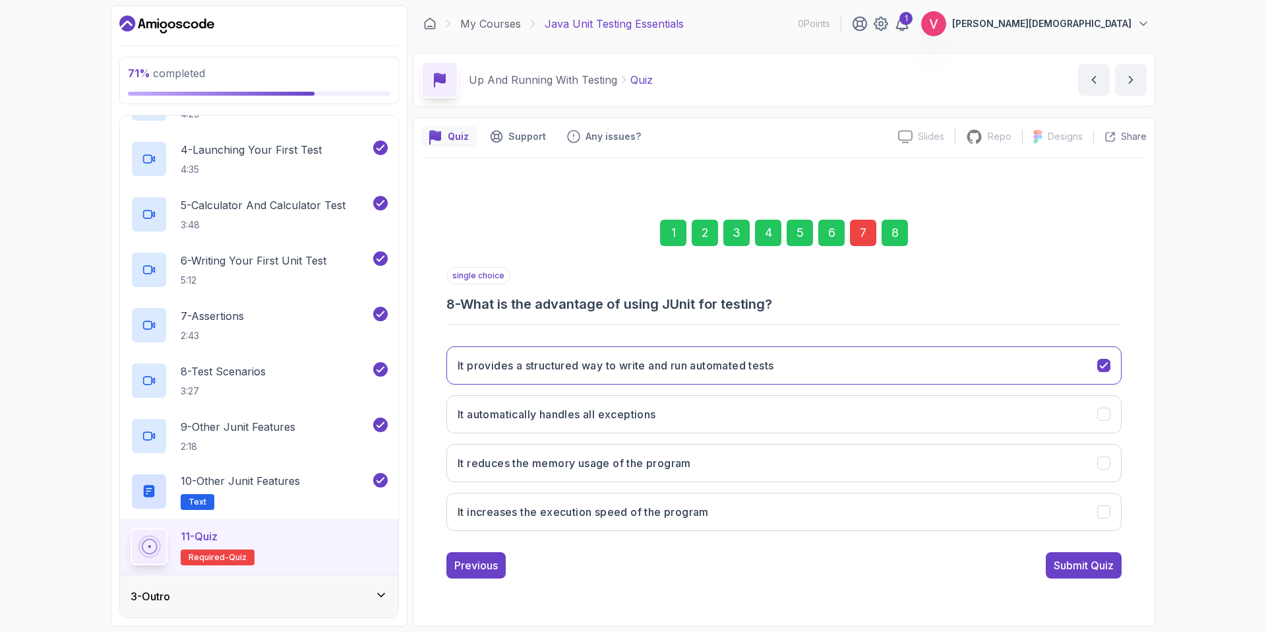
click at [856, 233] on div "7" at bounding box center [863, 233] width 26 height 26
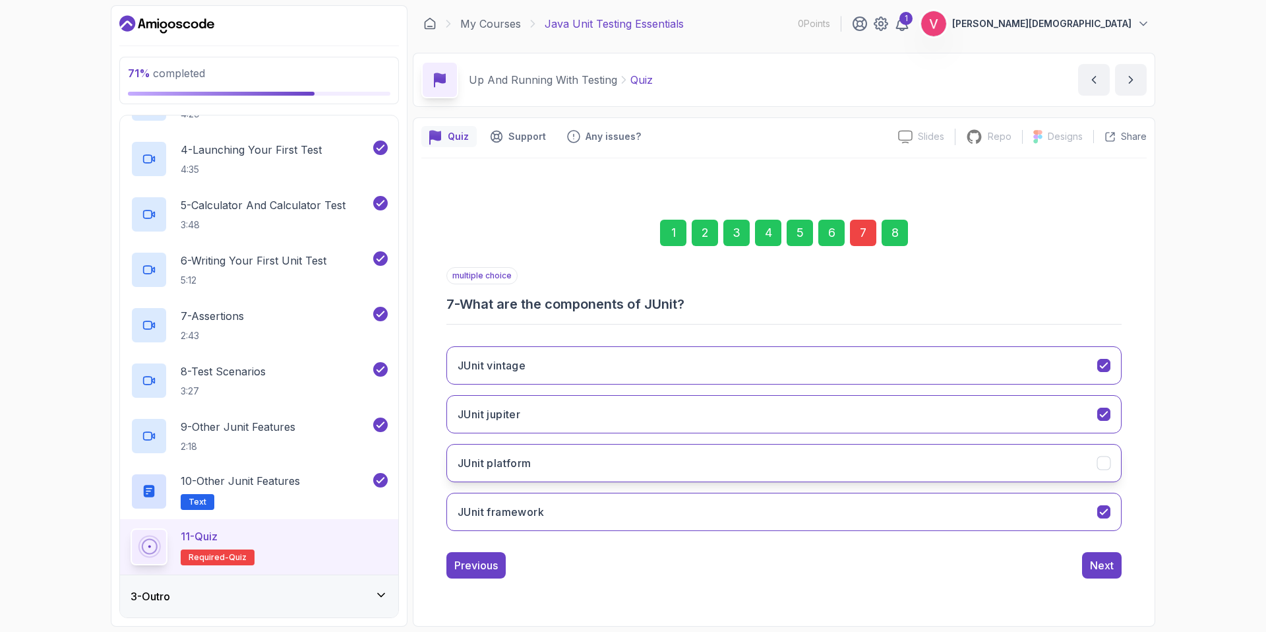
click at [943, 466] on button "JUnit platform" at bounding box center [783, 463] width 675 height 38
click at [1092, 571] on div "Next" at bounding box center [1102, 565] width 24 height 16
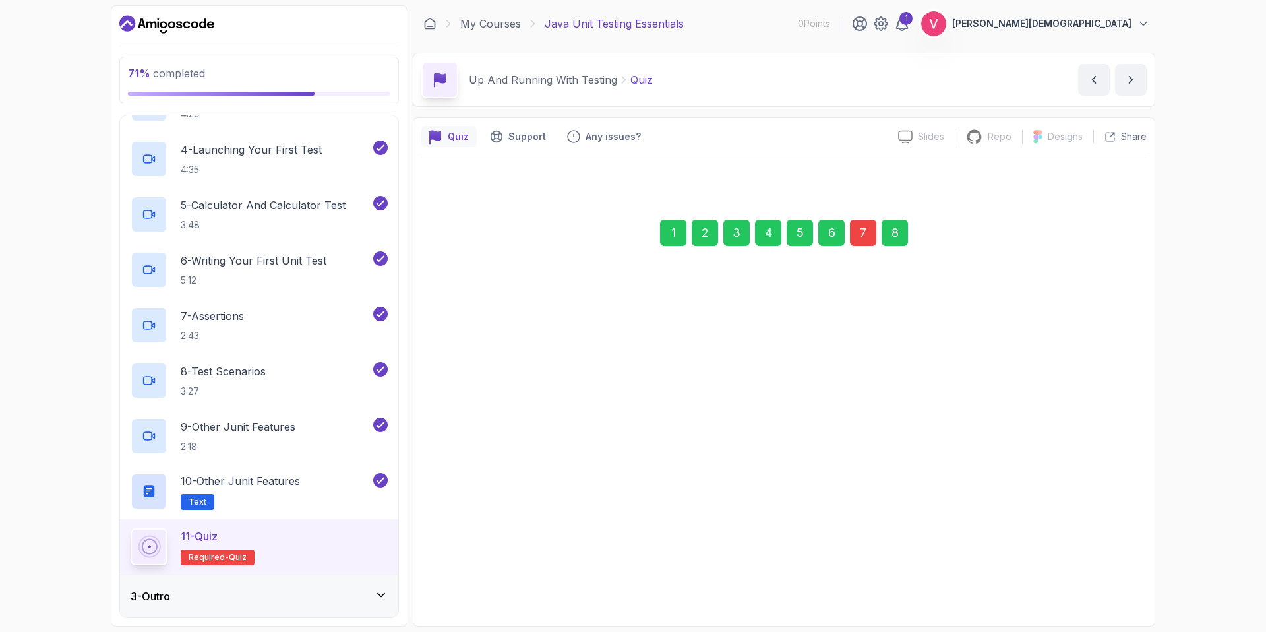
click at [1100, 558] on div "Submit Quiz" at bounding box center [1083, 564] width 60 height 16
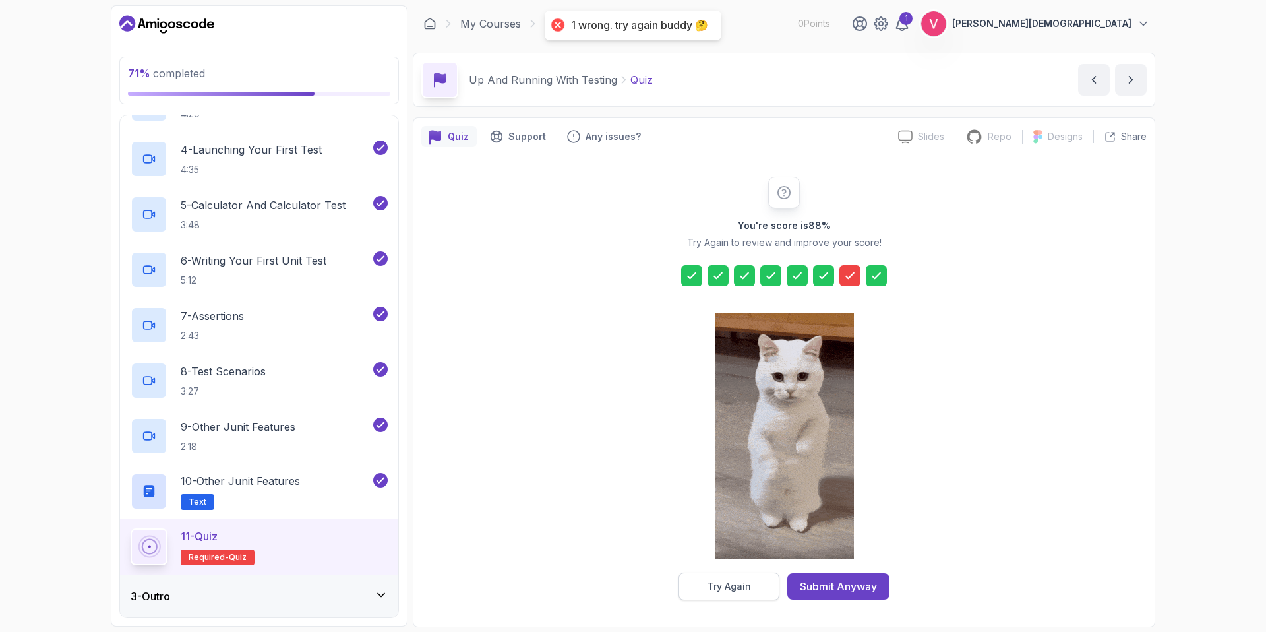
click at [739, 585] on div "Try Again" at bounding box center [729, 585] width 44 height 13
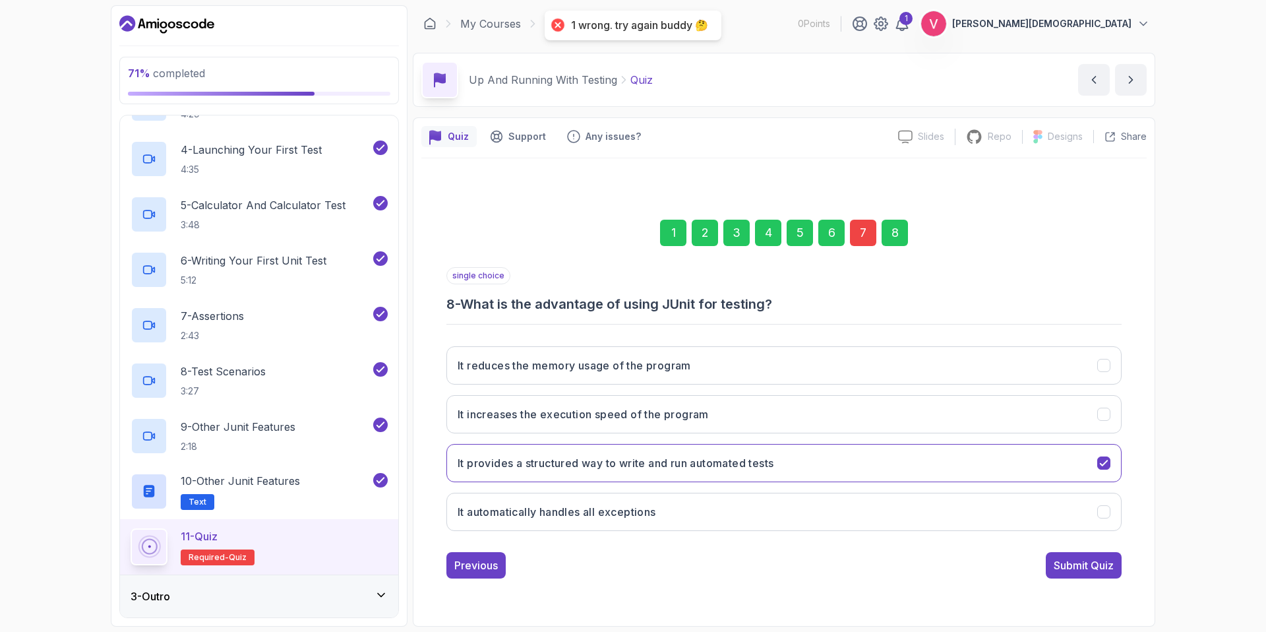
click at [858, 227] on div "7" at bounding box center [863, 233] width 26 height 26
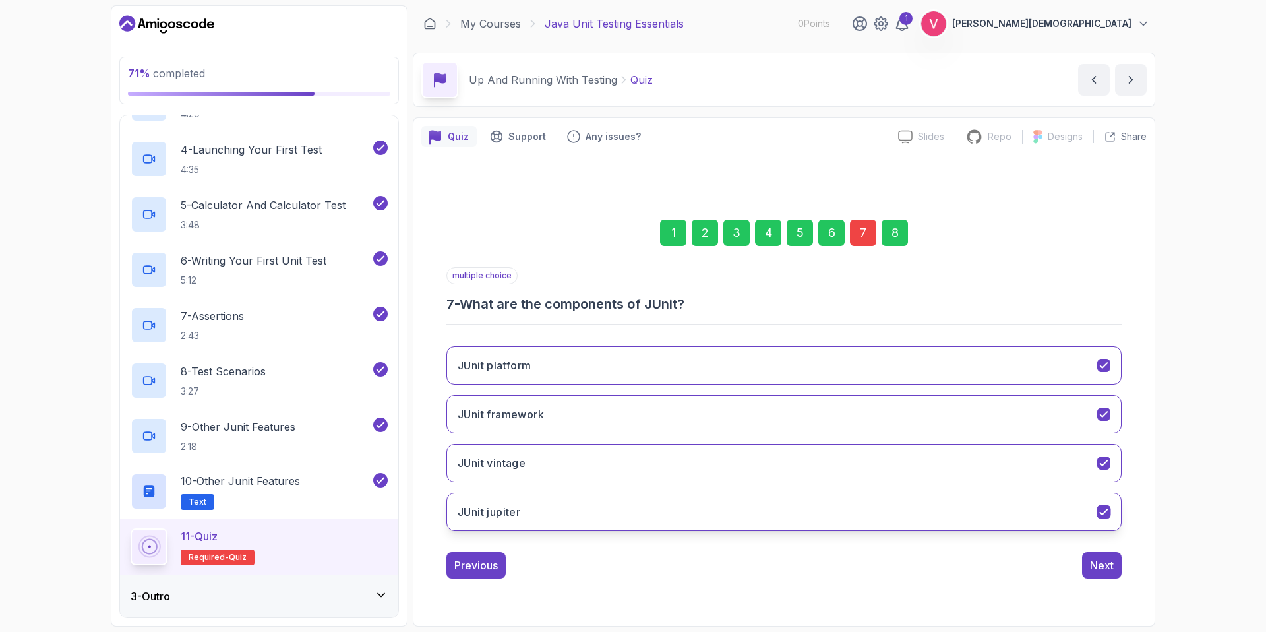
click at [1108, 512] on icon "JUnit jupiter" at bounding box center [1104, 511] width 13 height 13
click at [1103, 413] on icon "JUnit framework" at bounding box center [1104, 413] width 13 height 13
click at [1106, 558] on div "Next" at bounding box center [1102, 565] width 24 height 16
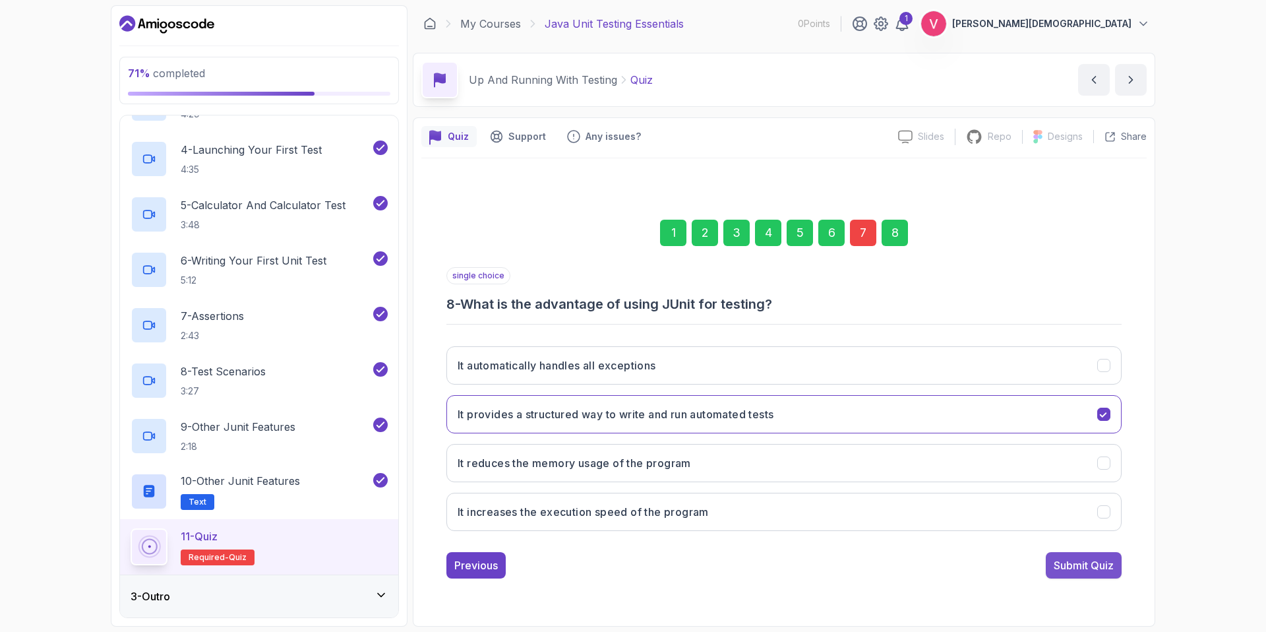
click at [1102, 568] on div "Submit Quiz" at bounding box center [1083, 565] width 60 height 16
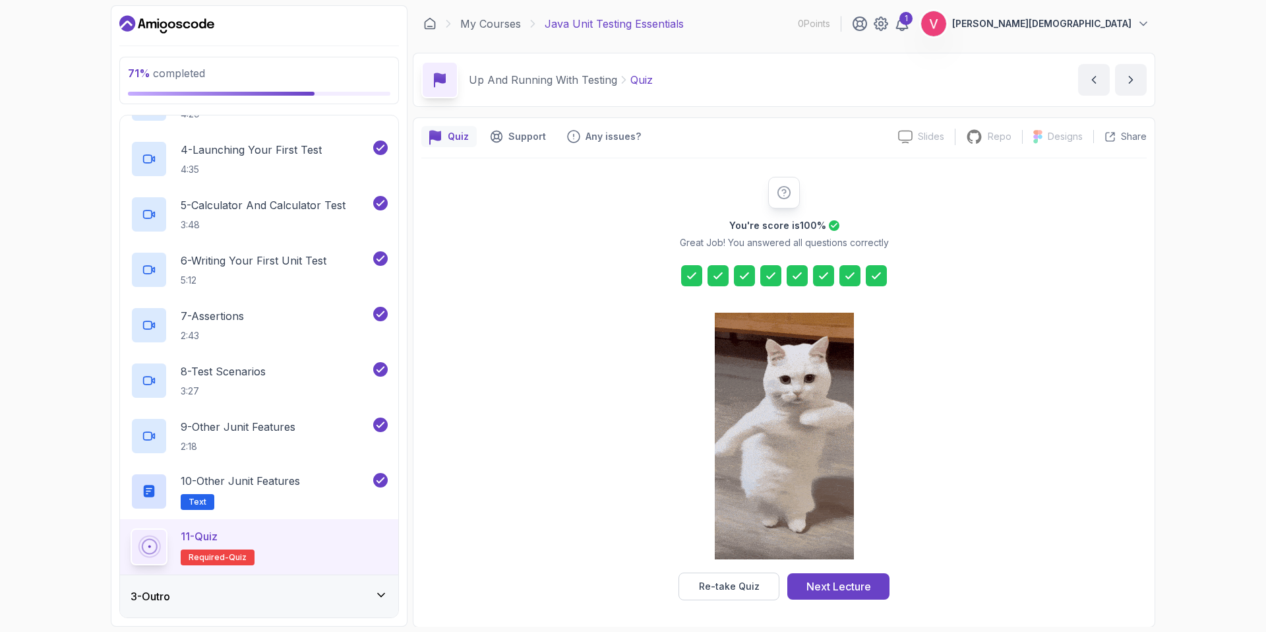
scroll to position [1, 0]
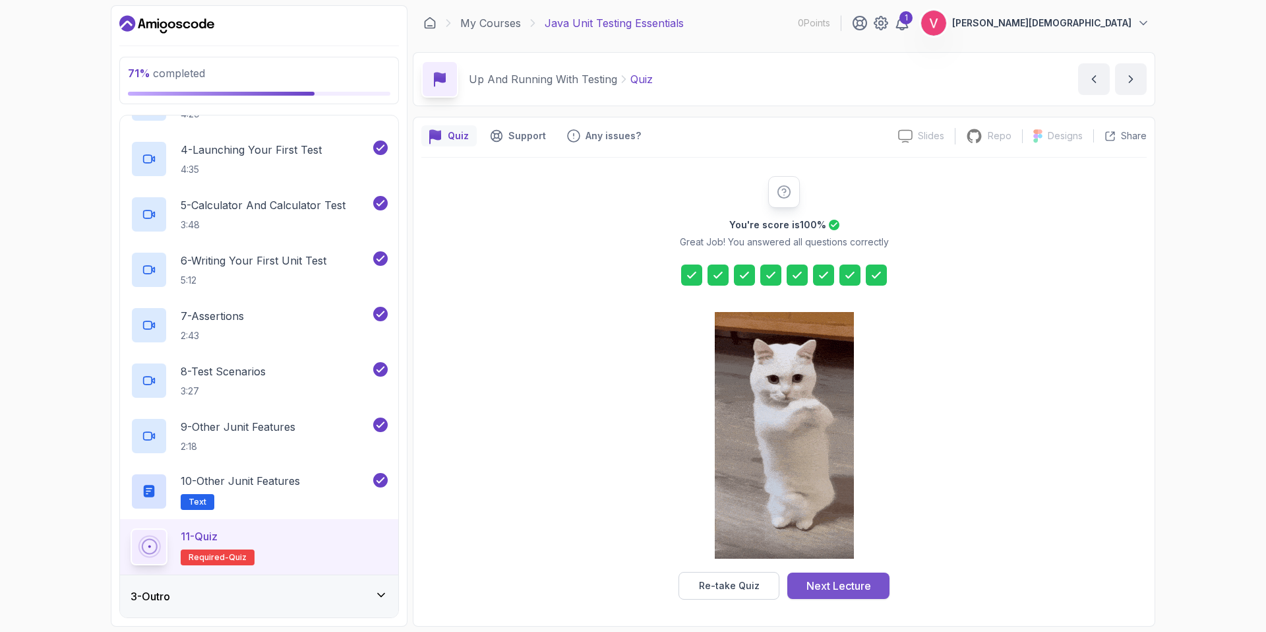
click at [829, 584] on div "Next Lecture" at bounding box center [838, 586] width 65 height 16
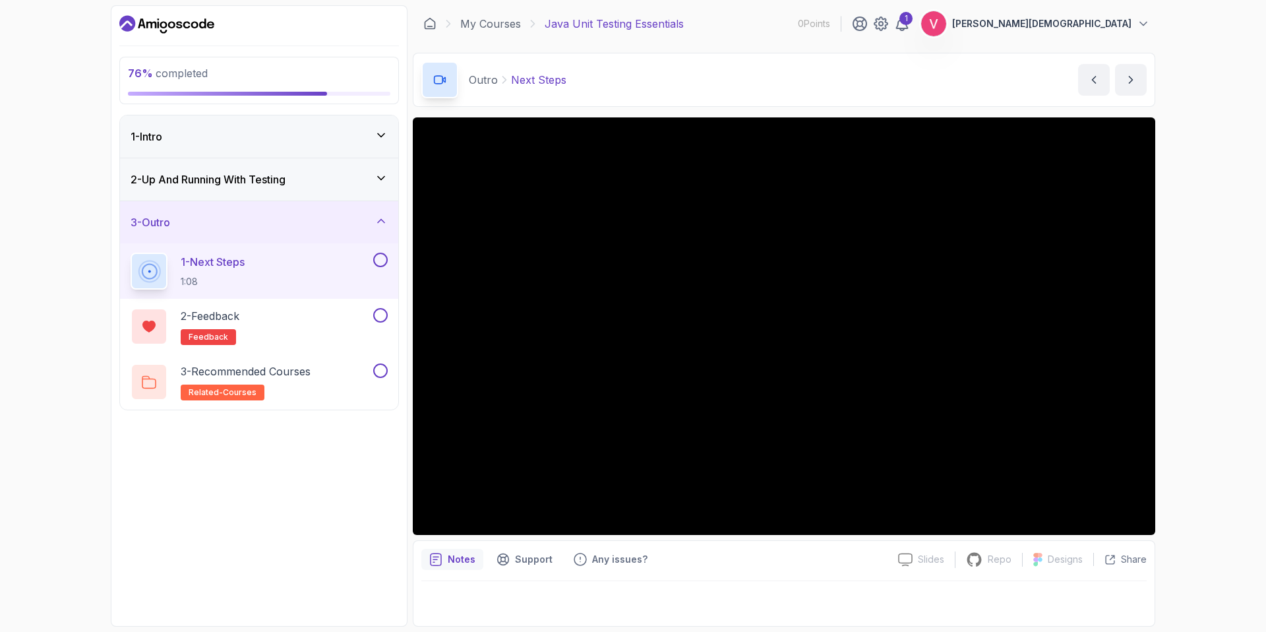
click at [759, 587] on div at bounding box center [783, 599] width 725 height 37
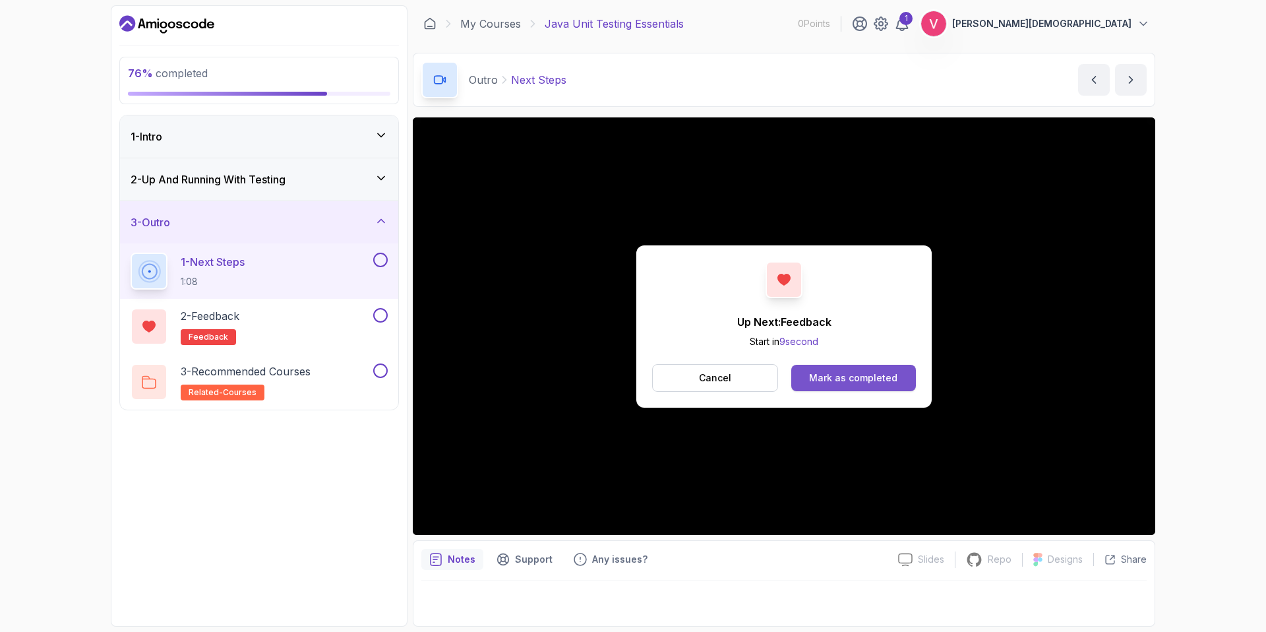
click at [817, 374] on div "Mark as completed" at bounding box center [853, 377] width 88 height 13
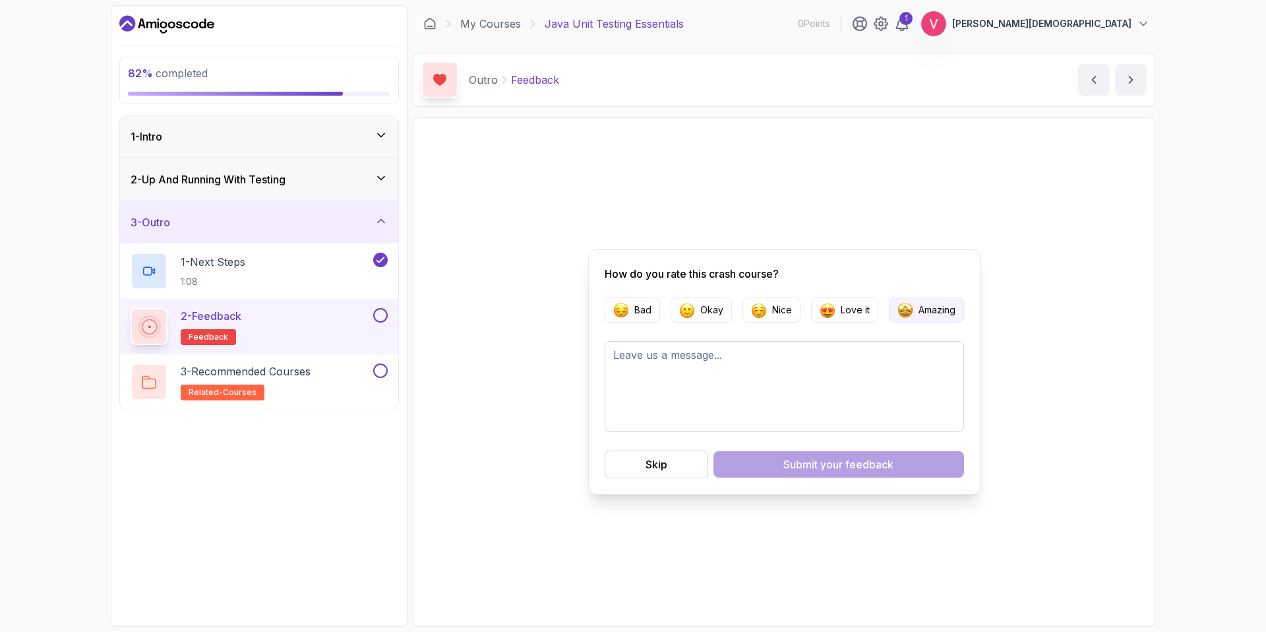
click at [932, 318] on button "Amazing" at bounding box center [926, 309] width 75 height 25
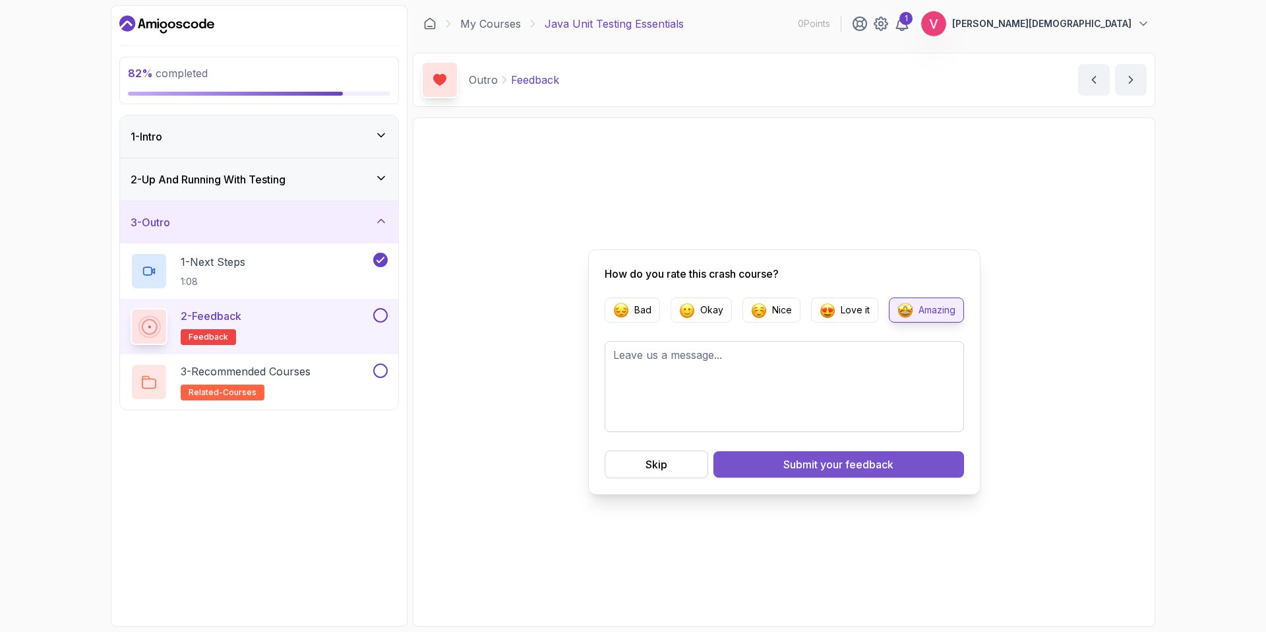
click at [806, 460] on div "Submit your feedback" at bounding box center [838, 464] width 110 height 16
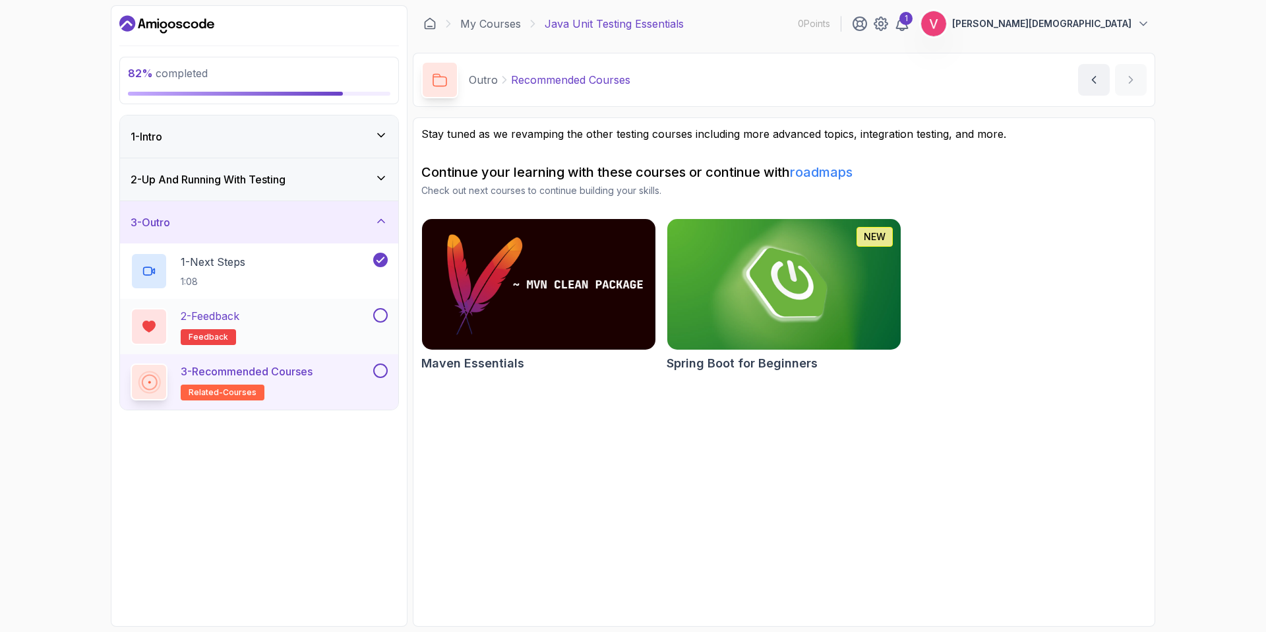
click at [380, 312] on button at bounding box center [380, 315] width 15 height 15
click at [732, 340] on img at bounding box center [783, 284] width 245 height 137
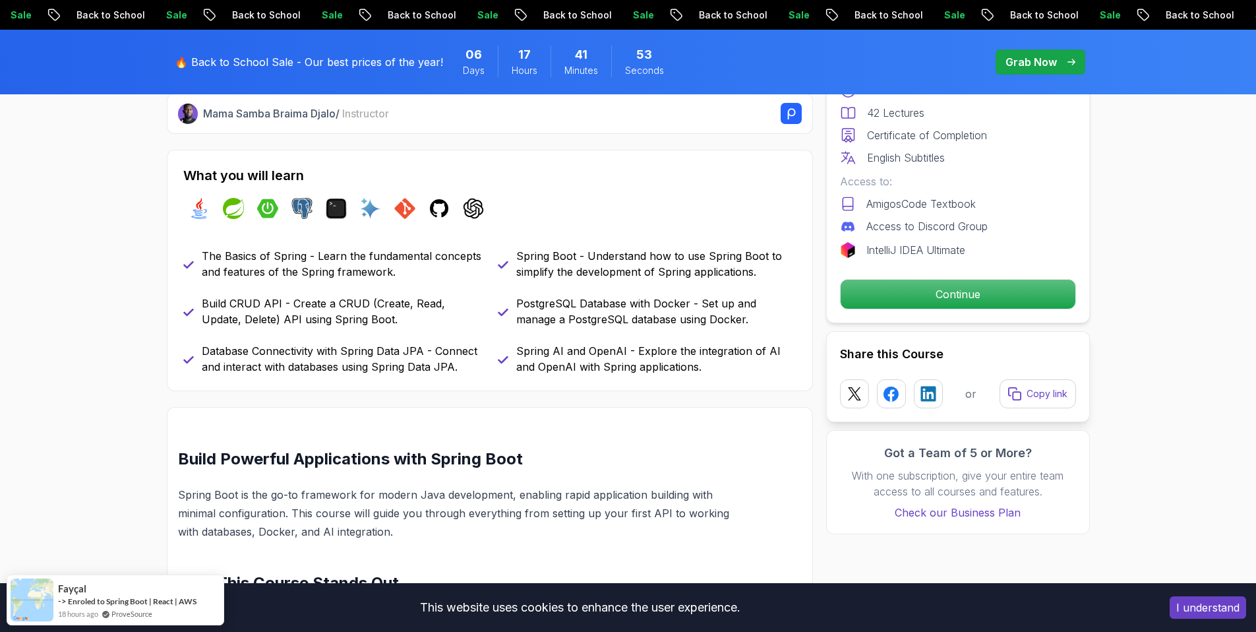
scroll to position [555, 0]
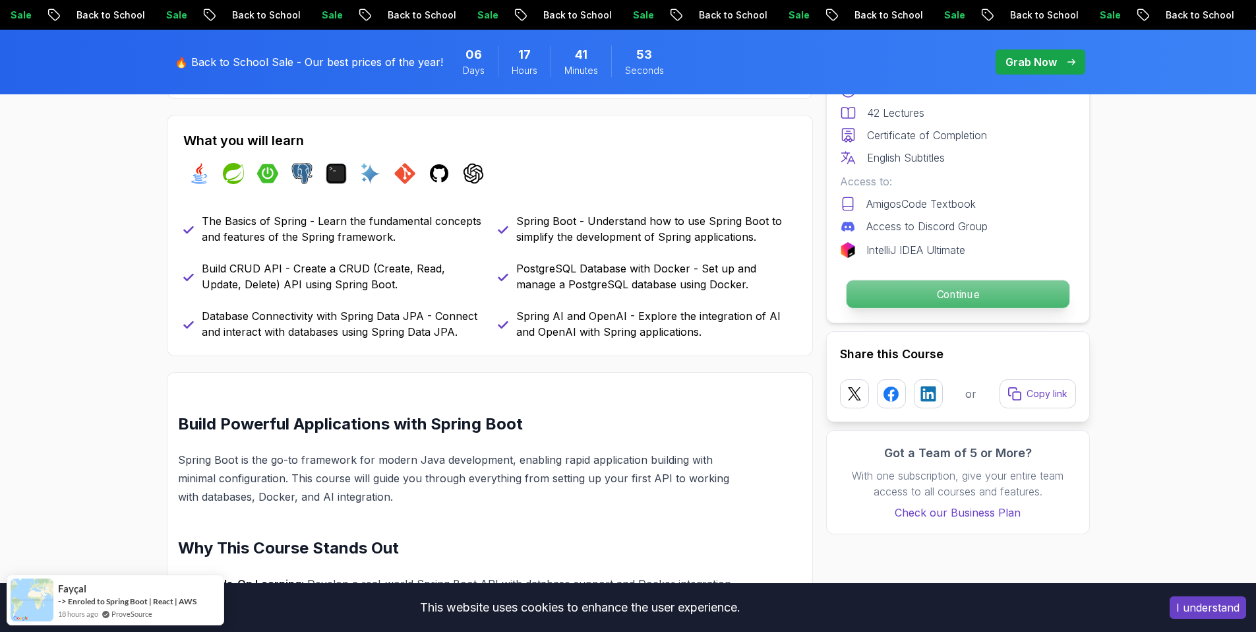
click at [932, 300] on p "Continue" at bounding box center [957, 294] width 223 height 28
